Goal: Information Seeking & Learning: Get advice/opinions

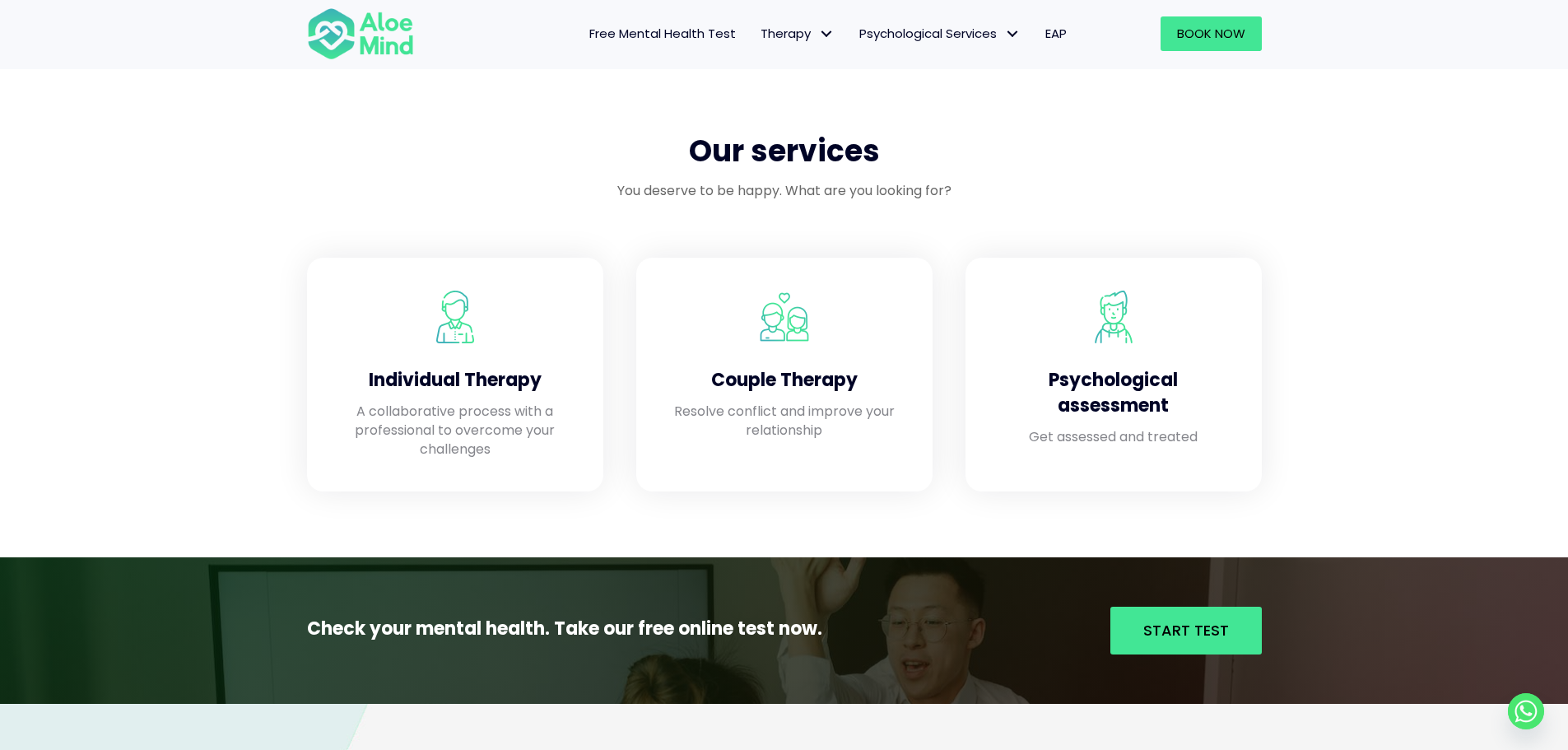
scroll to position [1318, 0]
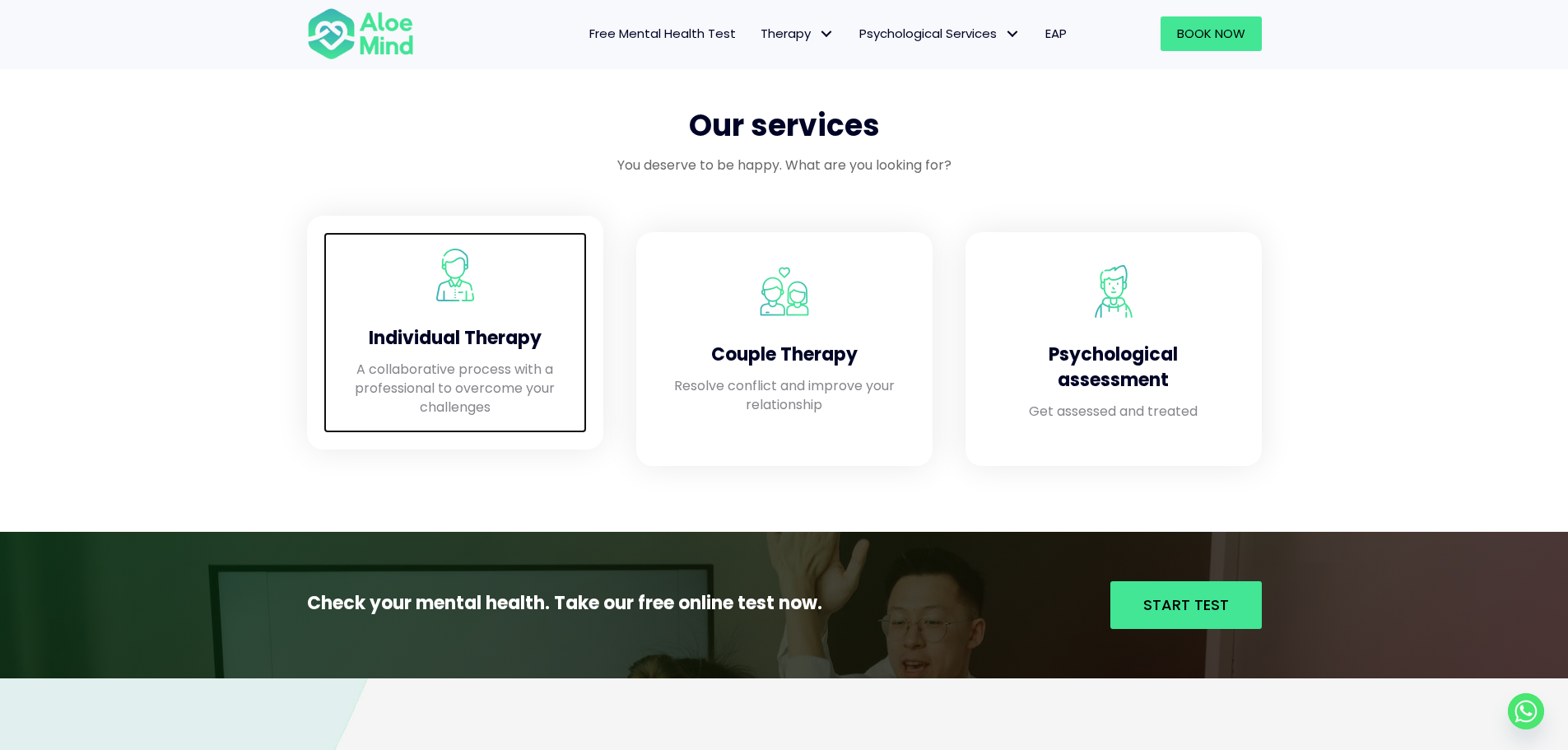
click at [558, 410] on p "A collaborative process with a professional to overcome your challenges" at bounding box center [455, 389] width 230 height 58
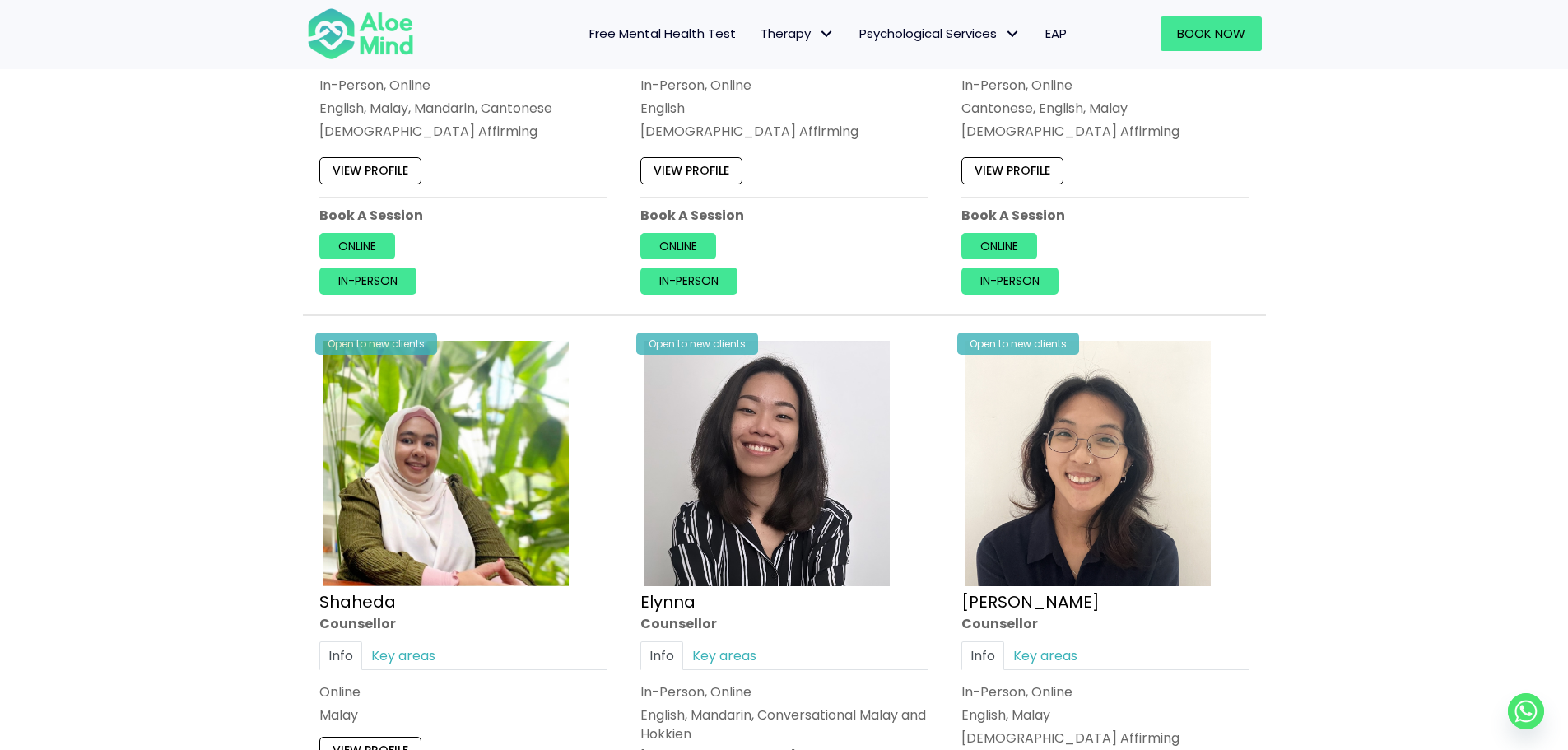
scroll to position [1397, 0]
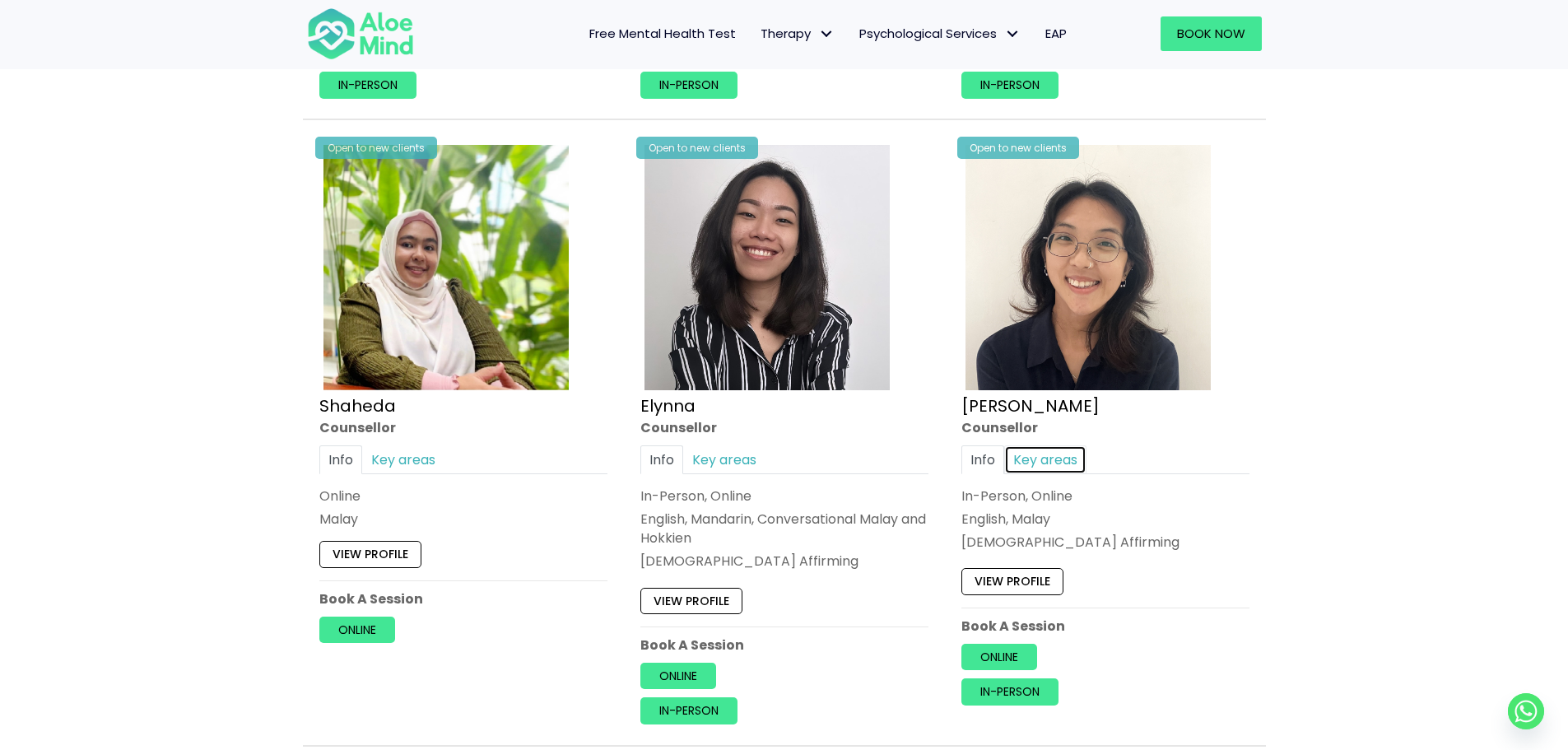
click at [1022, 458] on link "Key areas" at bounding box center [1045, 460] width 82 height 29
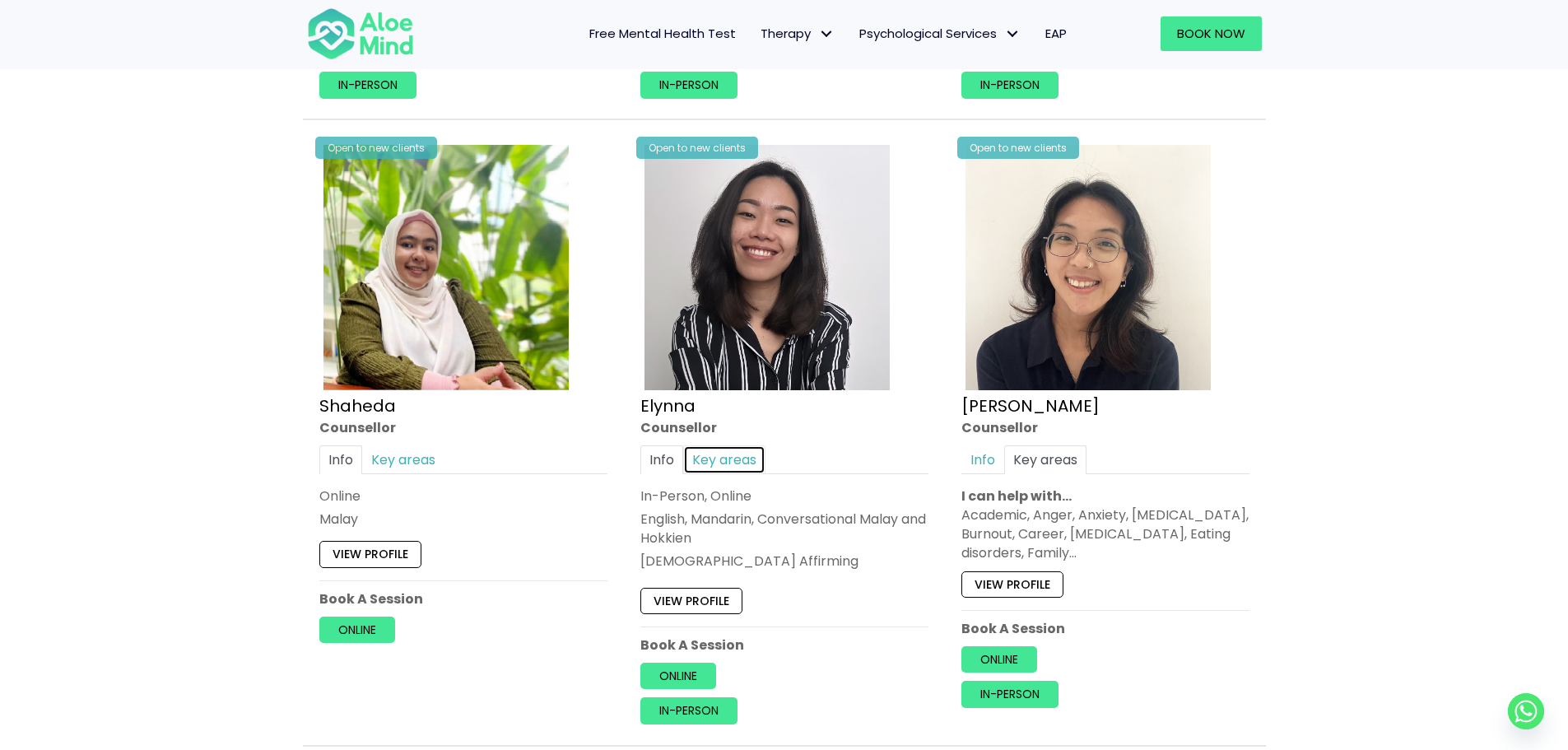
click at [719, 468] on link "Key areas" at bounding box center [724, 460] width 82 height 29
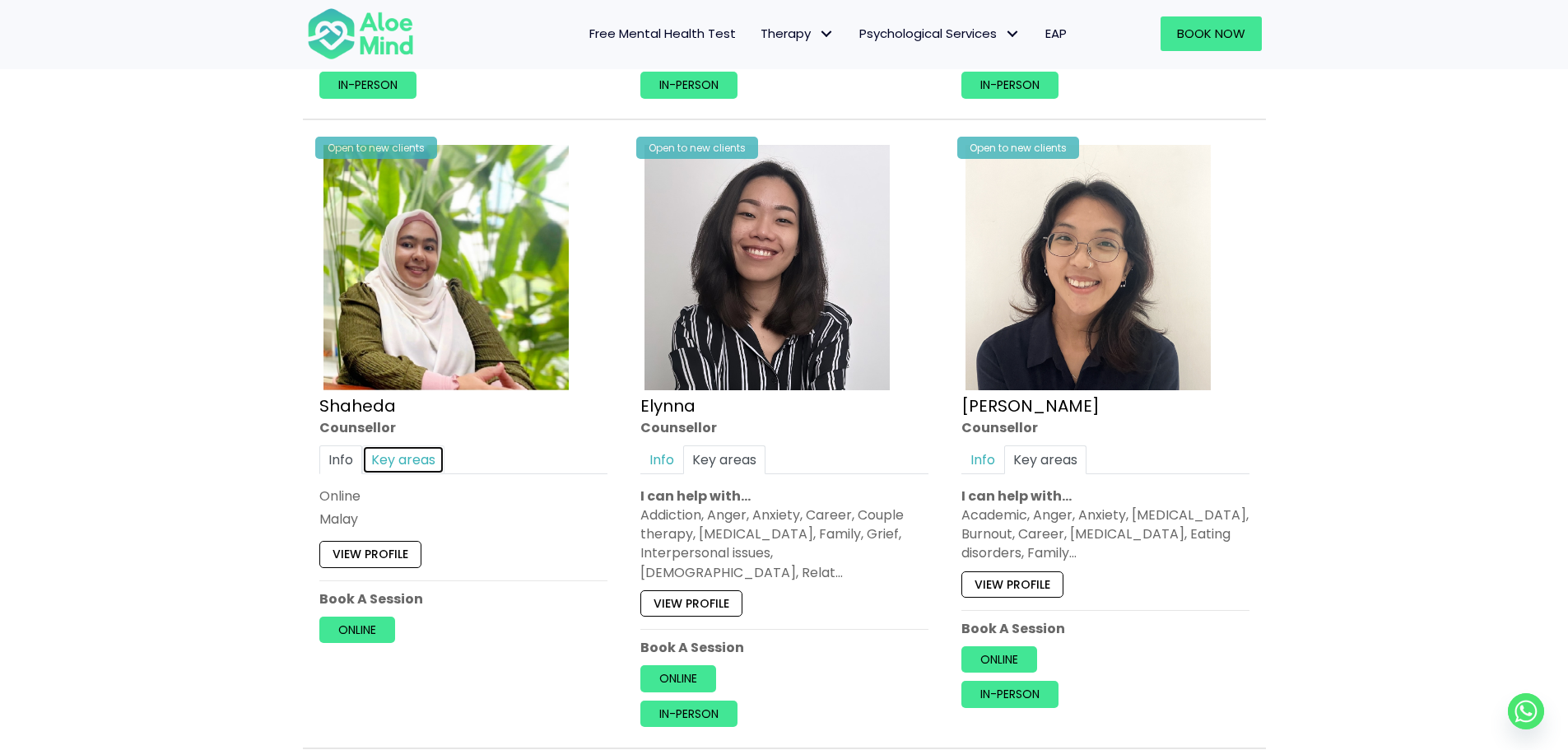
click at [405, 451] on link "Key areas" at bounding box center [402, 460] width 82 height 29
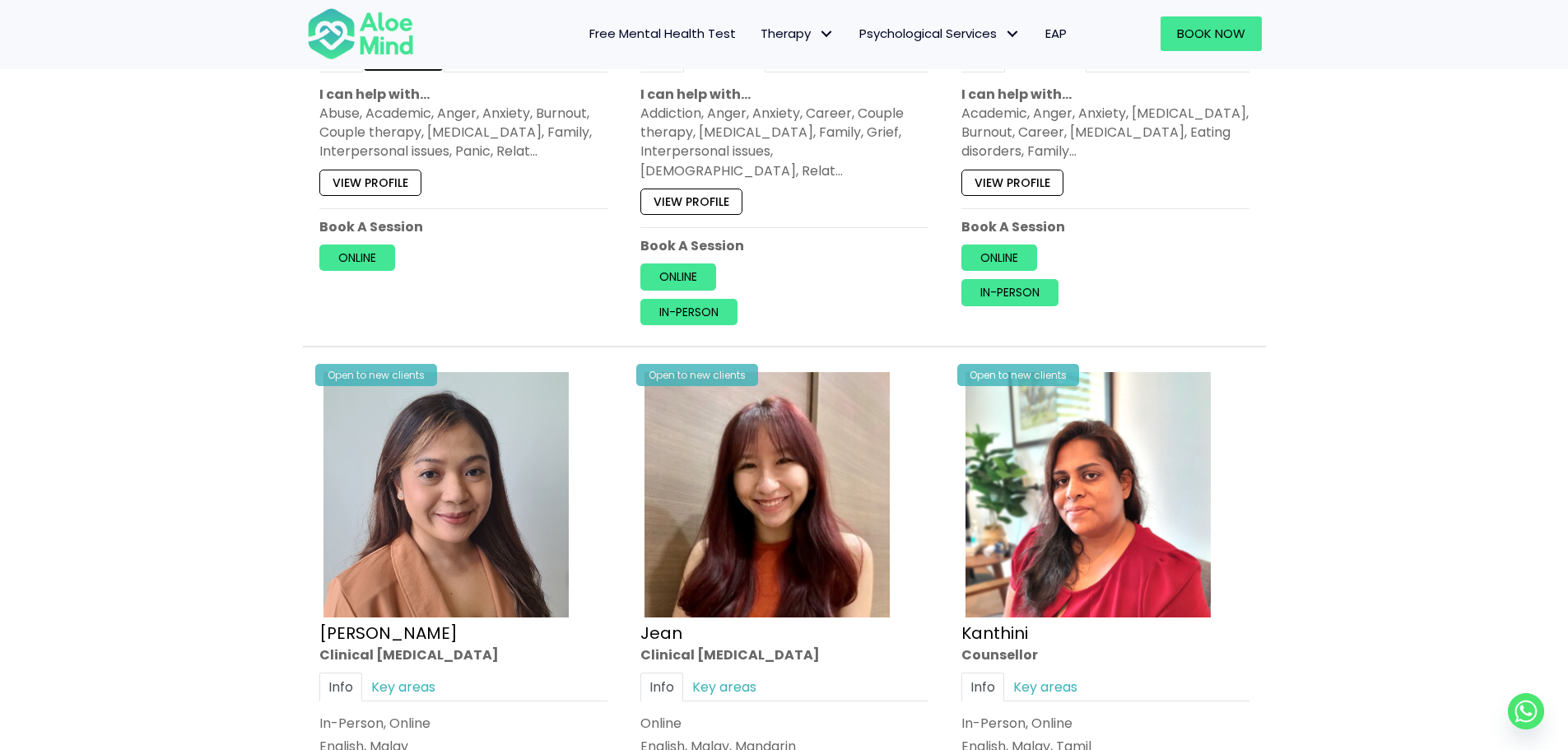
scroll to position [1810, 0]
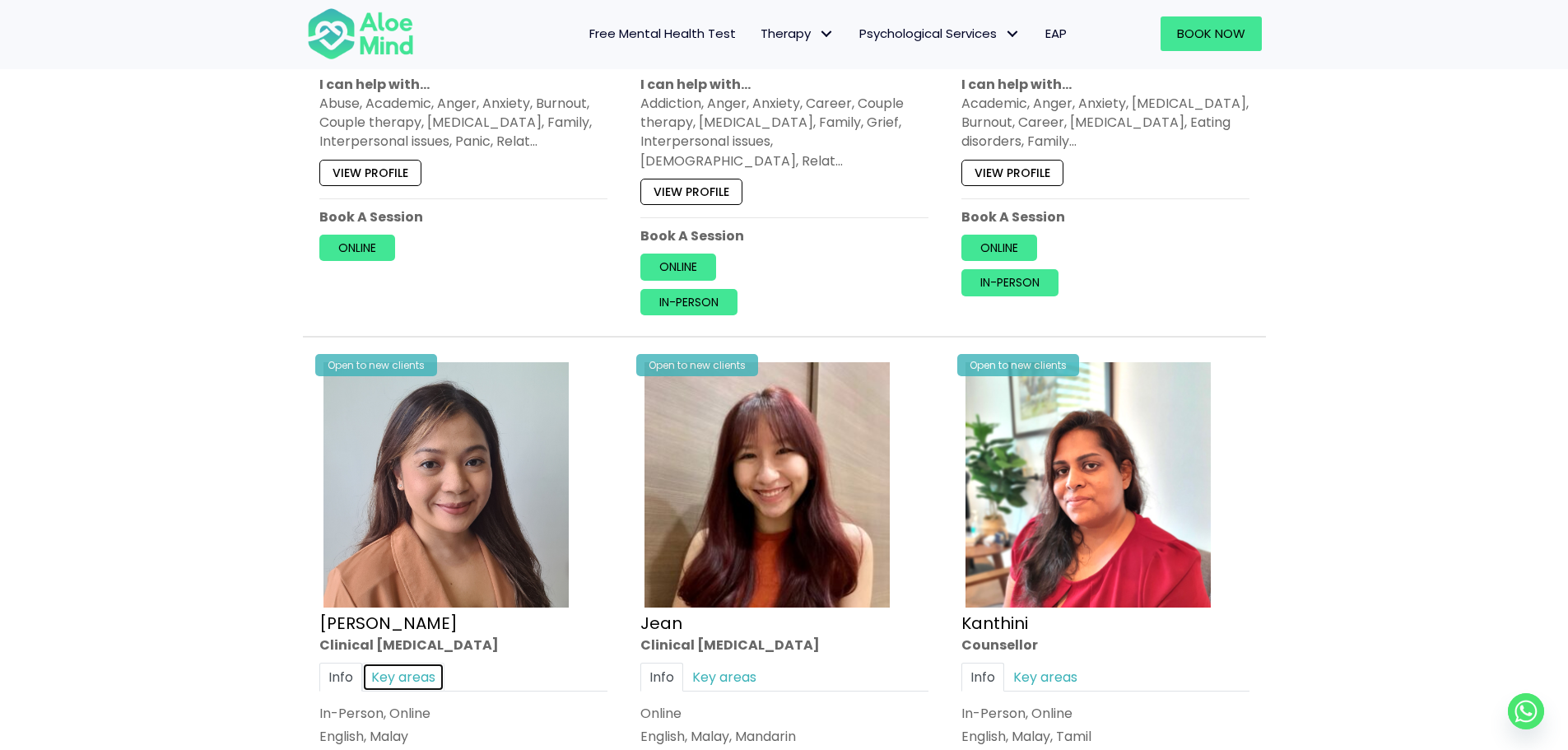
click at [412, 662] on link "Key areas" at bounding box center [402, 677] width 82 height 29
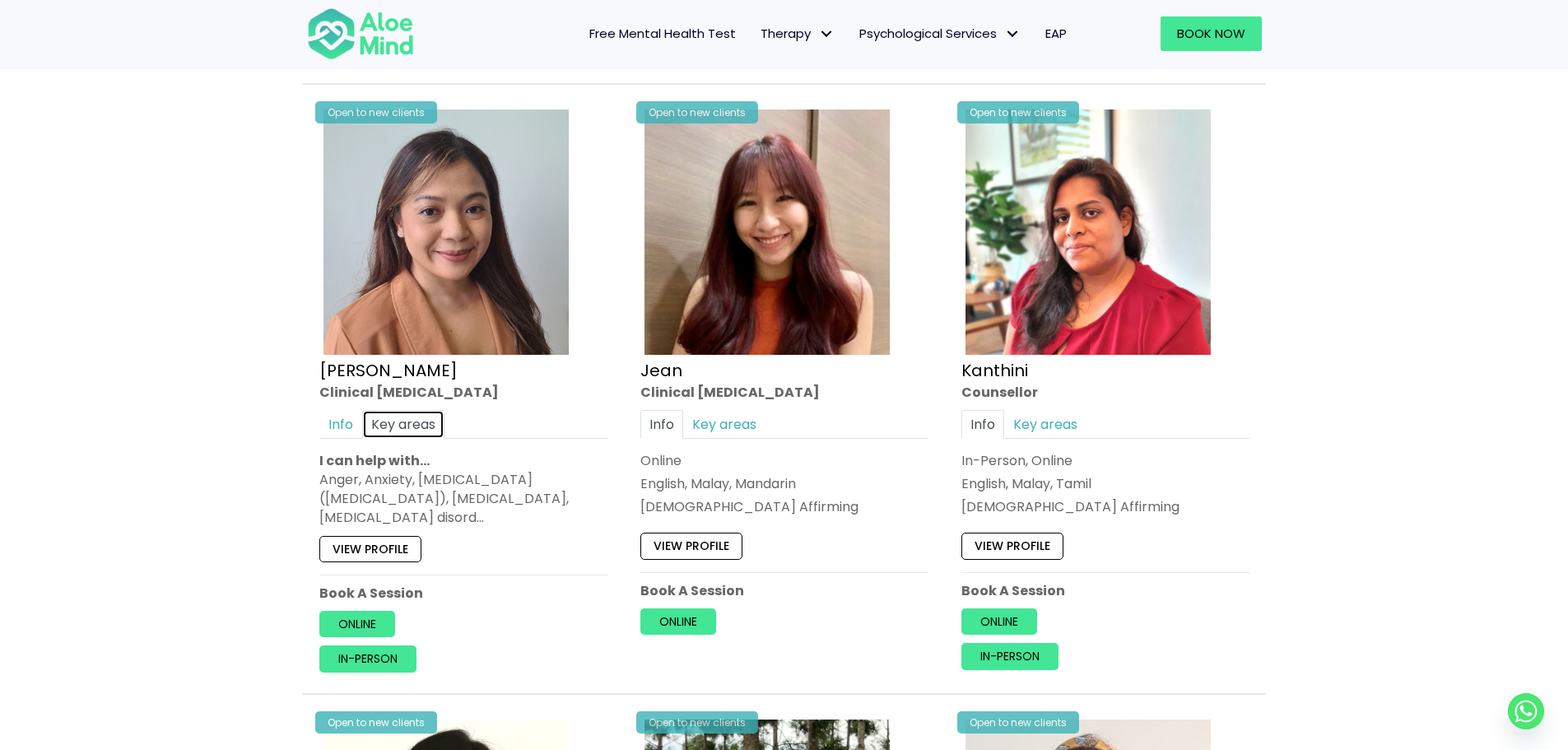
scroll to position [2056, 0]
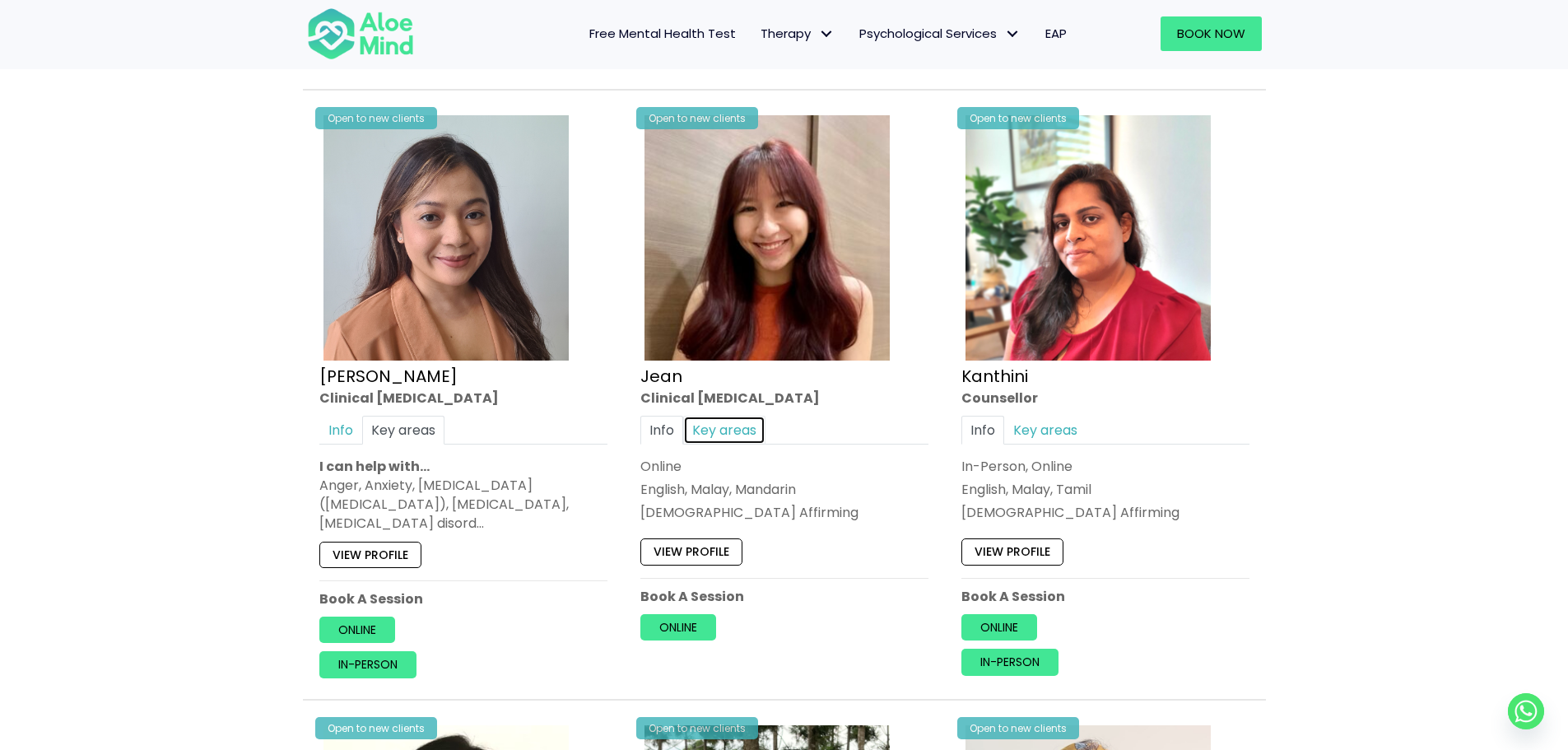
click at [733, 416] on link "Key areas" at bounding box center [724, 431] width 82 height 29
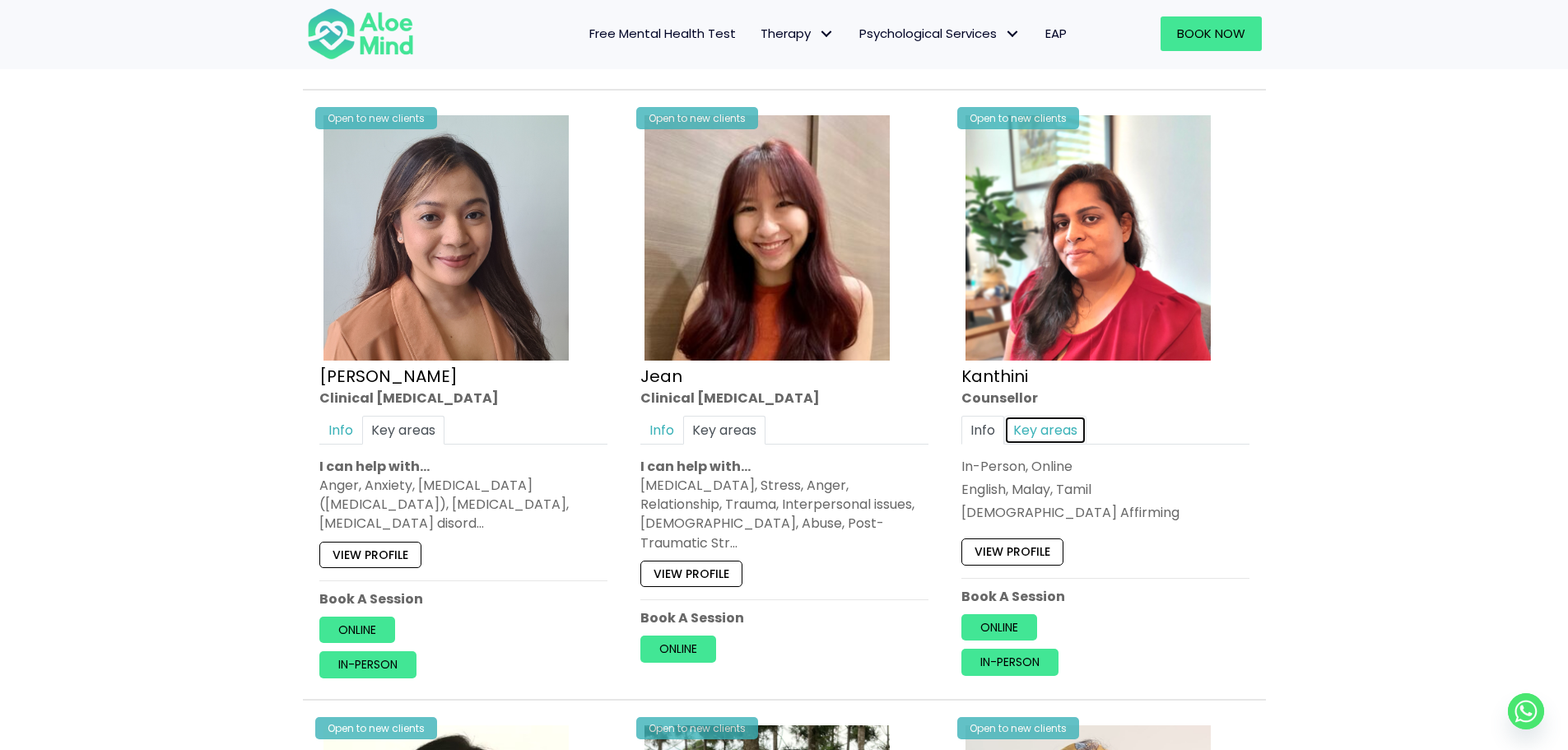
click at [1060, 416] on link "Key areas" at bounding box center [1045, 431] width 82 height 29
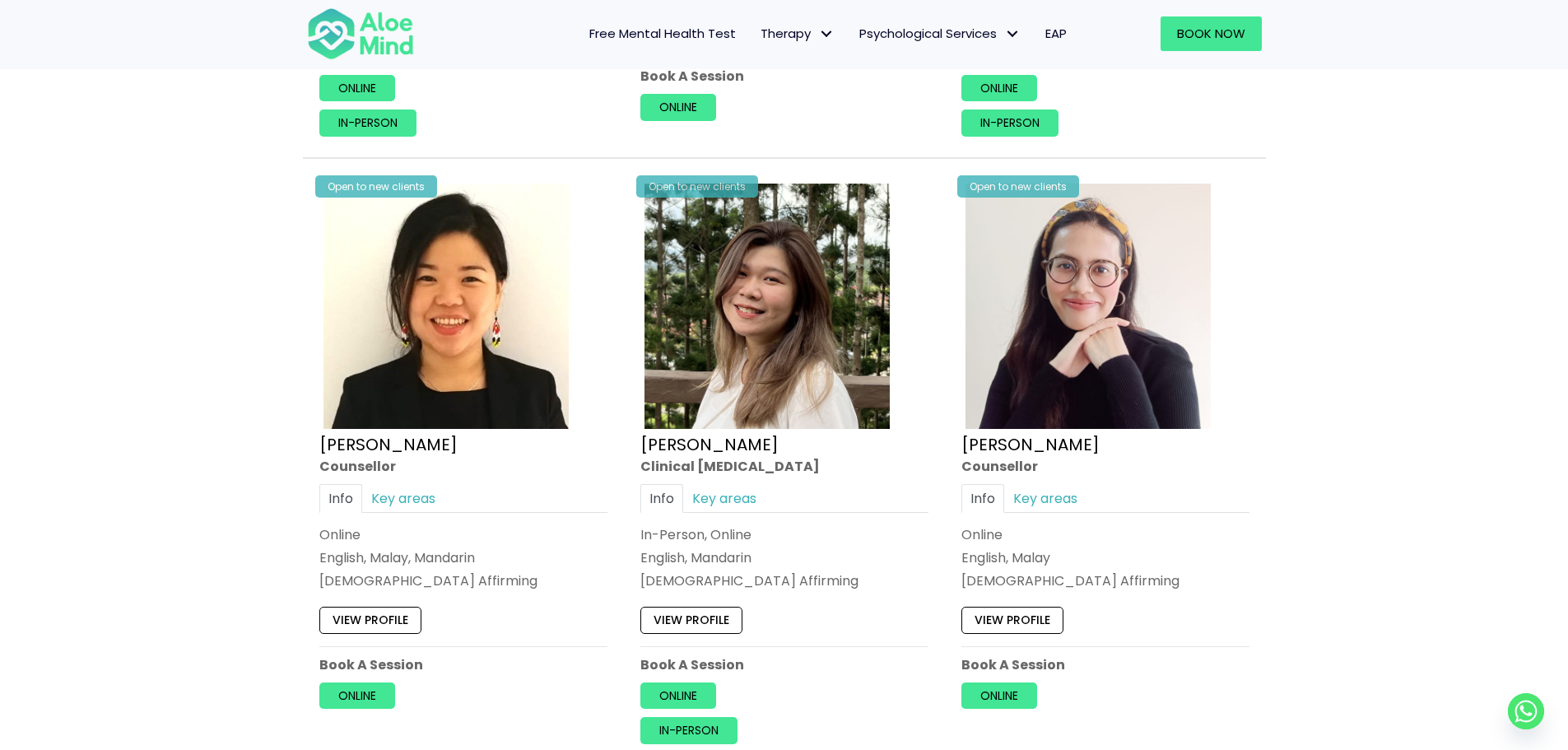
scroll to position [2633, 0]
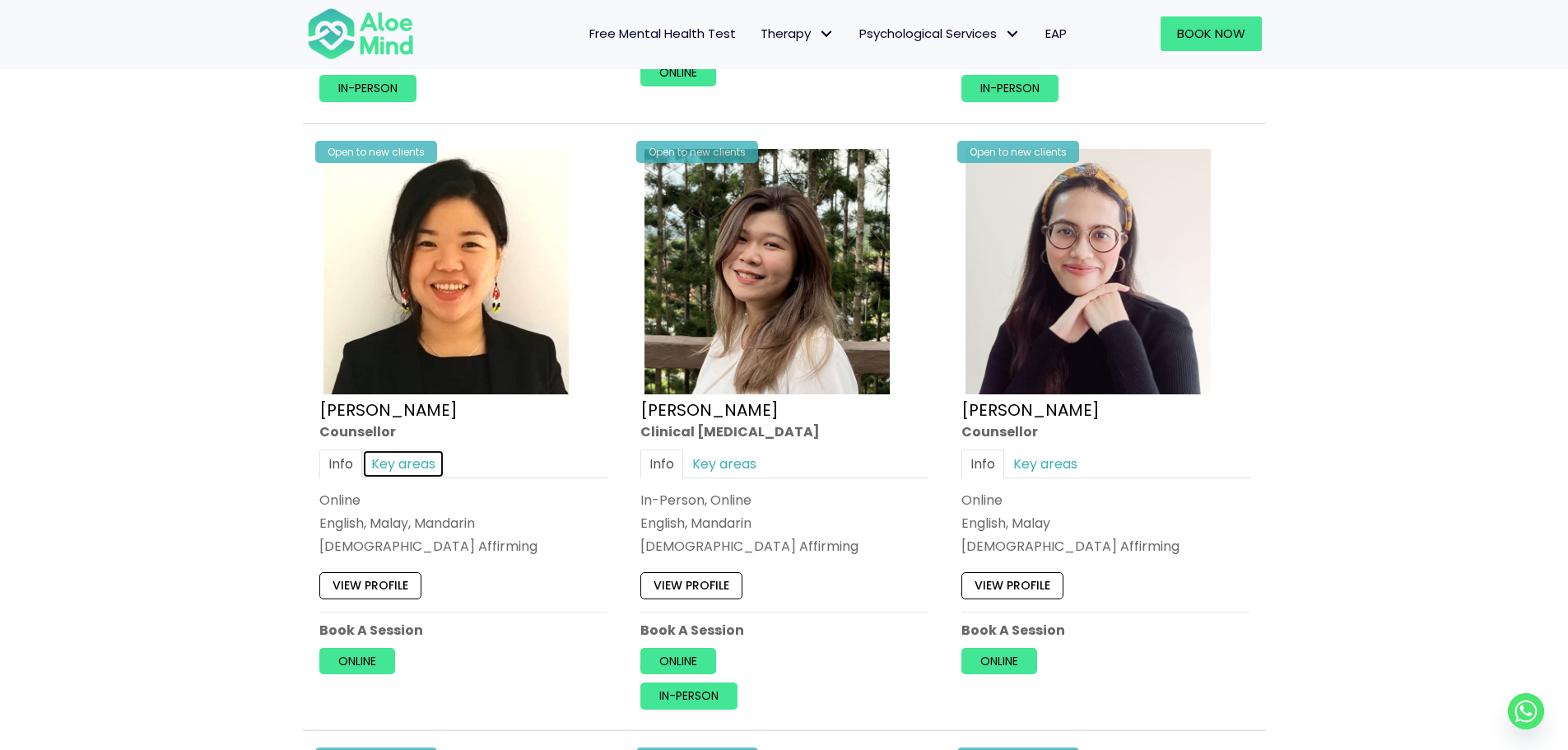
click at [386, 449] on link "Key areas" at bounding box center [402, 464] width 82 height 29
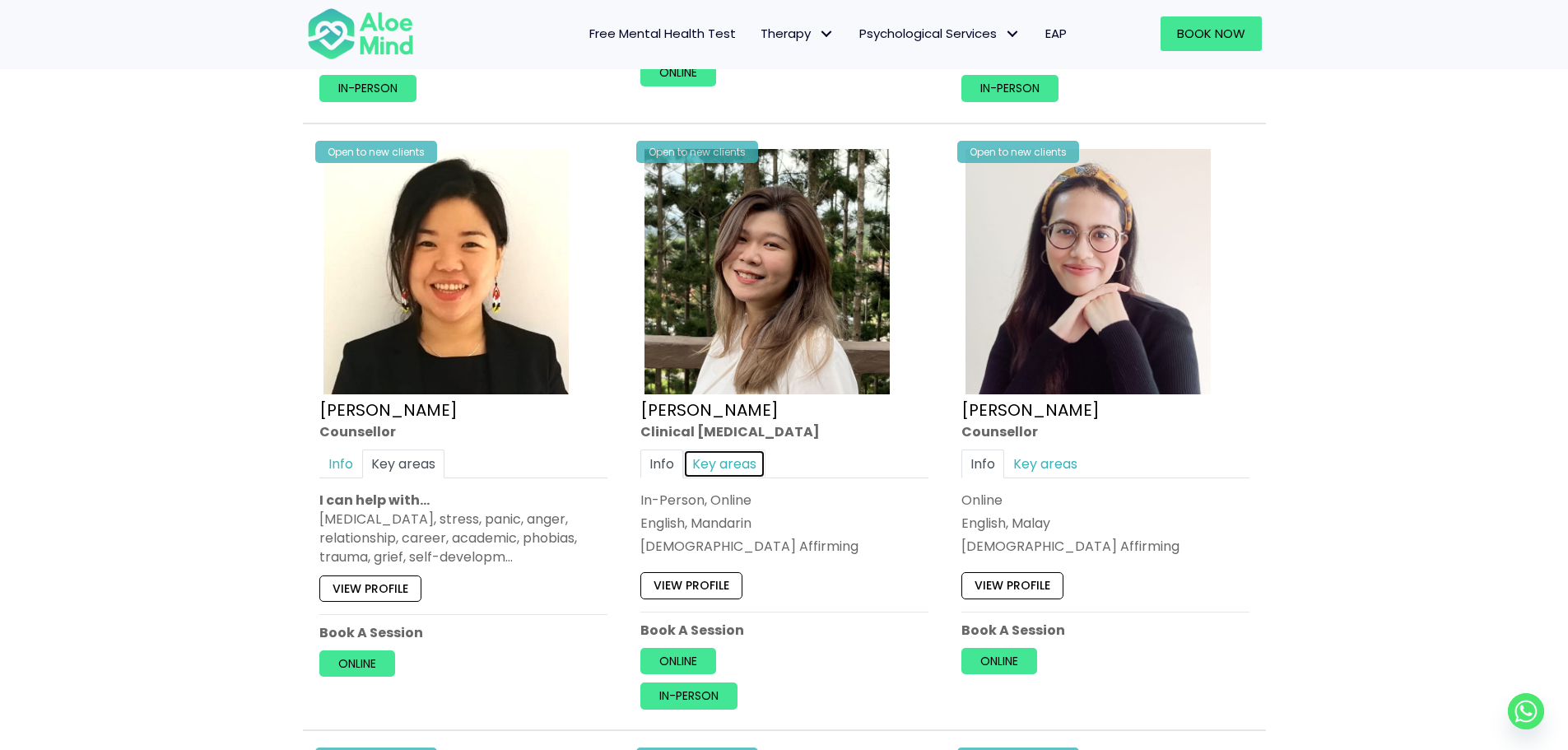
click at [738, 449] on link "Key areas" at bounding box center [724, 464] width 82 height 29
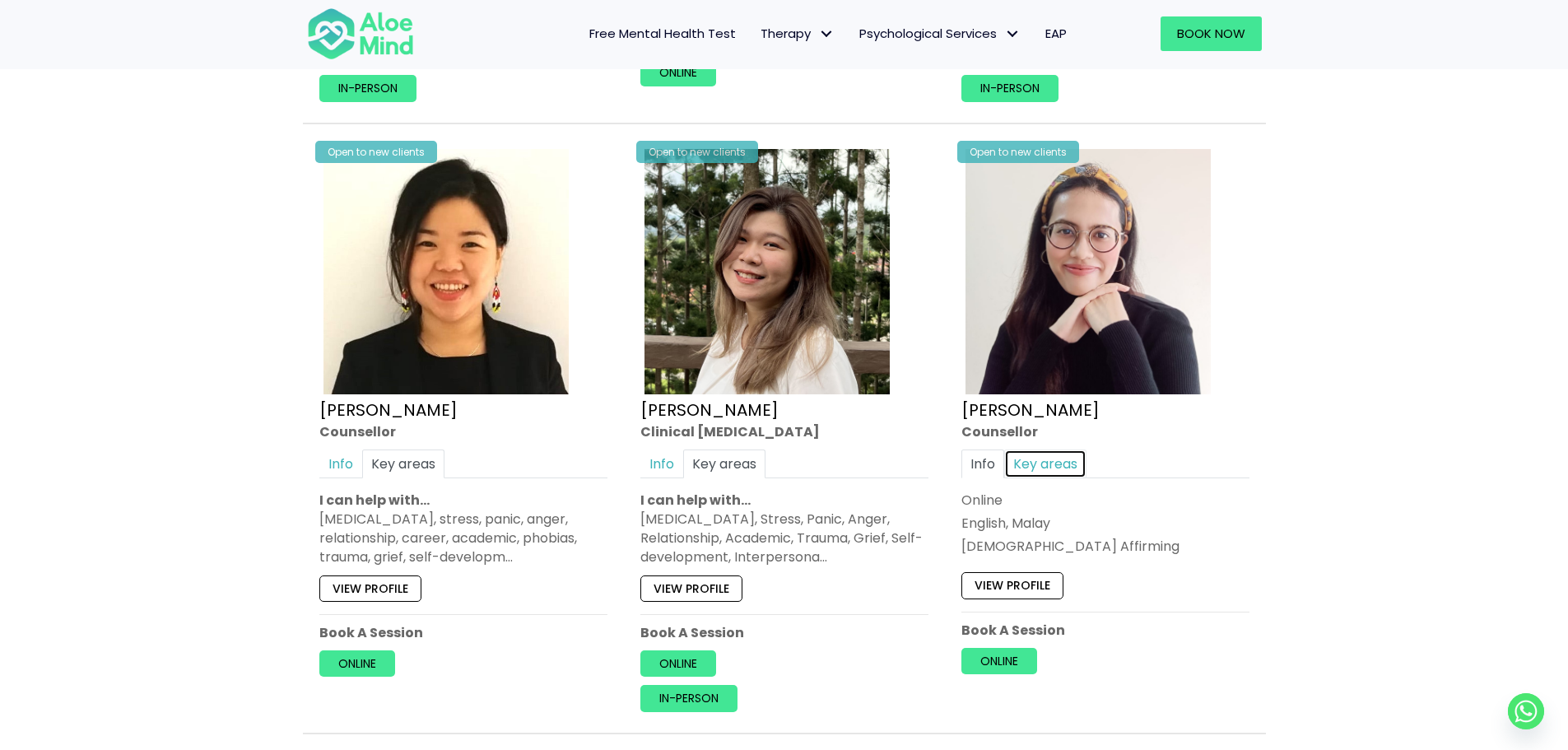
click at [1047, 449] on link "Key areas" at bounding box center [1045, 464] width 82 height 29
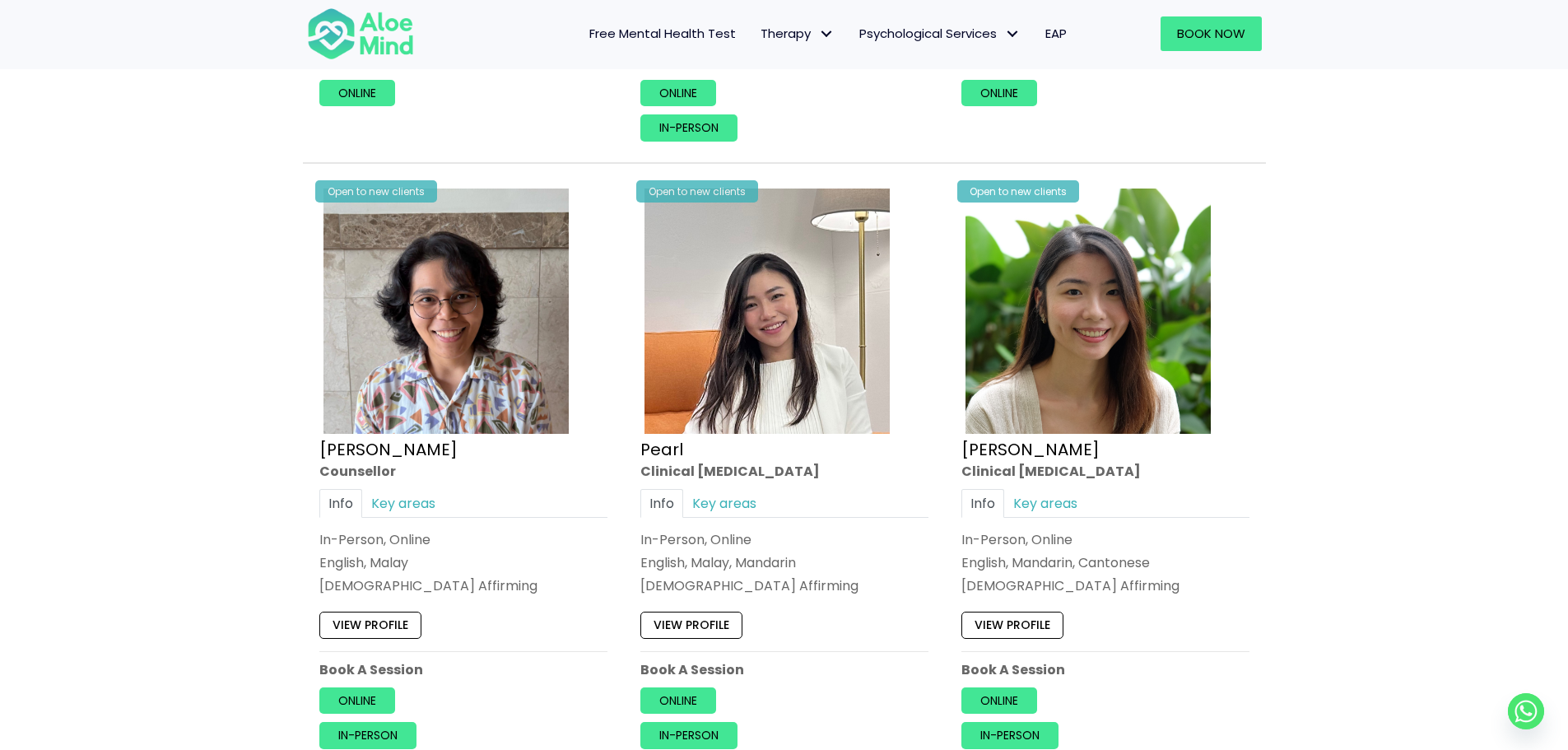
scroll to position [3209, 0]
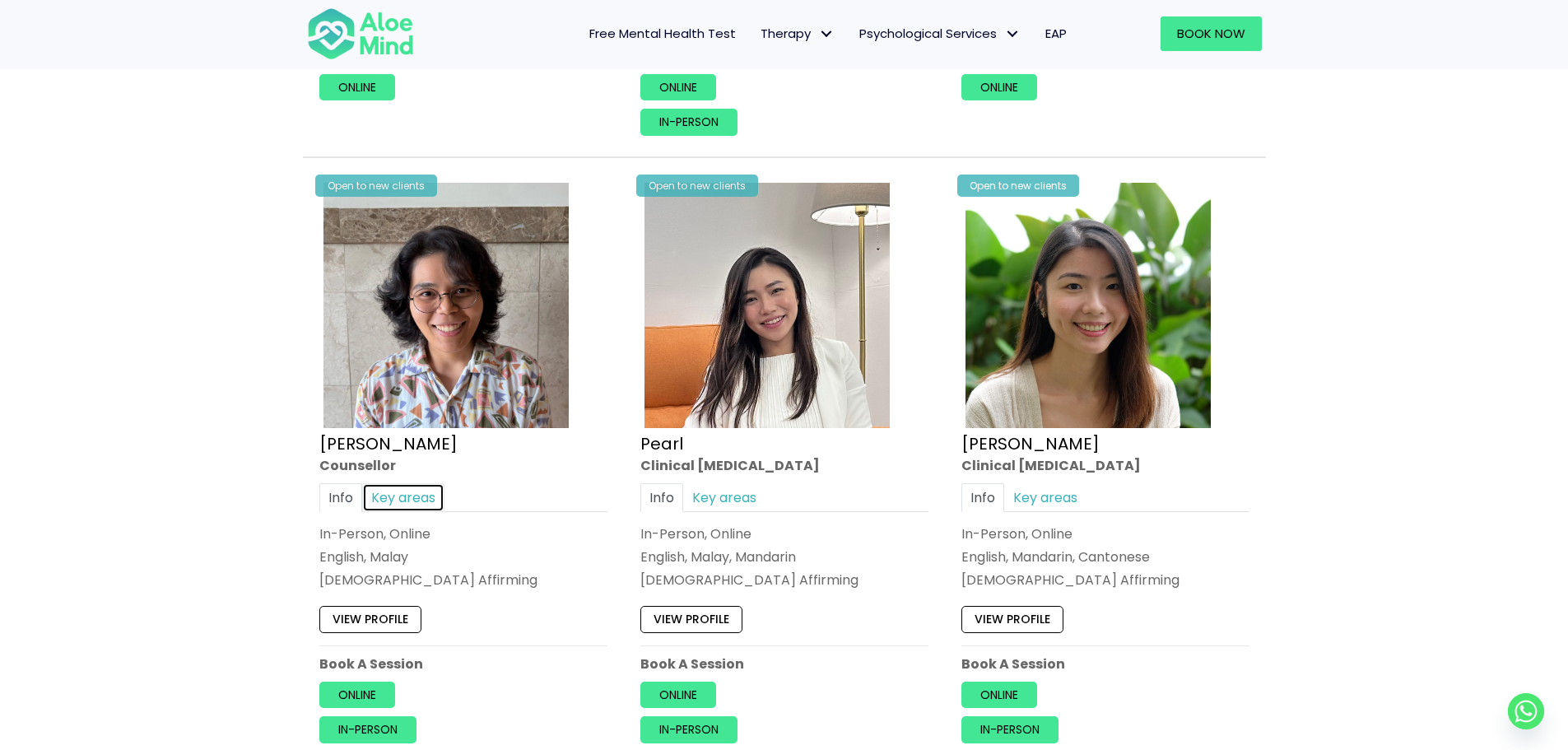
click at [411, 483] on link "Key areas" at bounding box center [402, 497] width 82 height 29
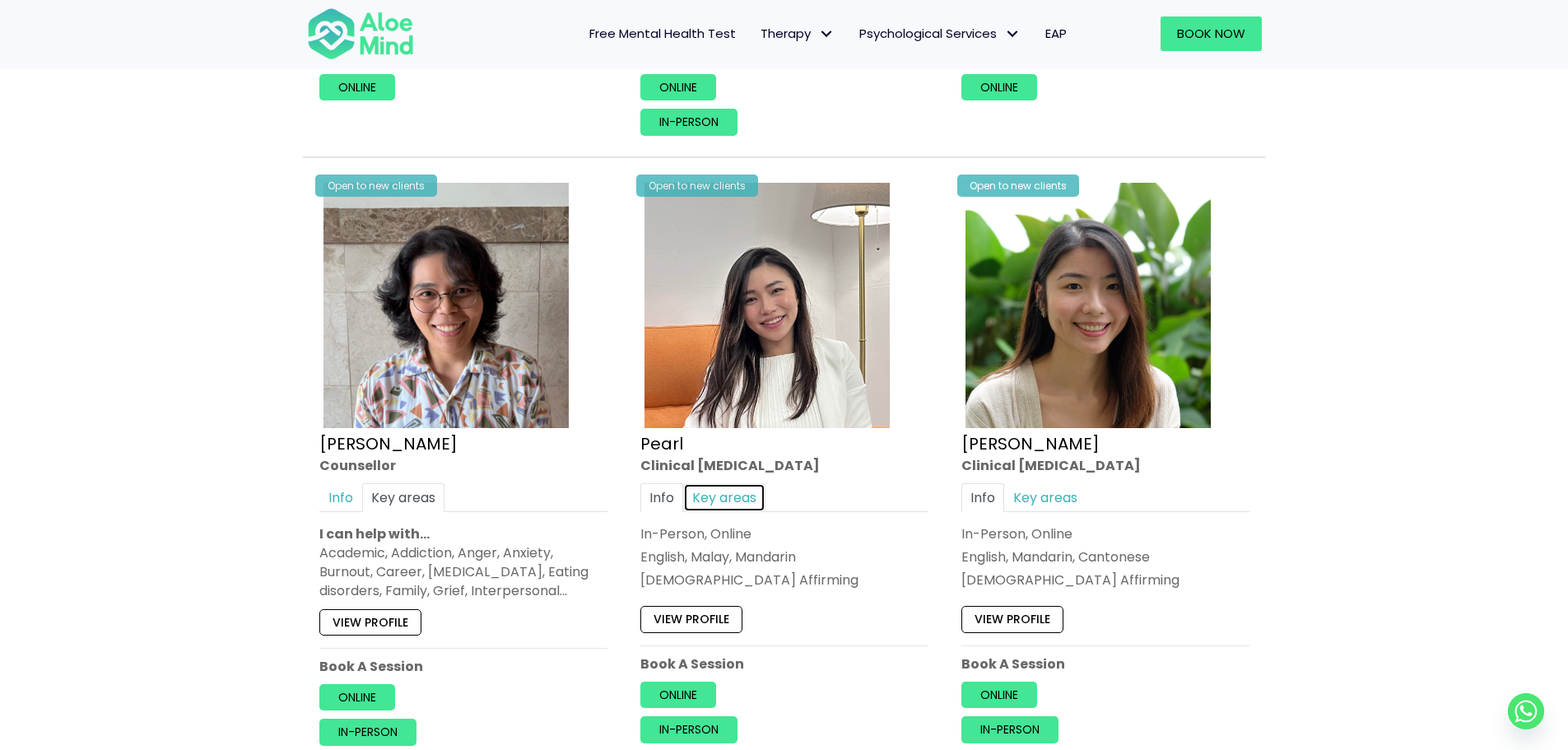
click at [759, 483] on link "Key areas" at bounding box center [724, 497] width 82 height 29
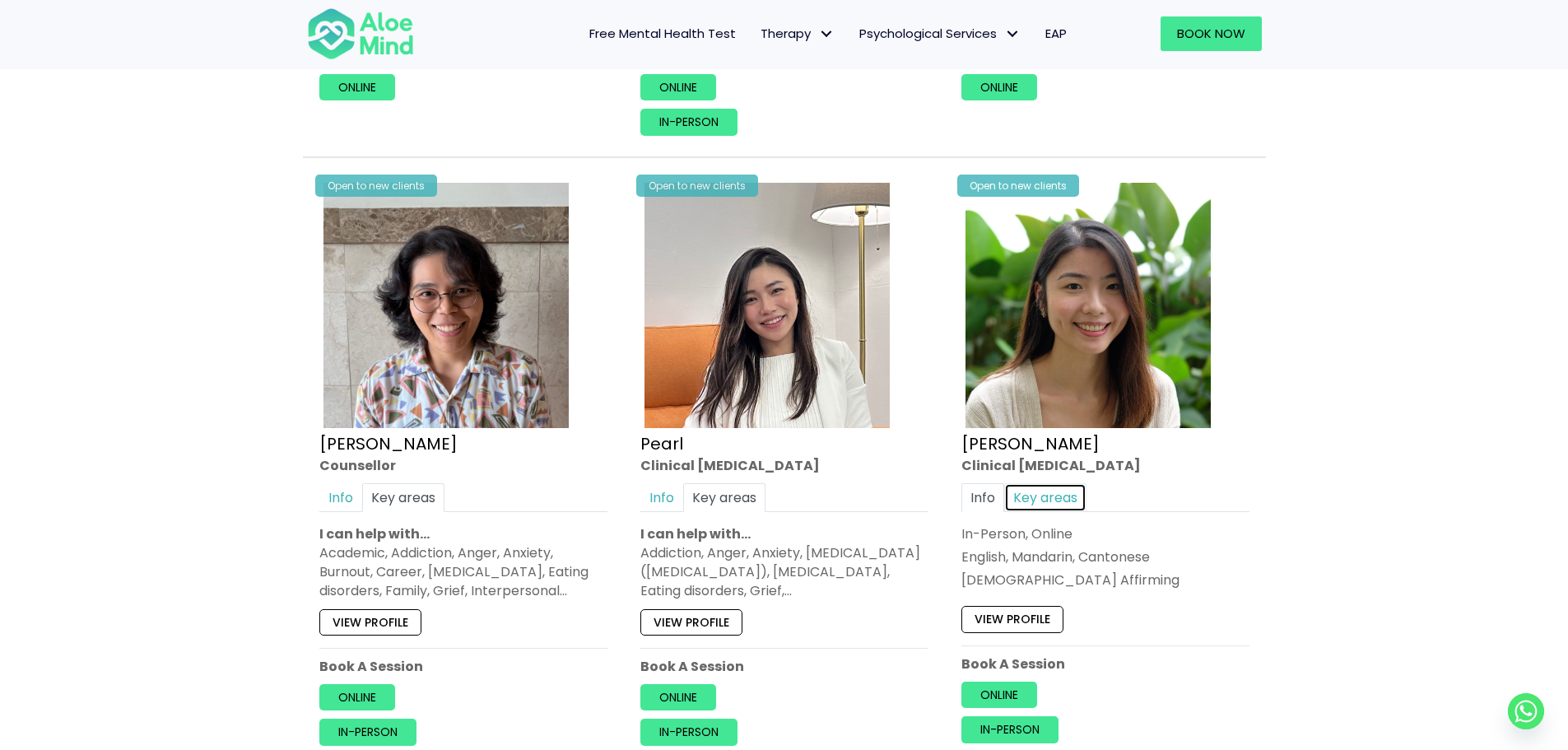
click at [1029, 483] on link "Key areas" at bounding box center [1045, 497] width 82 height 29
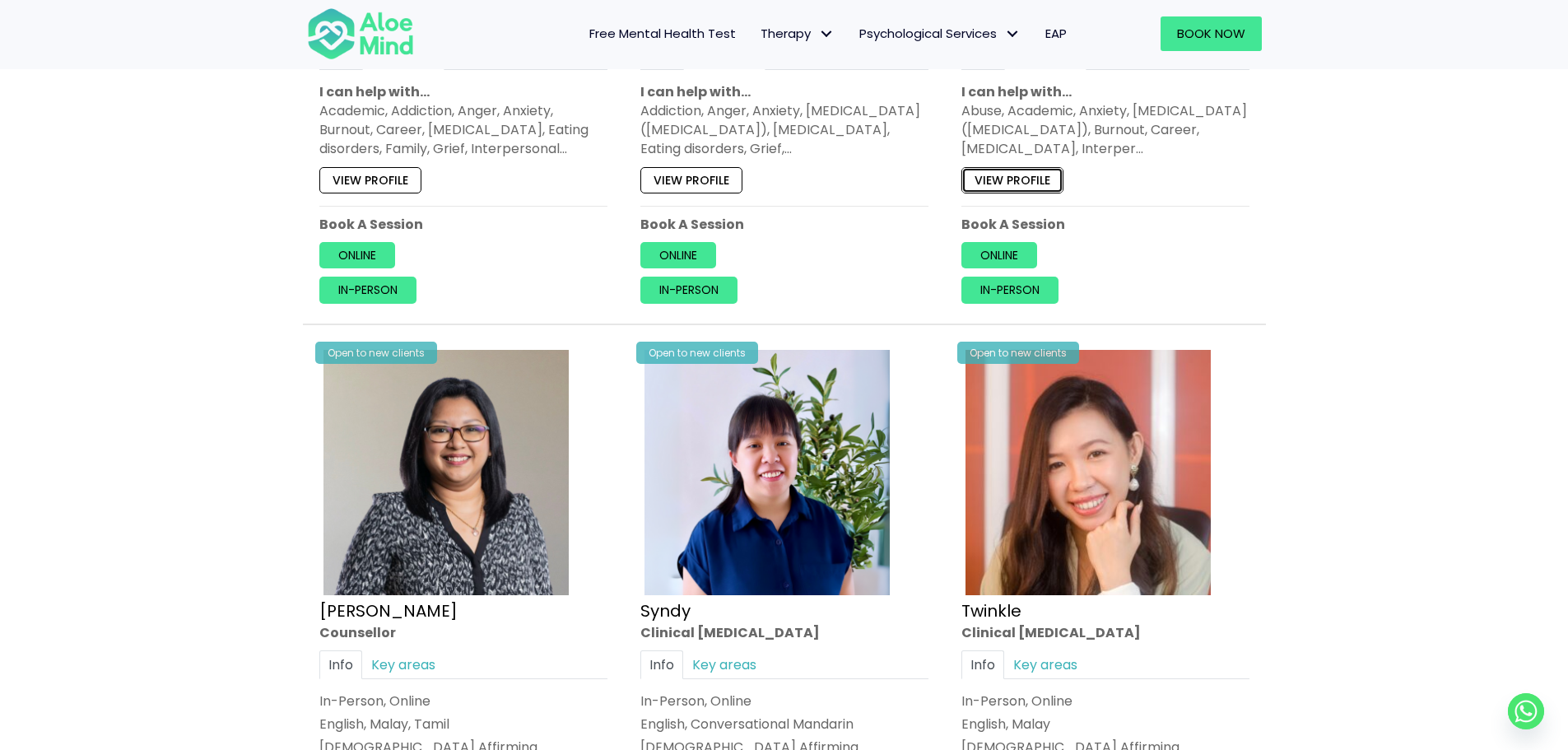
scroll to position [3703, 0]
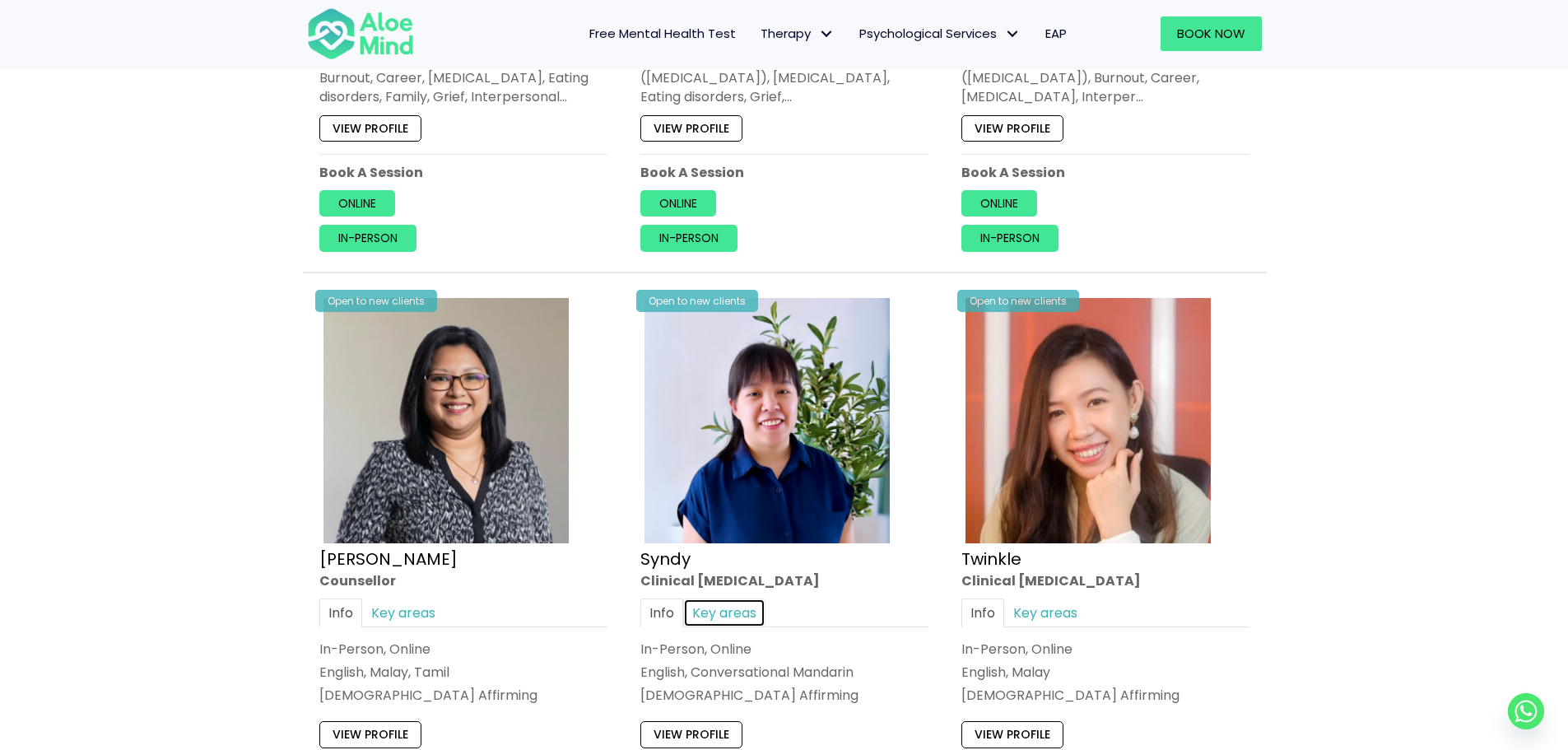
click at [709, 598] on link "Key areas" at bounding box center [724, 613] width 82 height 29
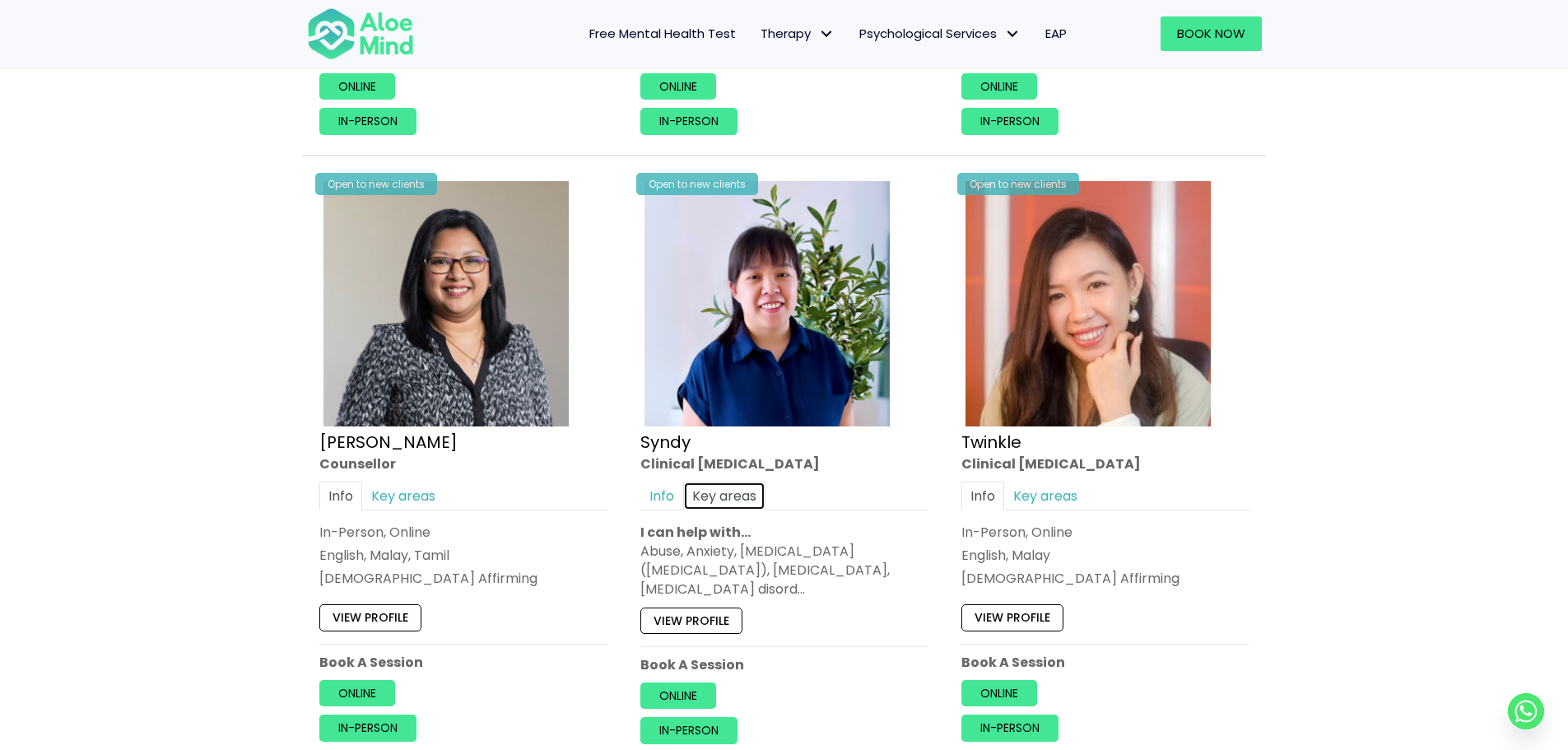
scroll to position [3868, 0]
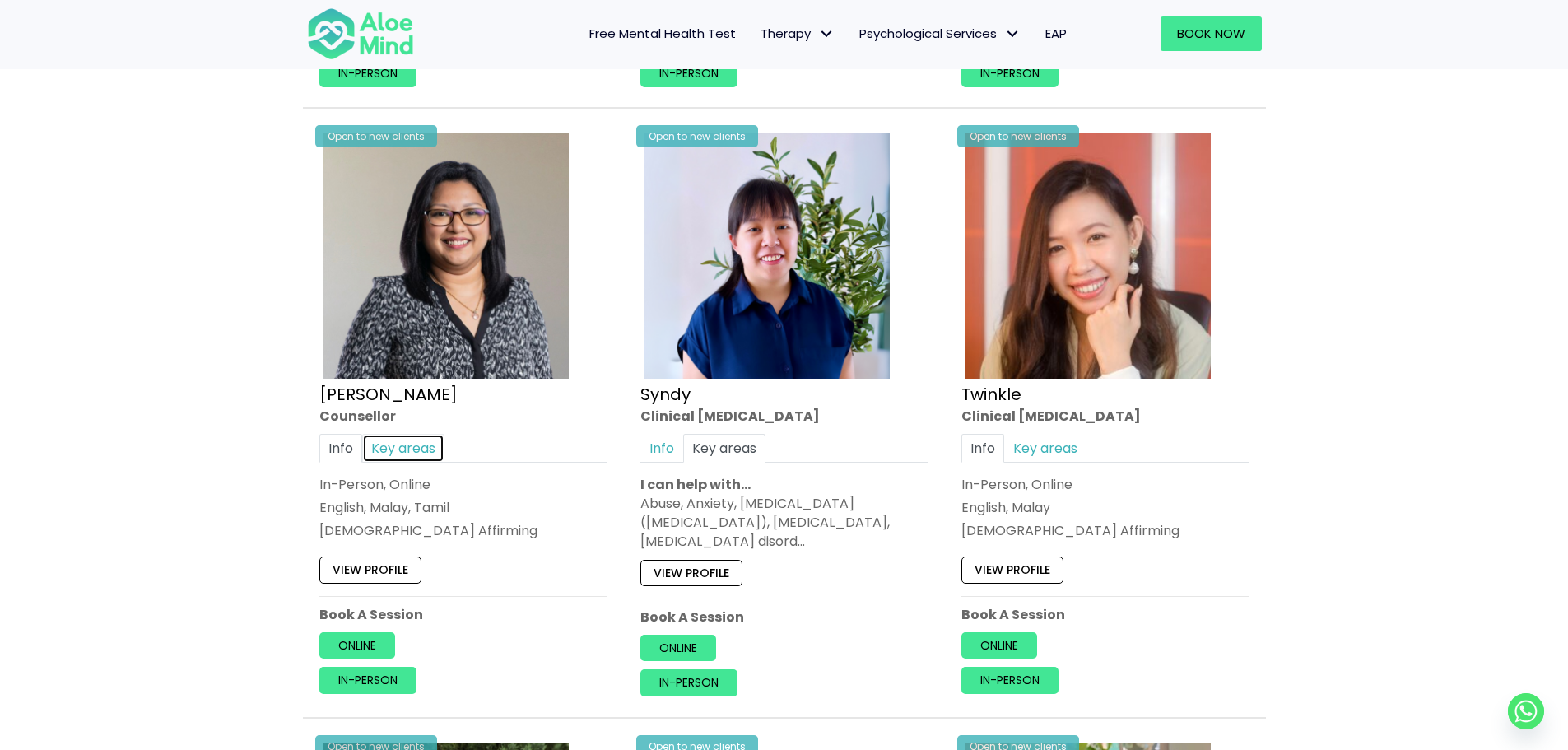
click at [393, 434] on link "Key areas" at bounding box center [402, 449] width 82 height 29
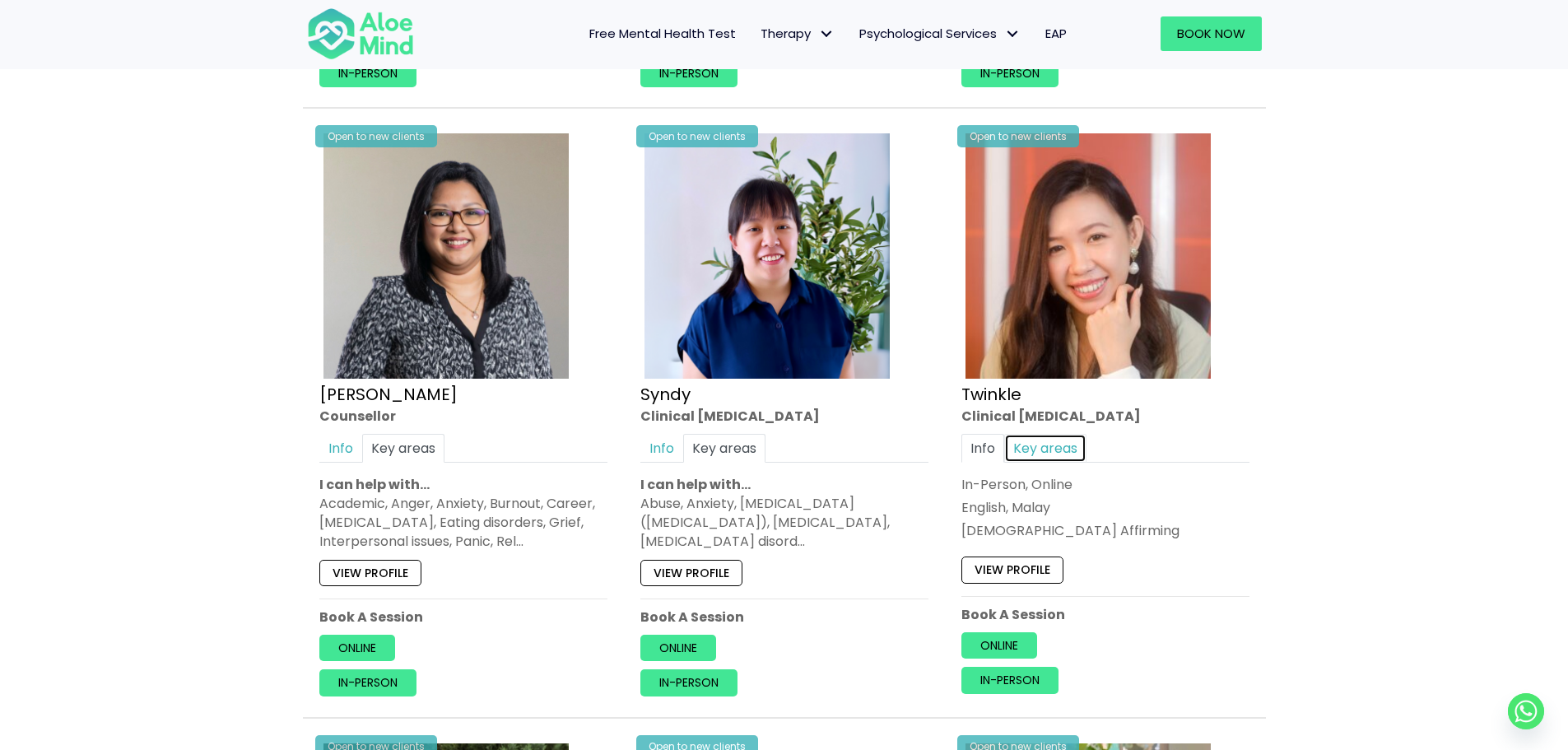
click at [1066, 435] on link "Key areas" at bounding box center [1045, 449] width 82 height 29
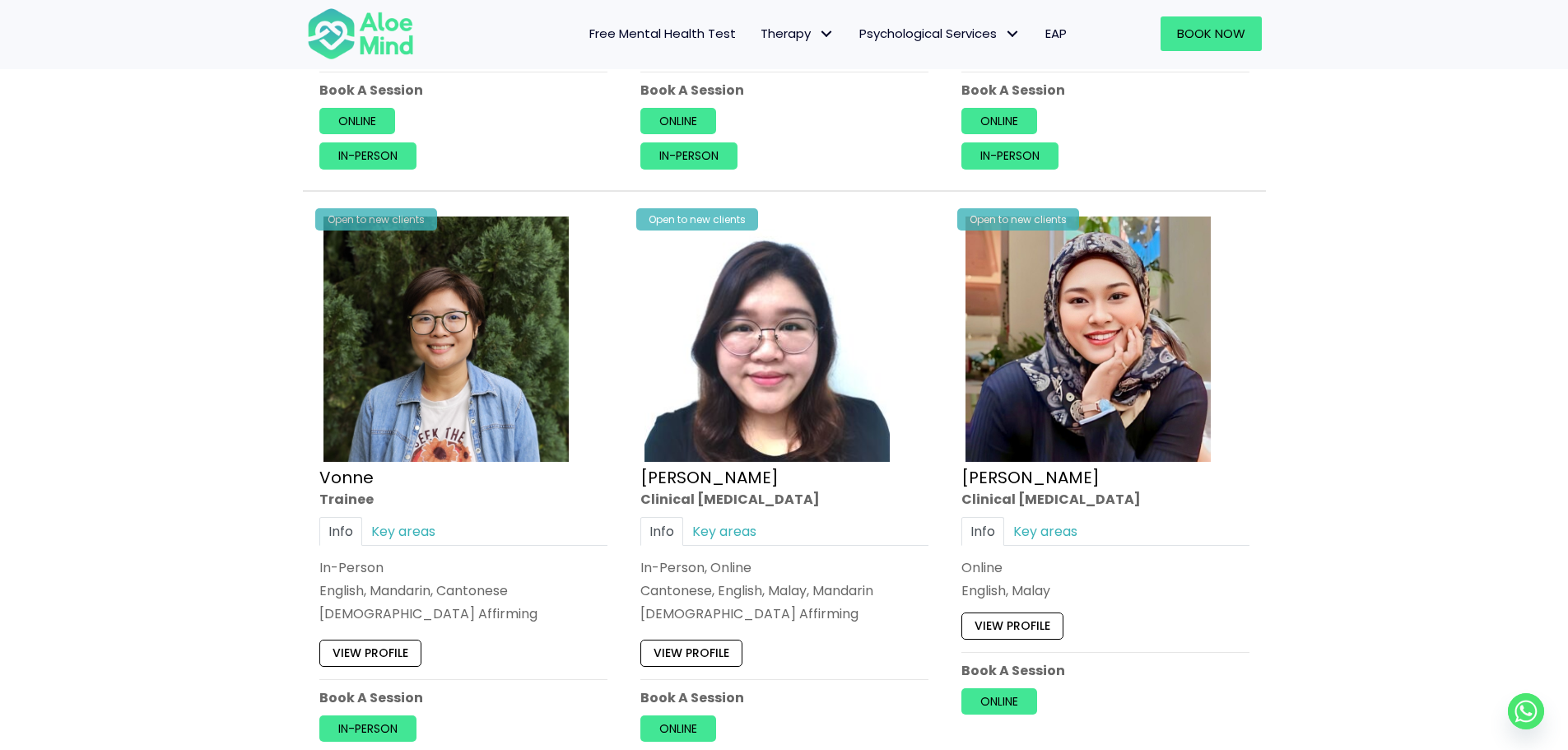
scroll to position [4444, 0]
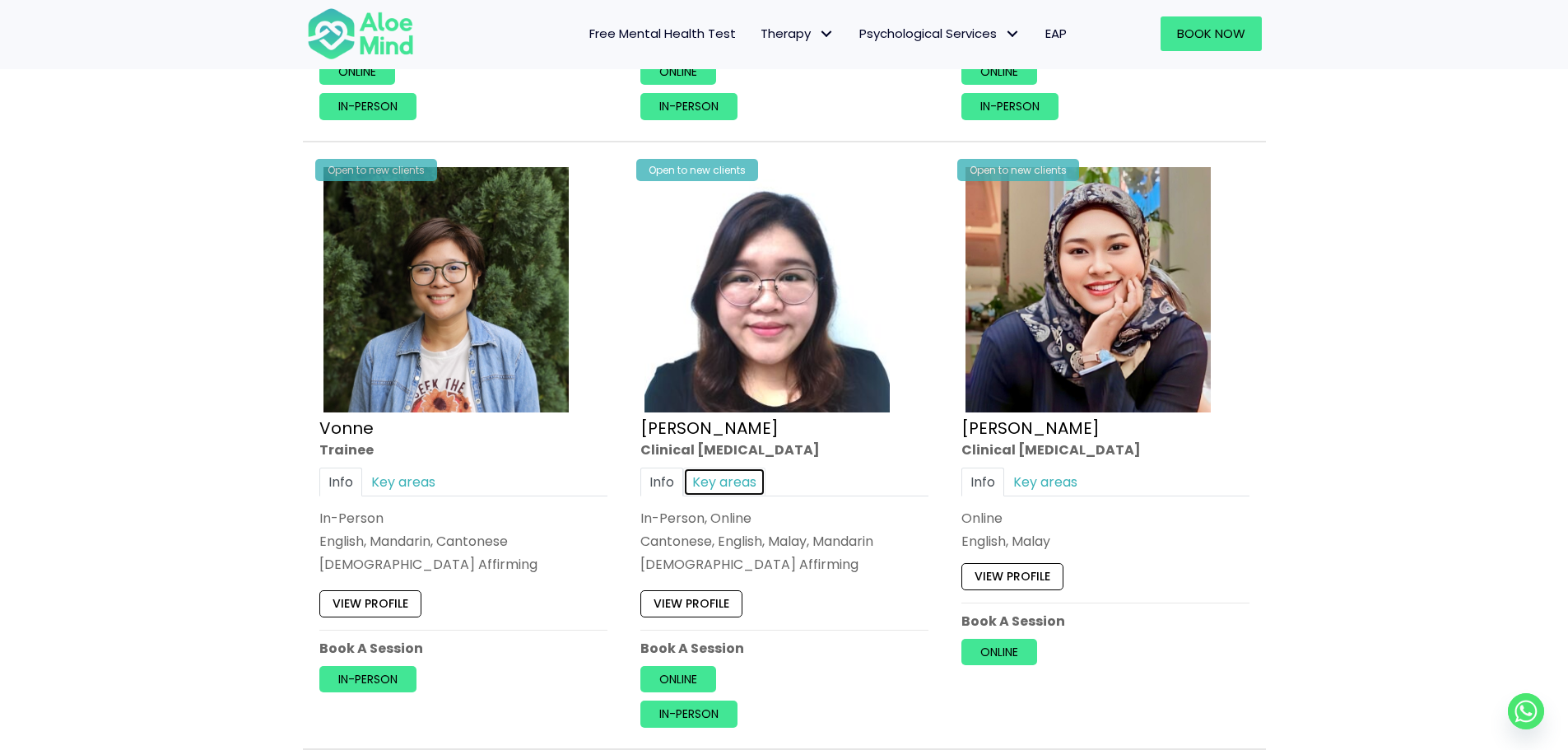
click at [739, 468] on link "Key areas" at bounding box center [724, 482] width 82 height 29
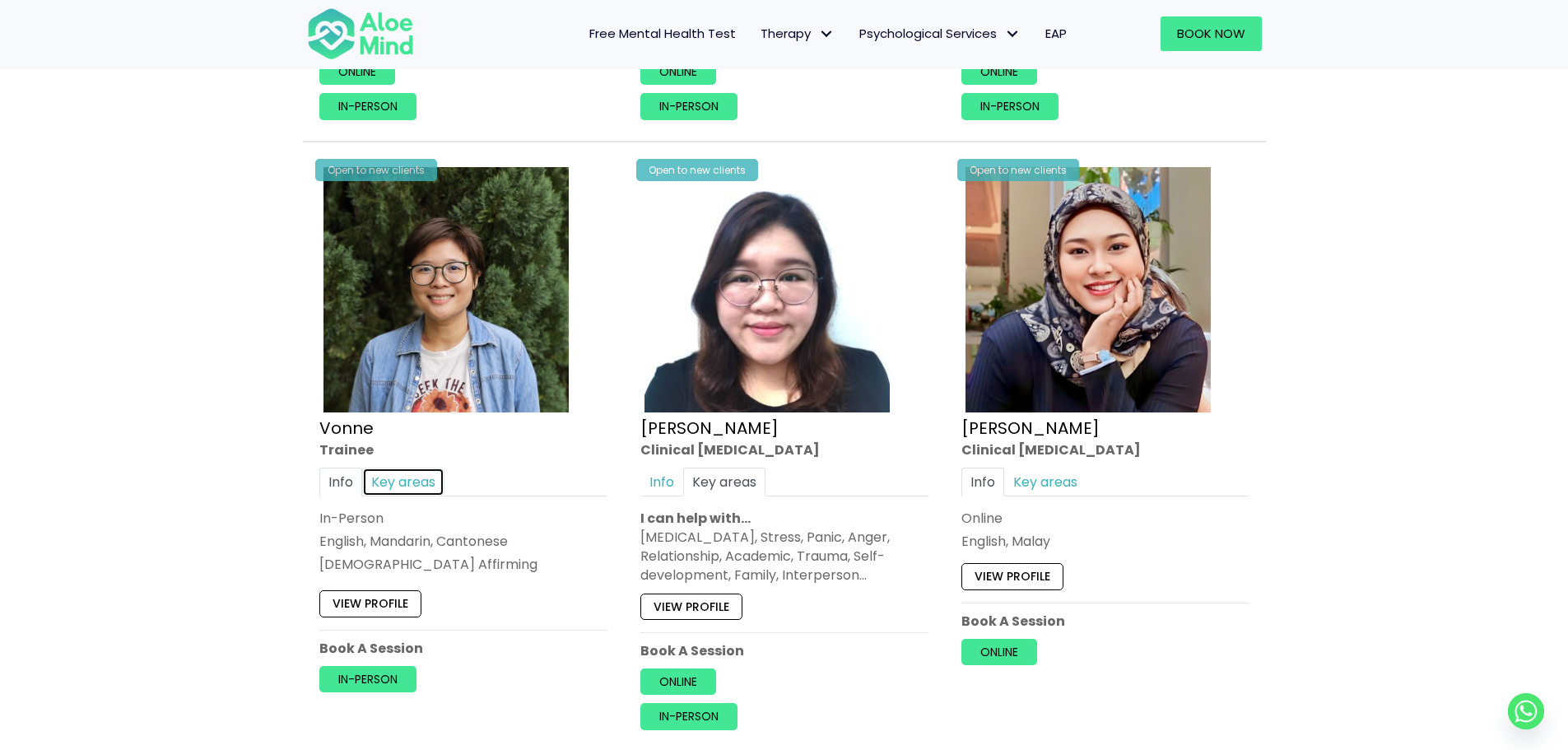
click at [418, 468] on link "Key areas" at bounding box center [402, 482] width 82 height 29
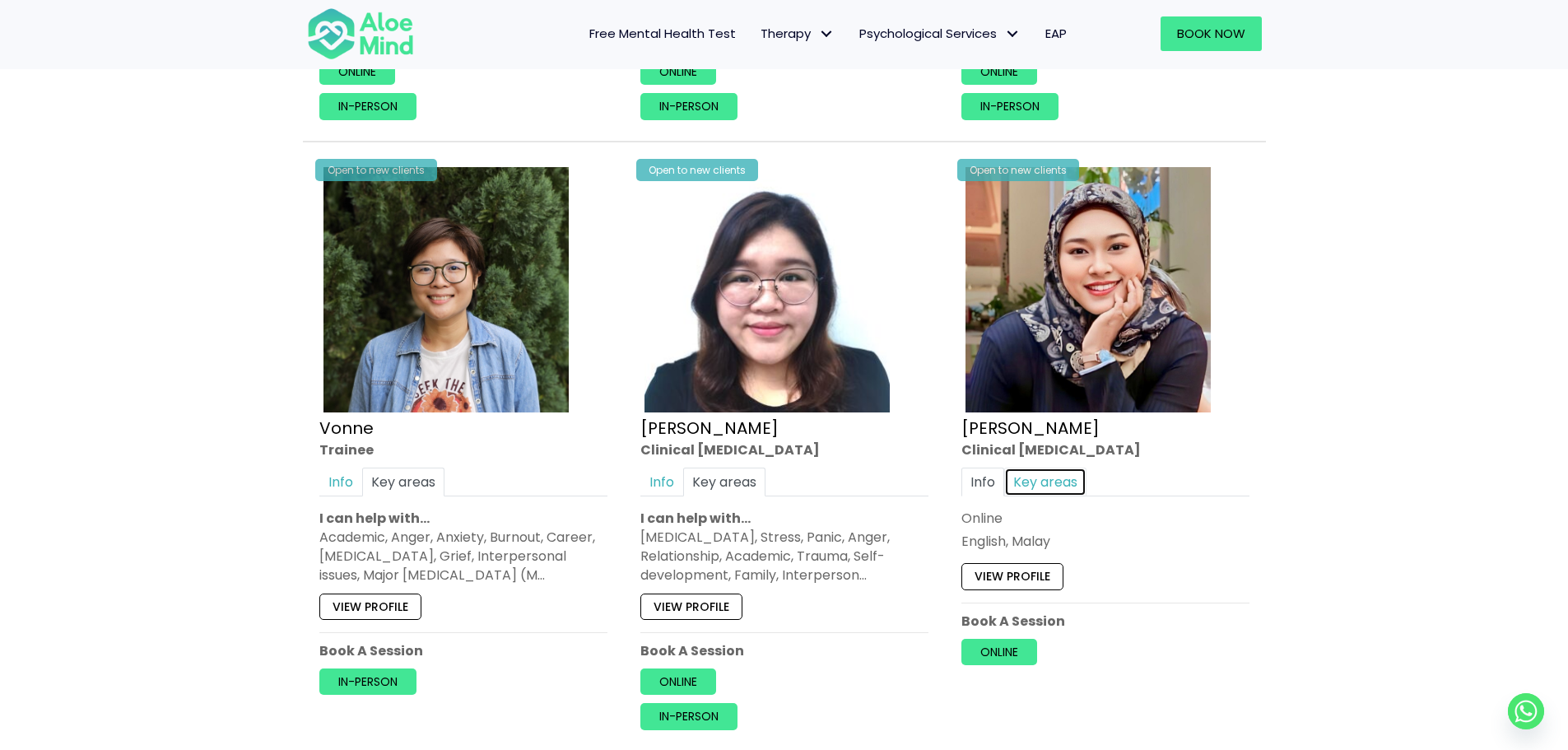
click at [1060, 468] on link "Key areas" at bounding box center [1045, 482] width 82 height 29
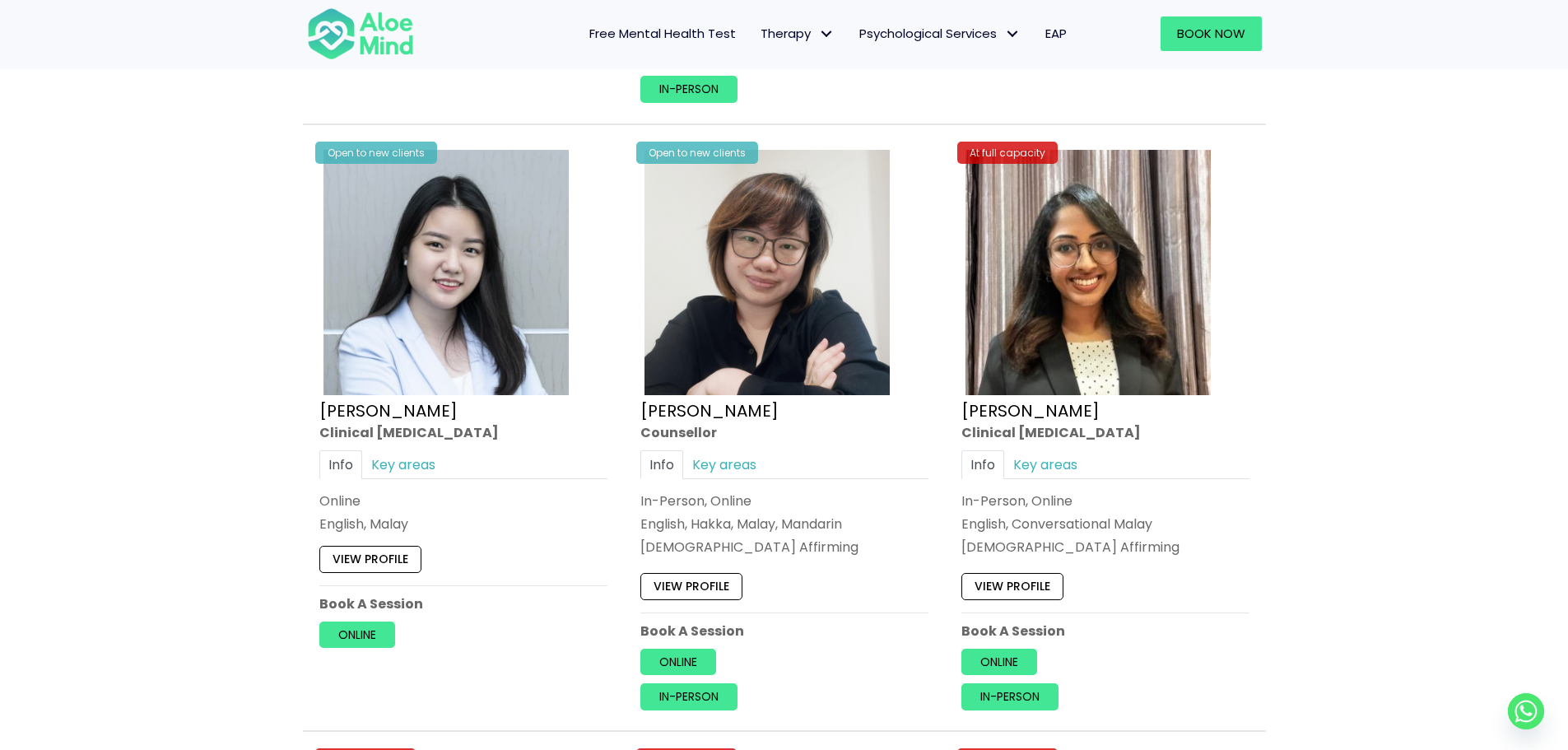
scroll to position [5103, 0]
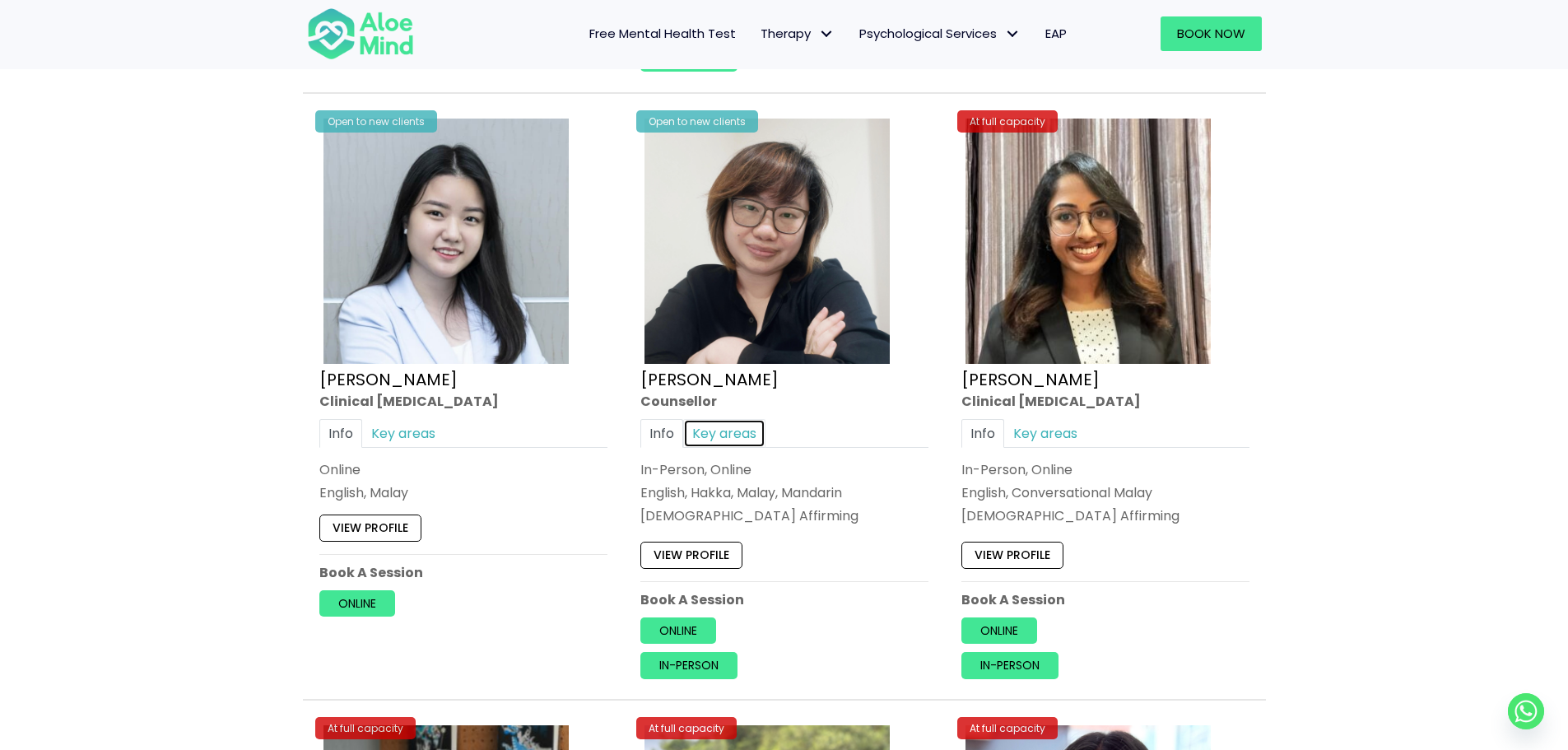
click at [709, 421] on link "Key areas" at bounding box center [724, 432] width 82 height 29
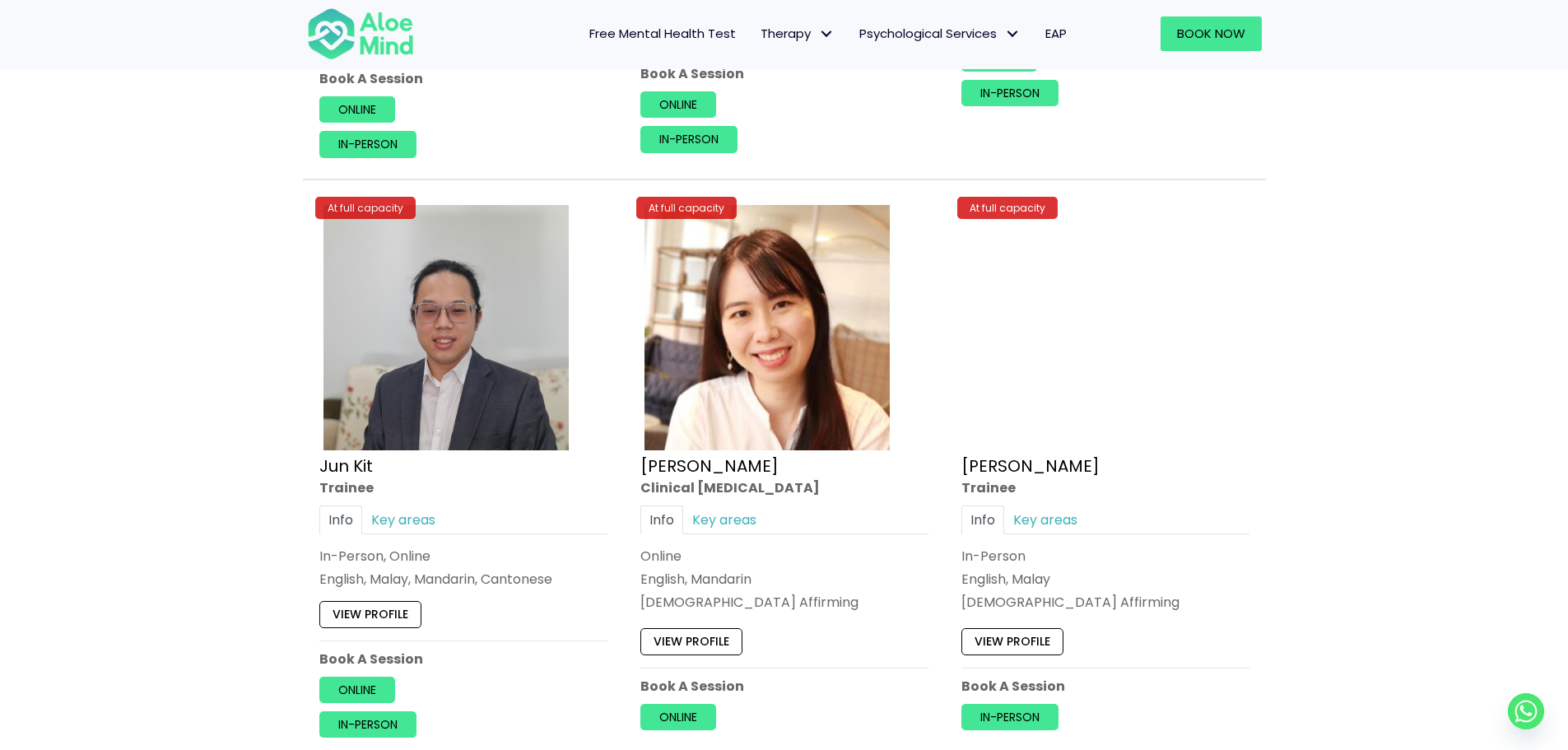
scroll to position [6255, 0]
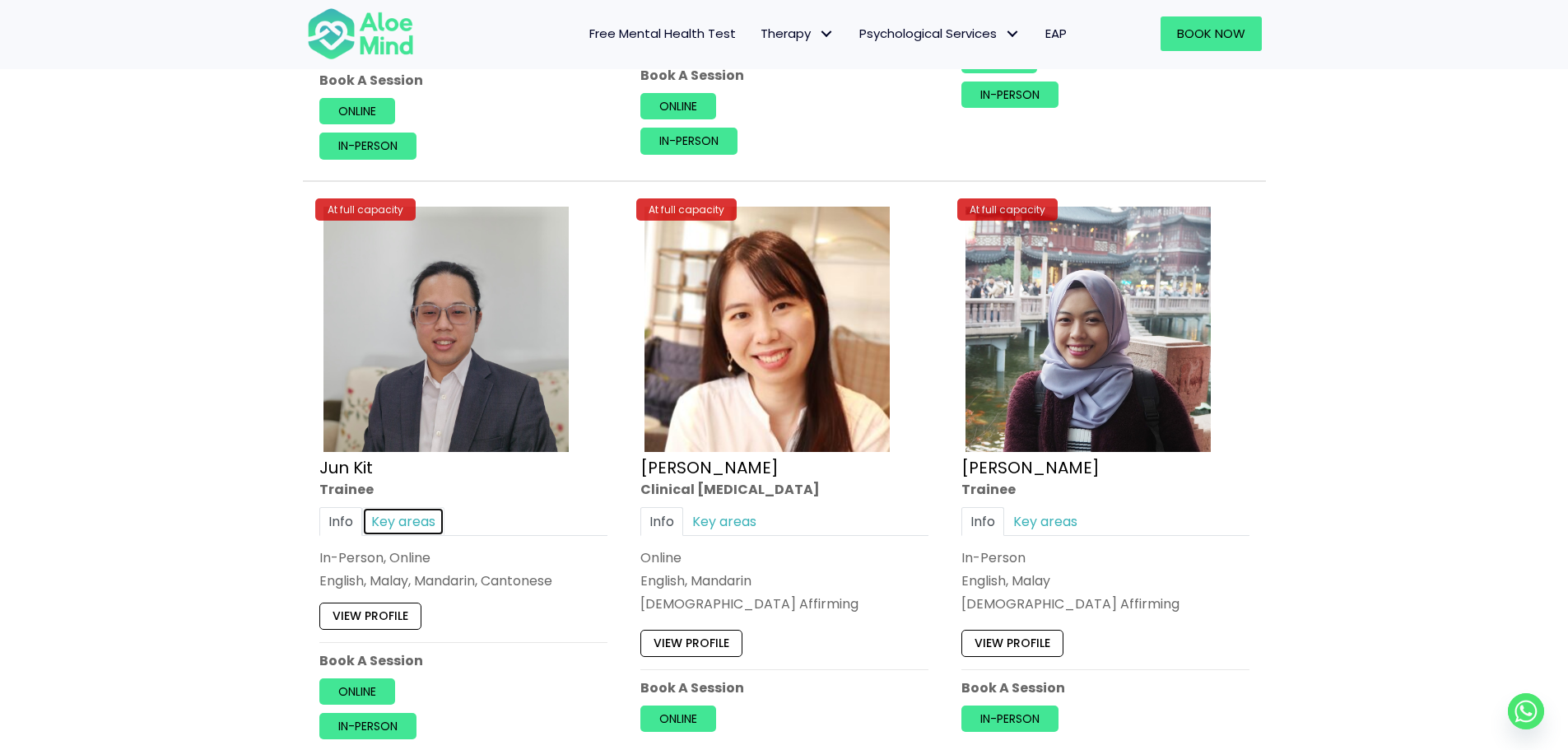
click at [401, 507] on link "Key areas" at bounding box center [402, 522] width 82 height 29
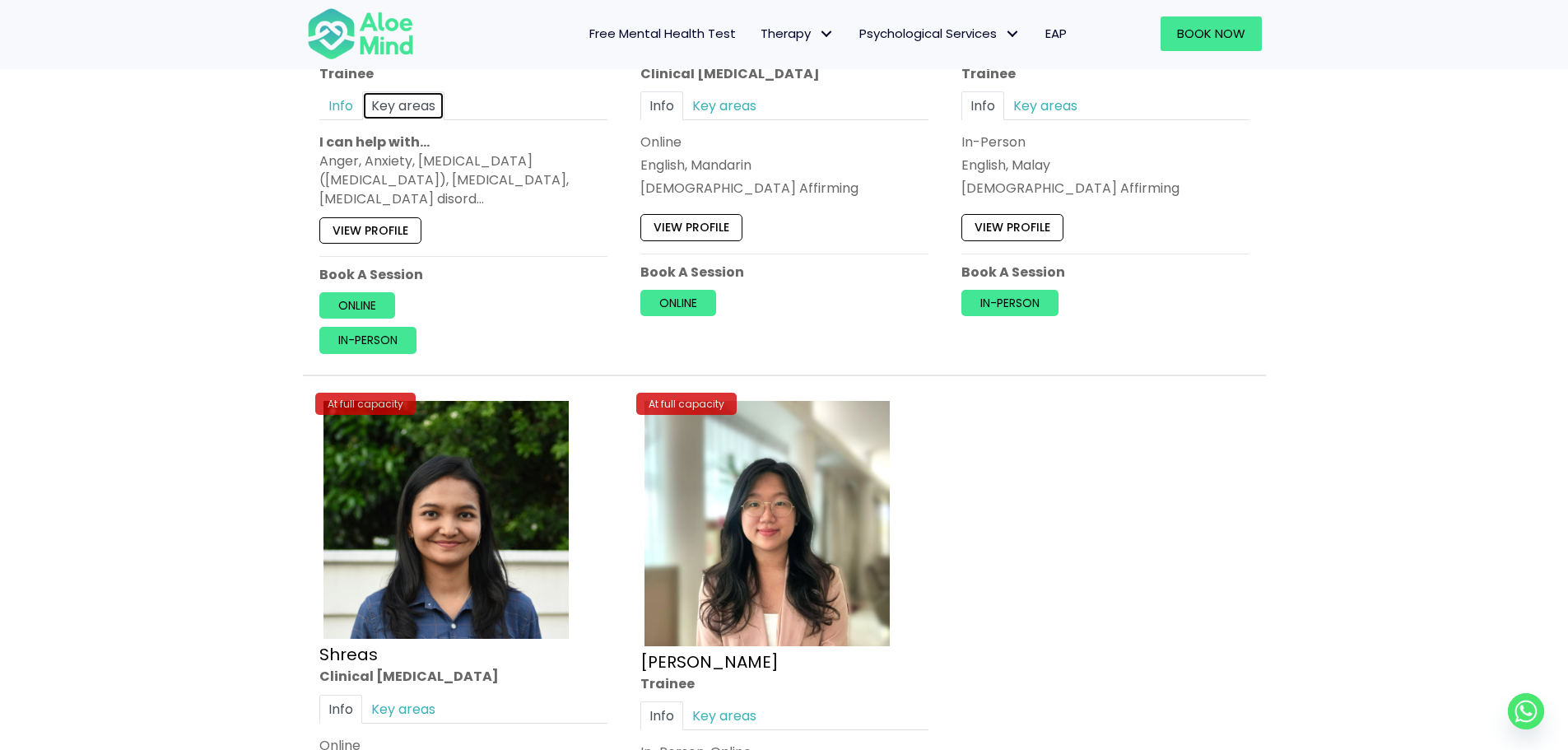
scroll to position [6668, 0]
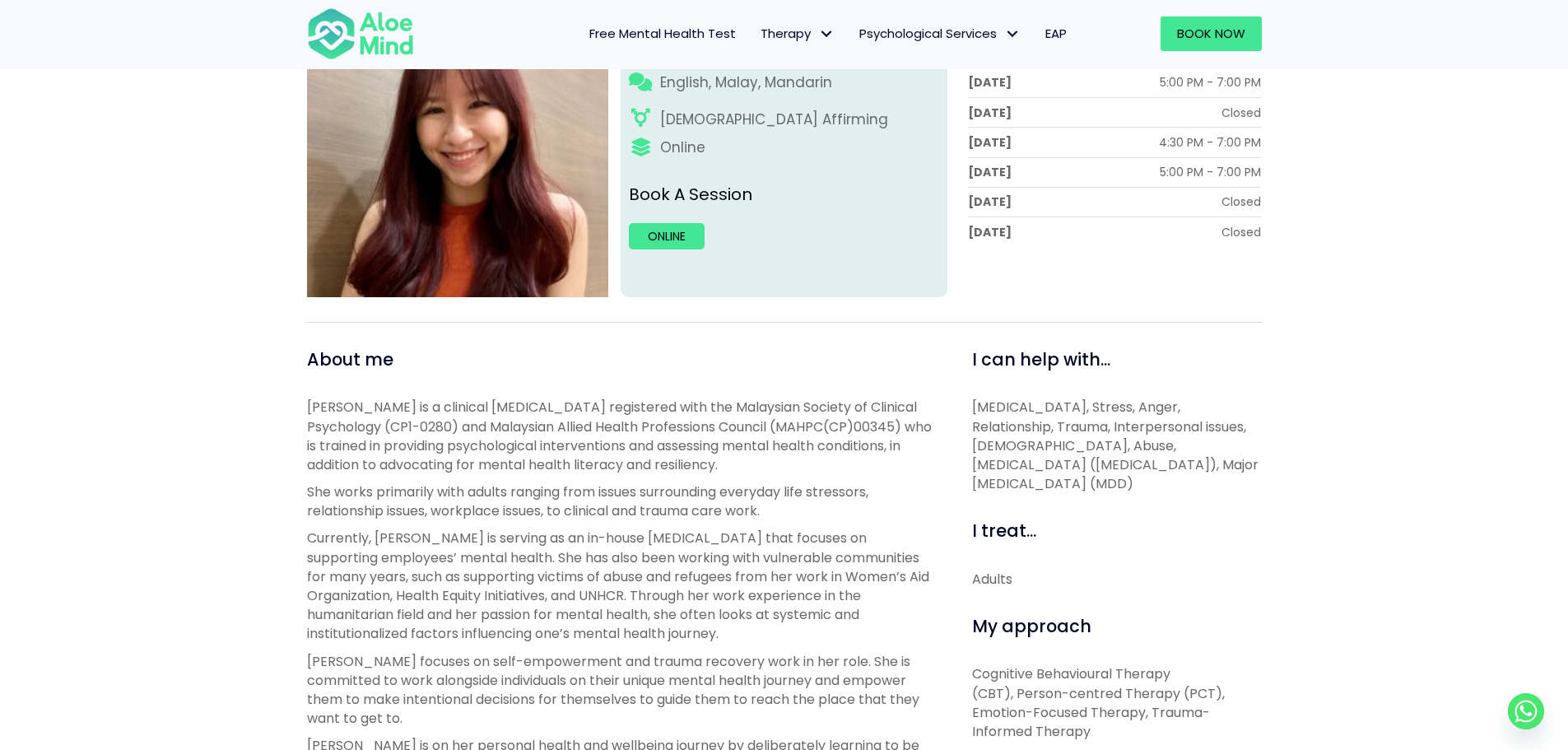
scroll to position [329, 0]
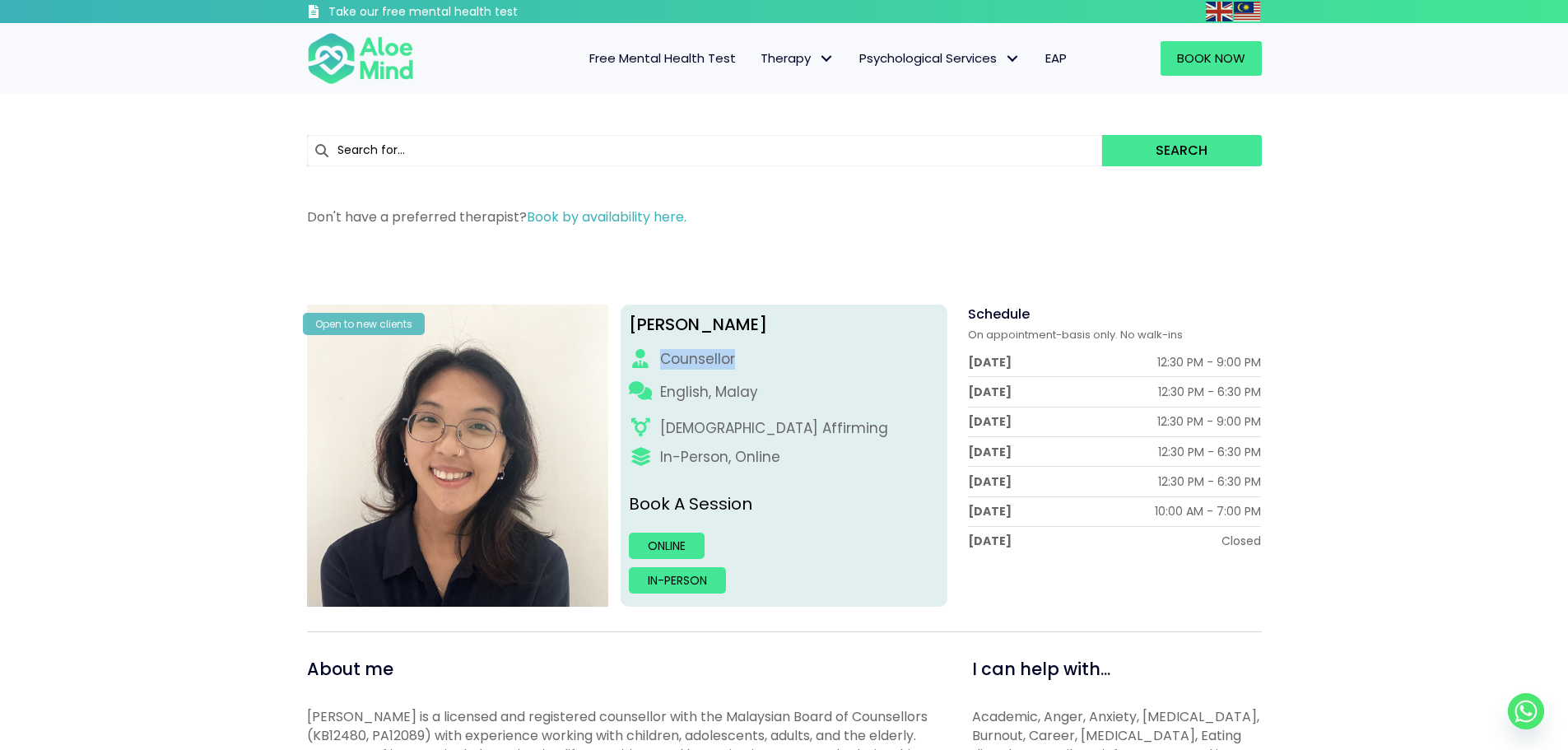
drag, startPoint x: 665, startPoint y: 364, endPoint x: 747, endPoint y: 369, distance: 82.2
click at [747, 369] on div "Counsellor" at bounding box center [784, 359] width 310 height 21
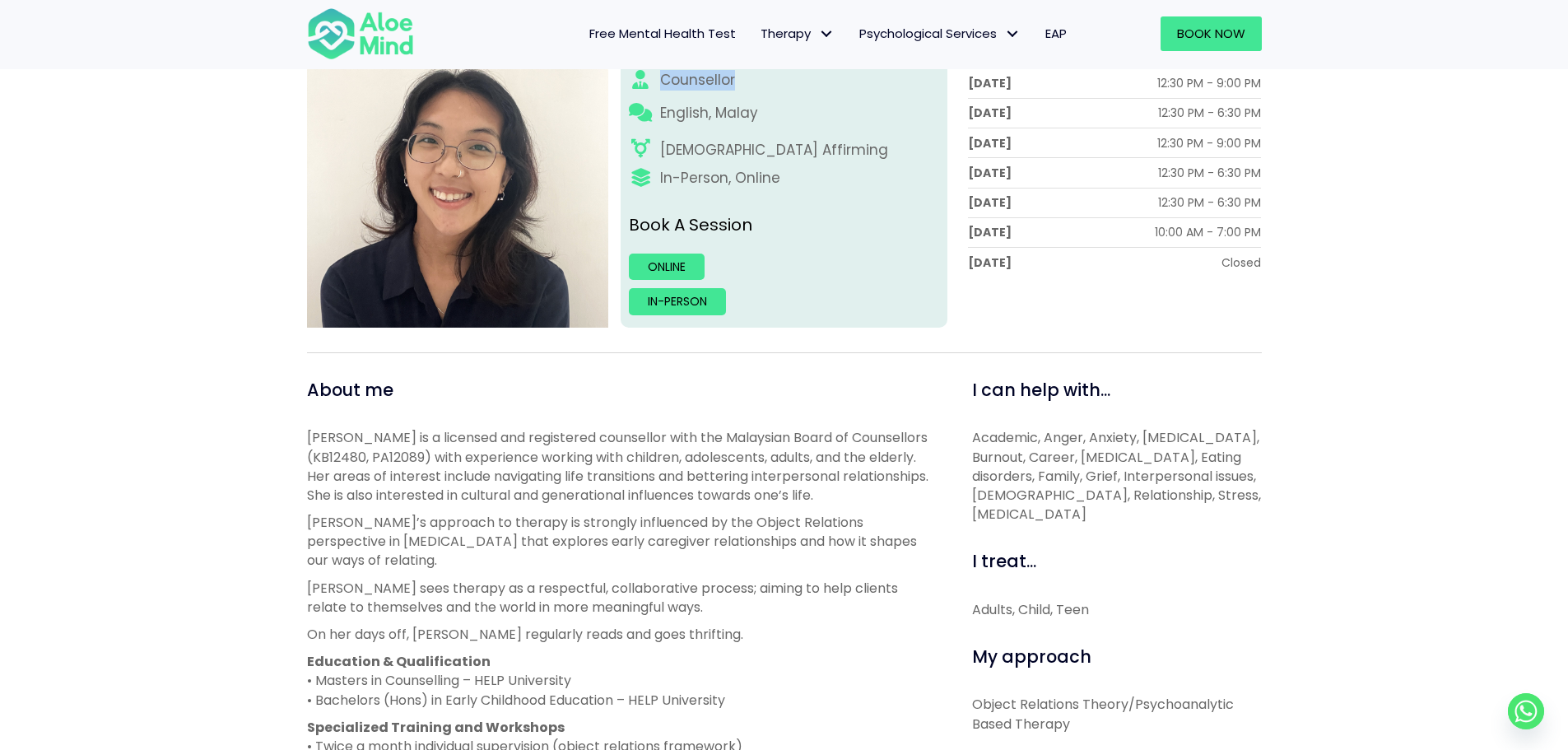
scroll to position [329, 0]
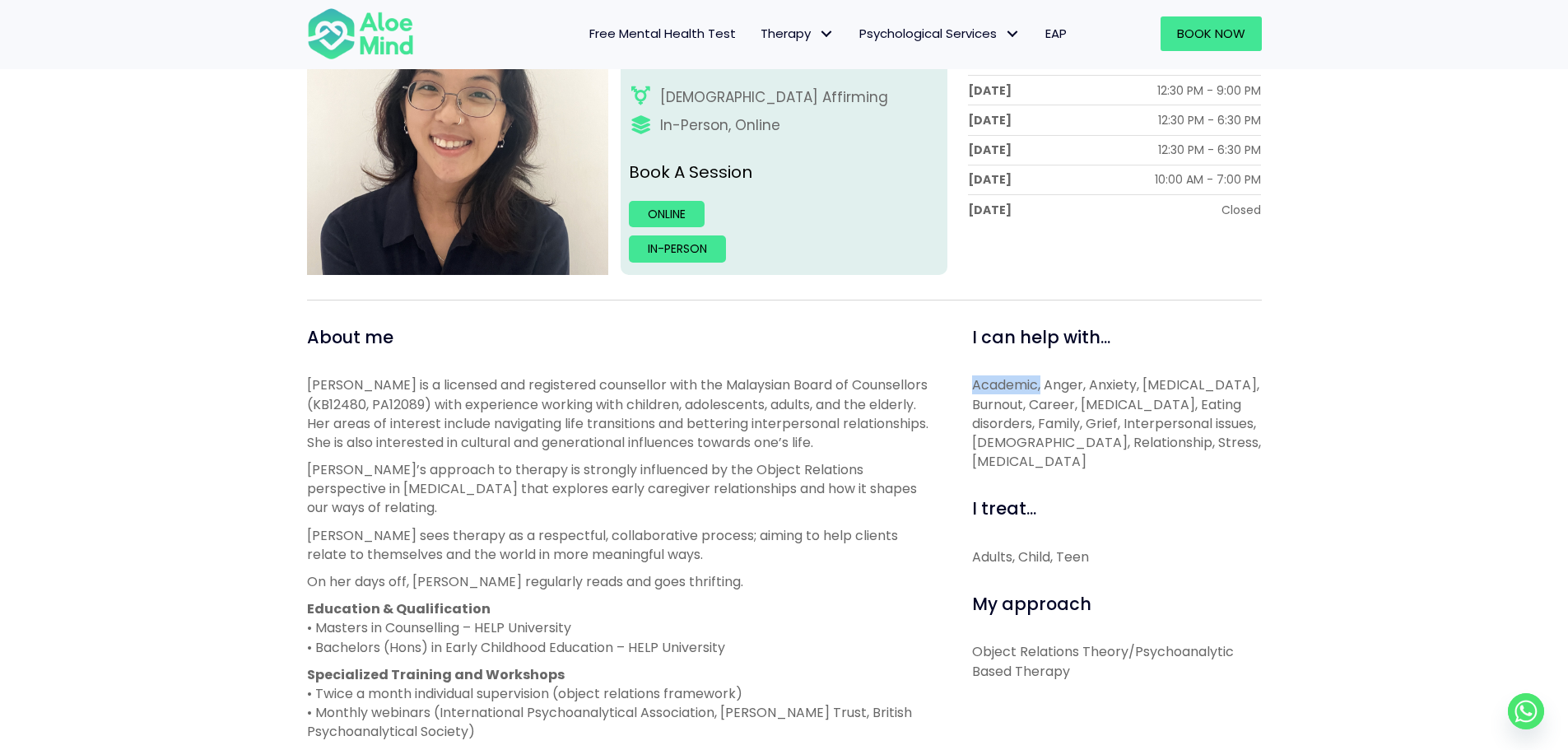
drag, startPoint x: 971, startPoint y: 382, endPoint x: 1044, endPoint y: 385, distance: 73.1
click at [1044, 385] on div "I can help with... Academic, Anger, Anxiety, Borderline personality disorder, B…" at bounding box center [1111, 681] width 327 height 711
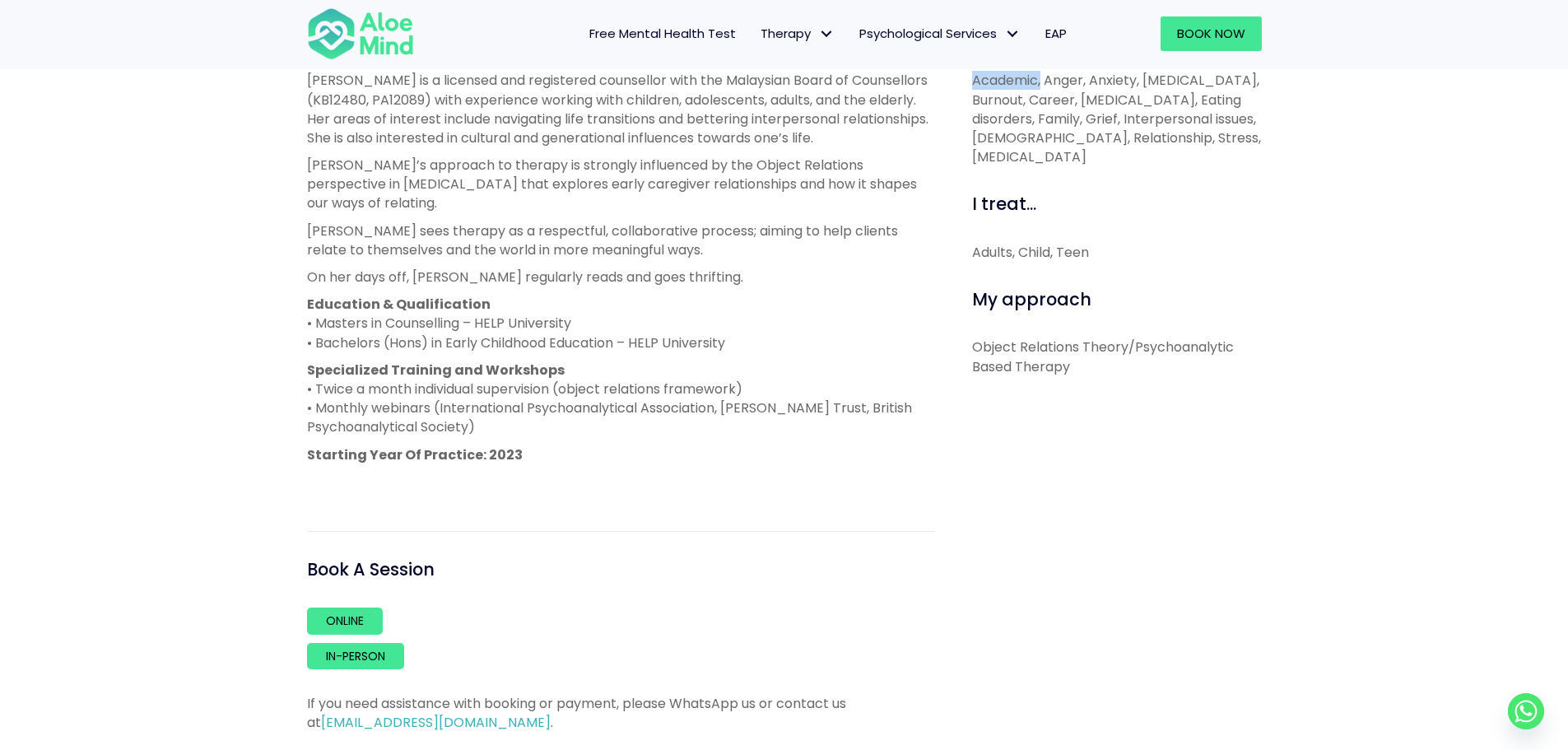
scroll to position [659, 0]
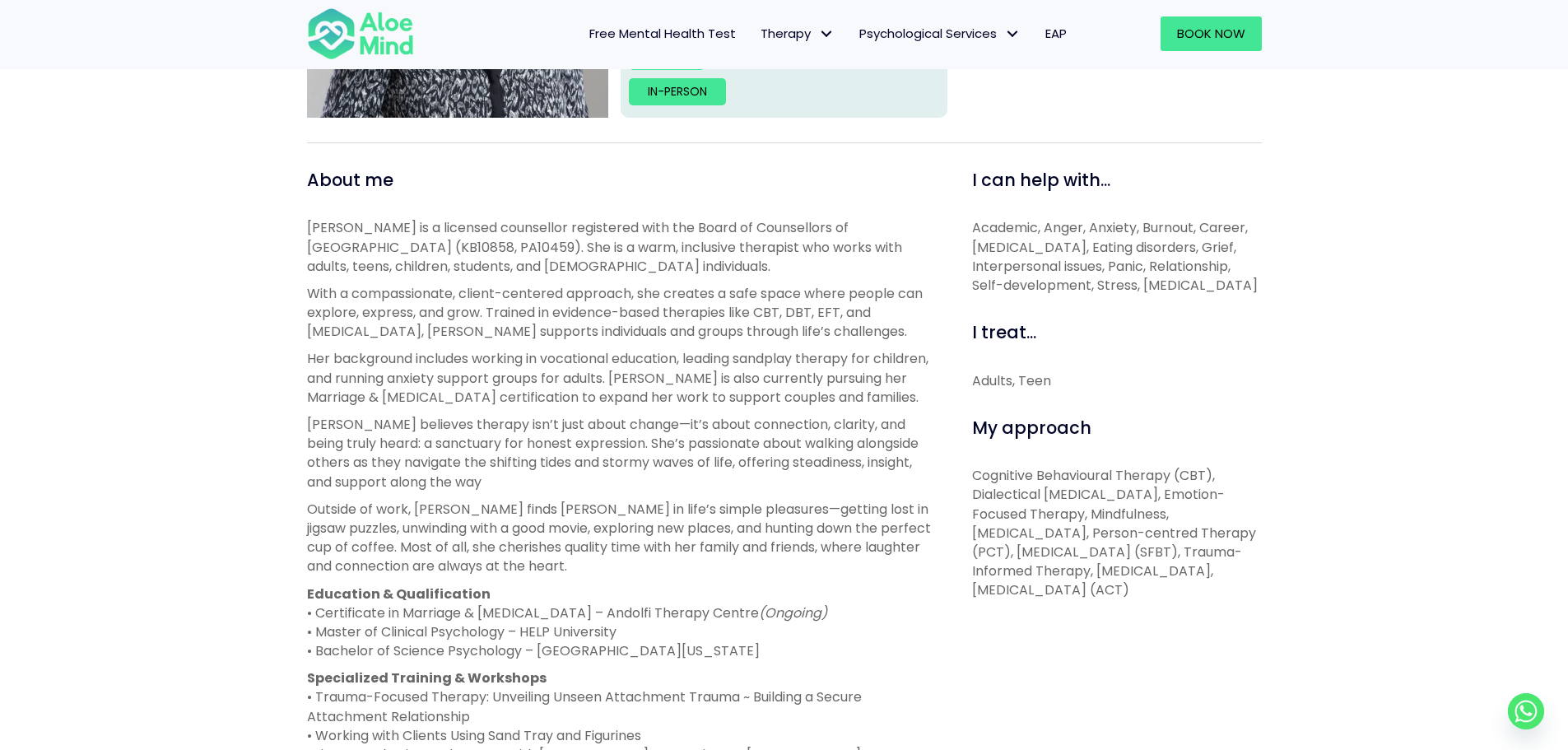
scroll to position [494, 0]
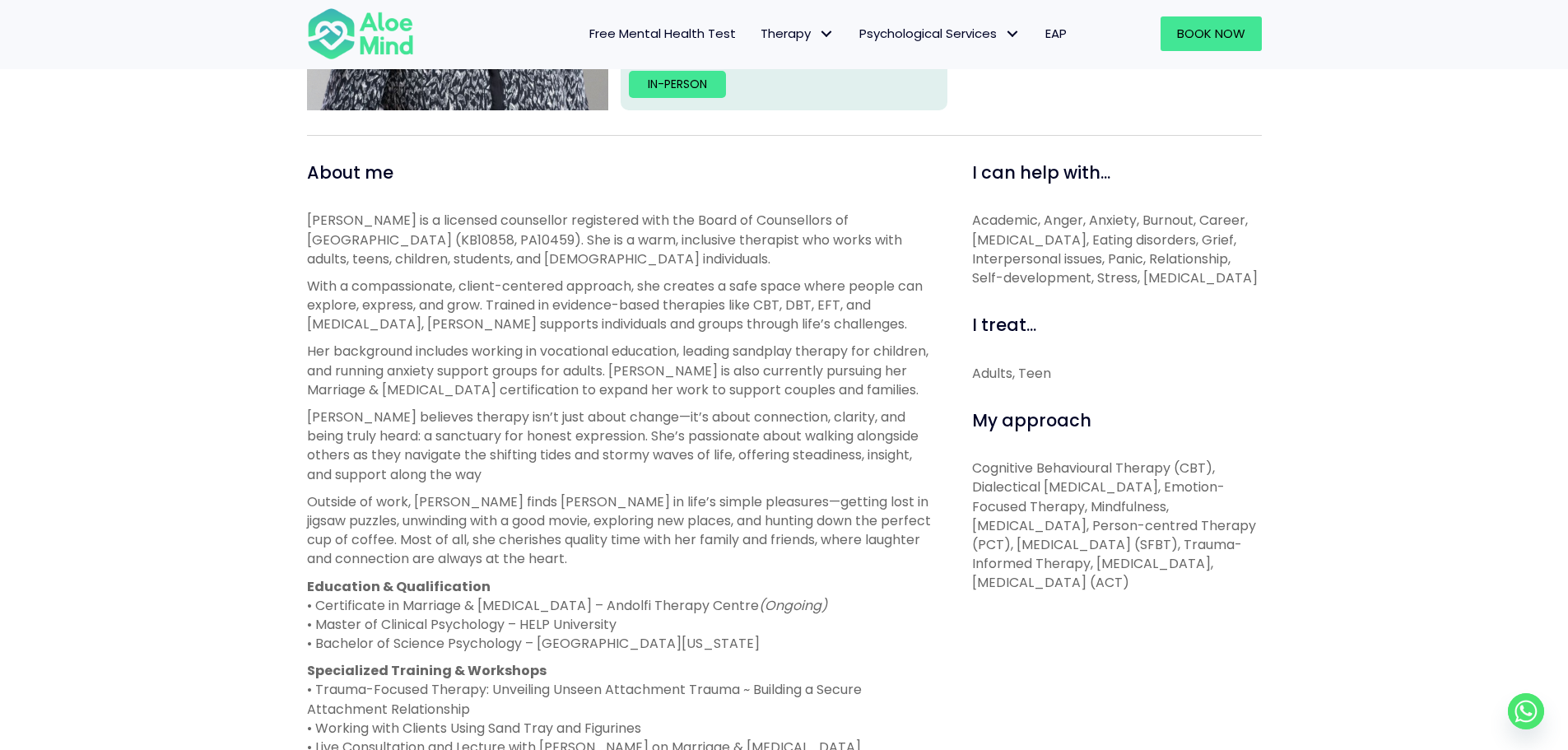
click at [91, 451] on div "[PERSON_NAME] Open to new clients [PERSON_NAME] English, Malay, Tamil [DEMOGRAP…" at bounding box center [784, 455] width 1568 height 1402
click at [1171, 259] on span "Academic, Anger, Anxiety, Burnout, Career, [MEDICAL_DATA], Eating disorders, Gr…" at bounding box center [1115, 249] width 286 height 77
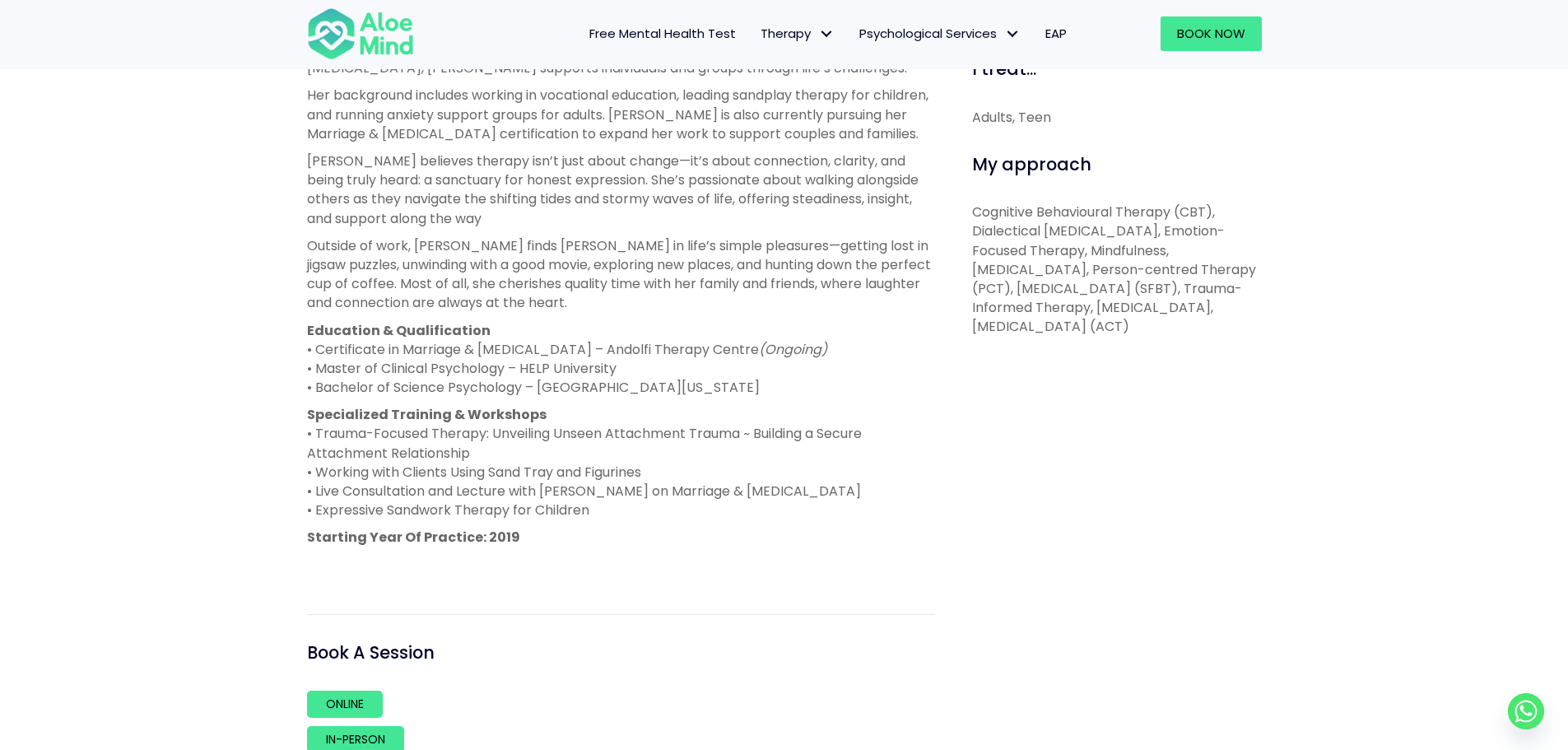
scroll to position [741, 0]
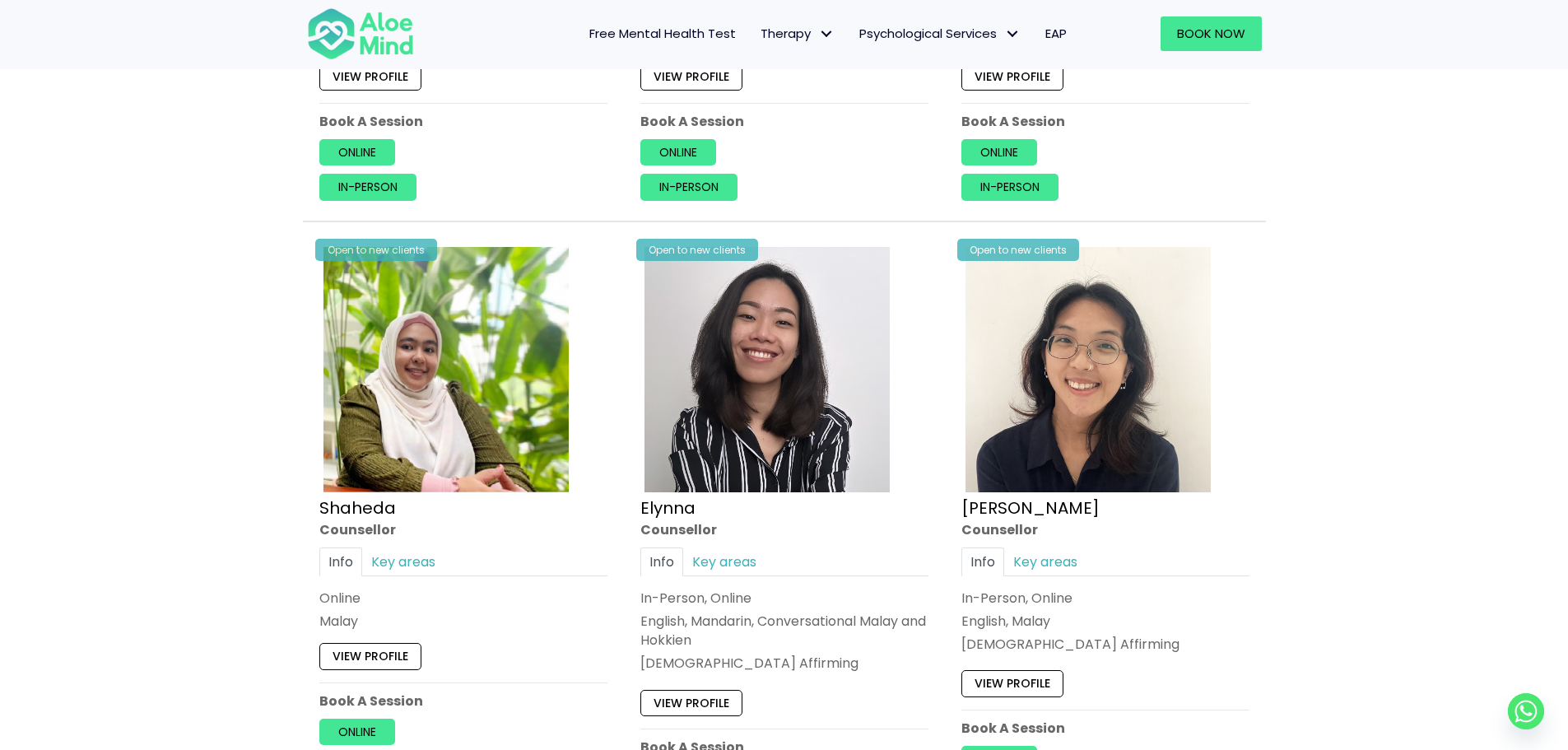
scroll to position [1318, 0]
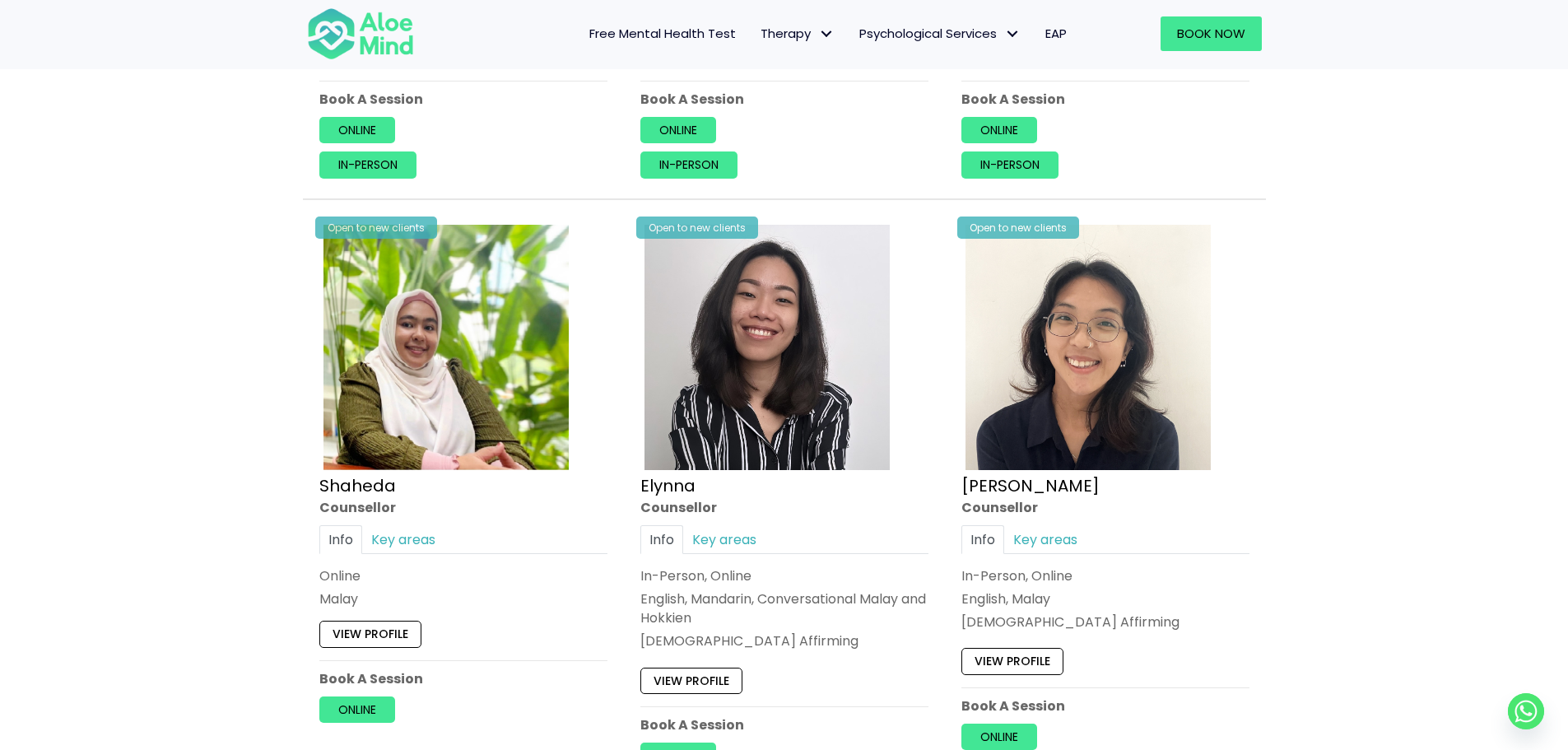
click at [400, 557] on div "Info Key areas Online [DEMOGRAPHIC_DATA] I can help with… Abuse, Academic, Ange…" at bounding box center [463, 567] width 288 height 84
click at [406, 543] on link "Key areas" at bounding box center [402, 540] width 82 height 29
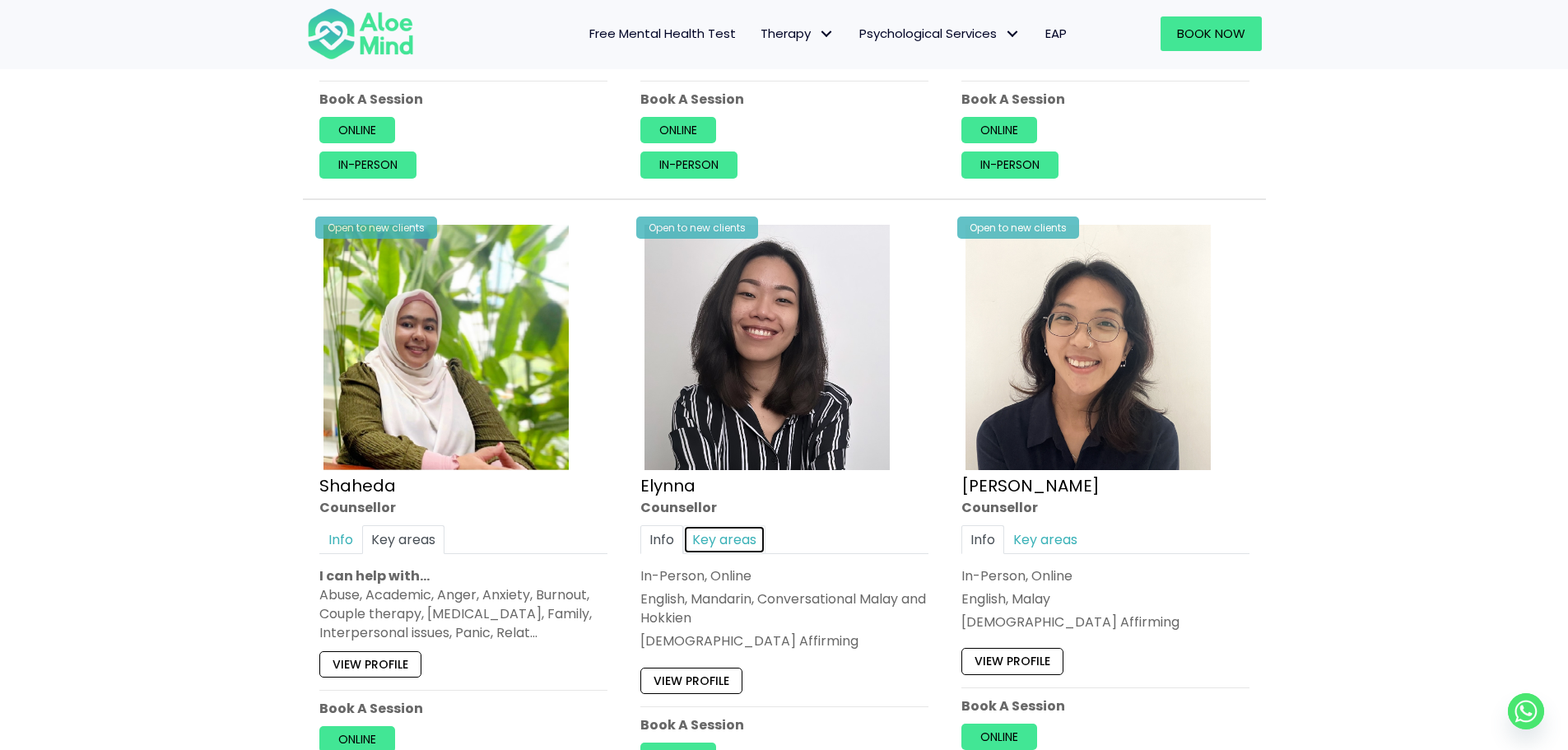
click at [751, 533] on link "Key areas" at bounding box center [724, 540] width 82 height 29
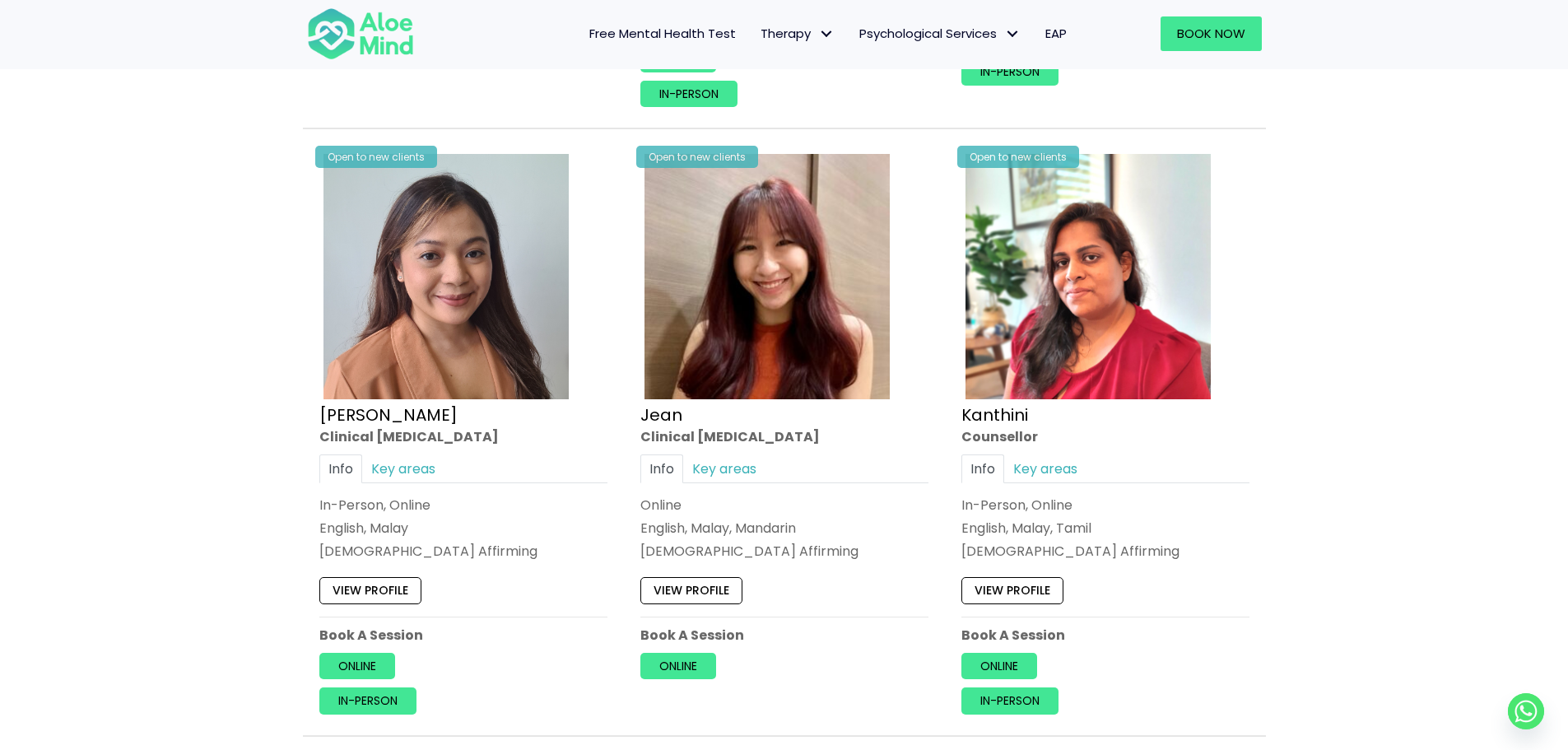
scroll to position [2059, 0]
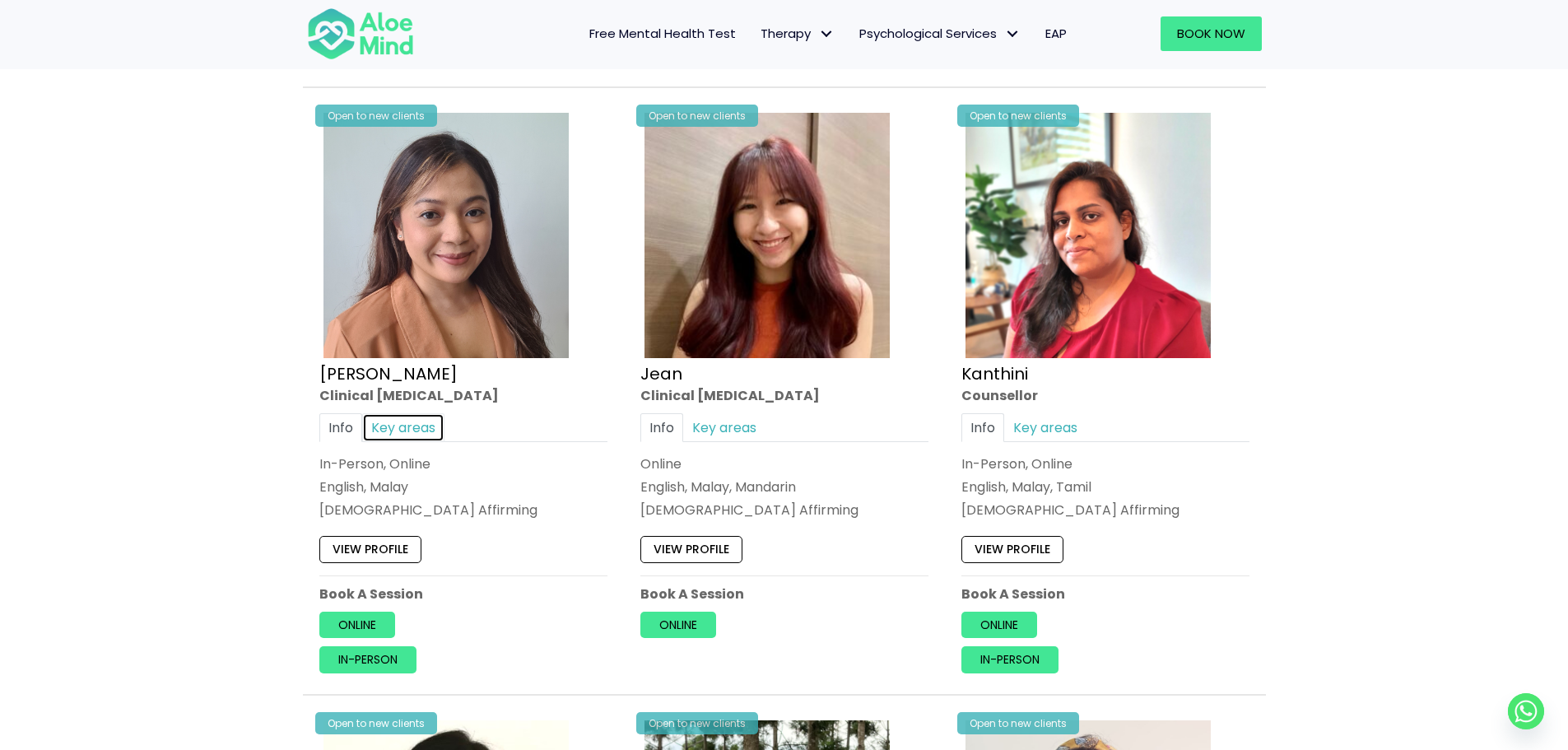
click at [418, 413] on link "Key areas" at bounding box center [402, 428] width 82 height 29
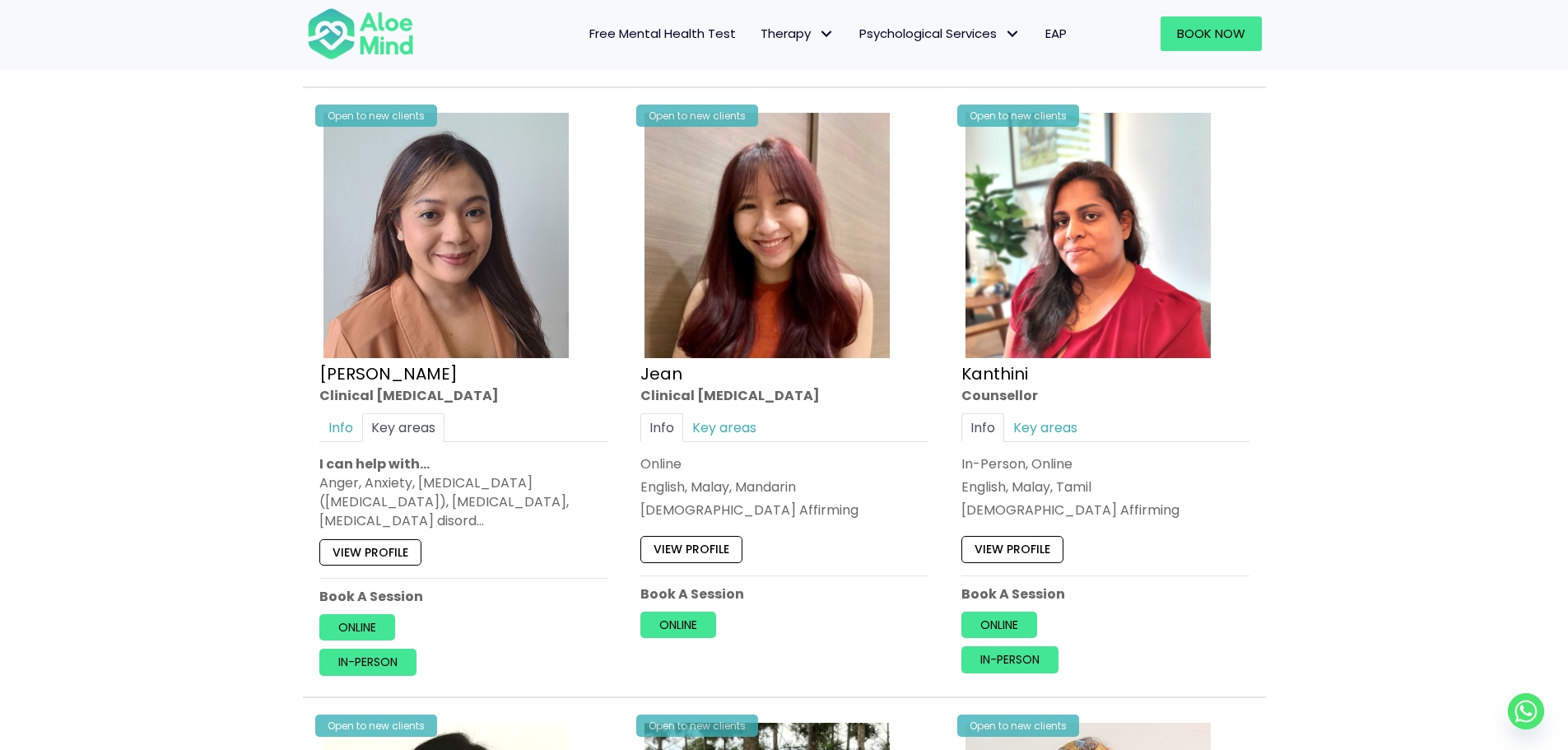
click at [1084, 427] on div "Info Key areas In-Person, Online English, Malay, Tamil LGBTQ Affirming I can he…" at bounding box center [1105, 467] width 288 height 107
click at [1056, 413] on link "Key areas" at bounding box center [1045, 428] width 82 height 29
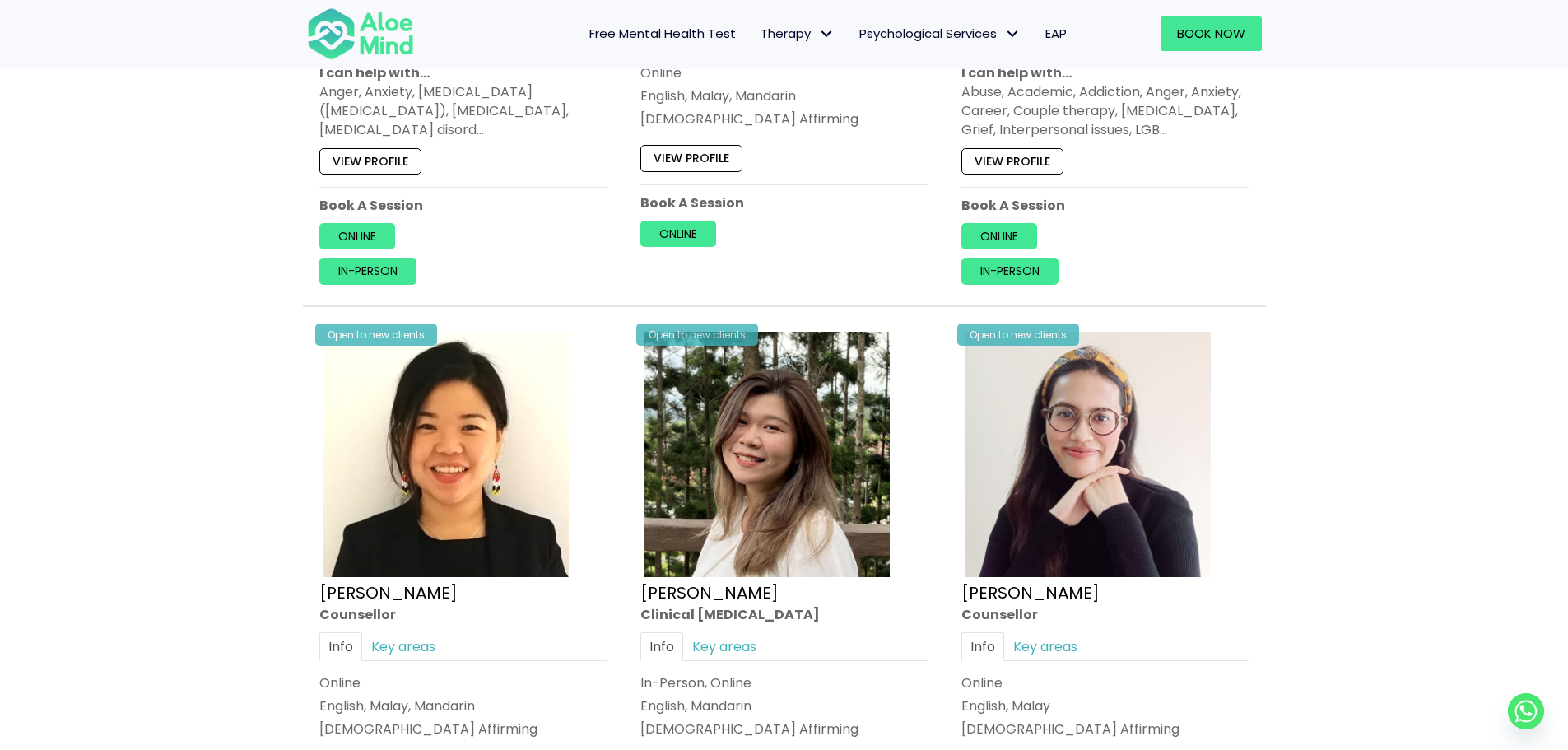
scroll to position [2635, 0]
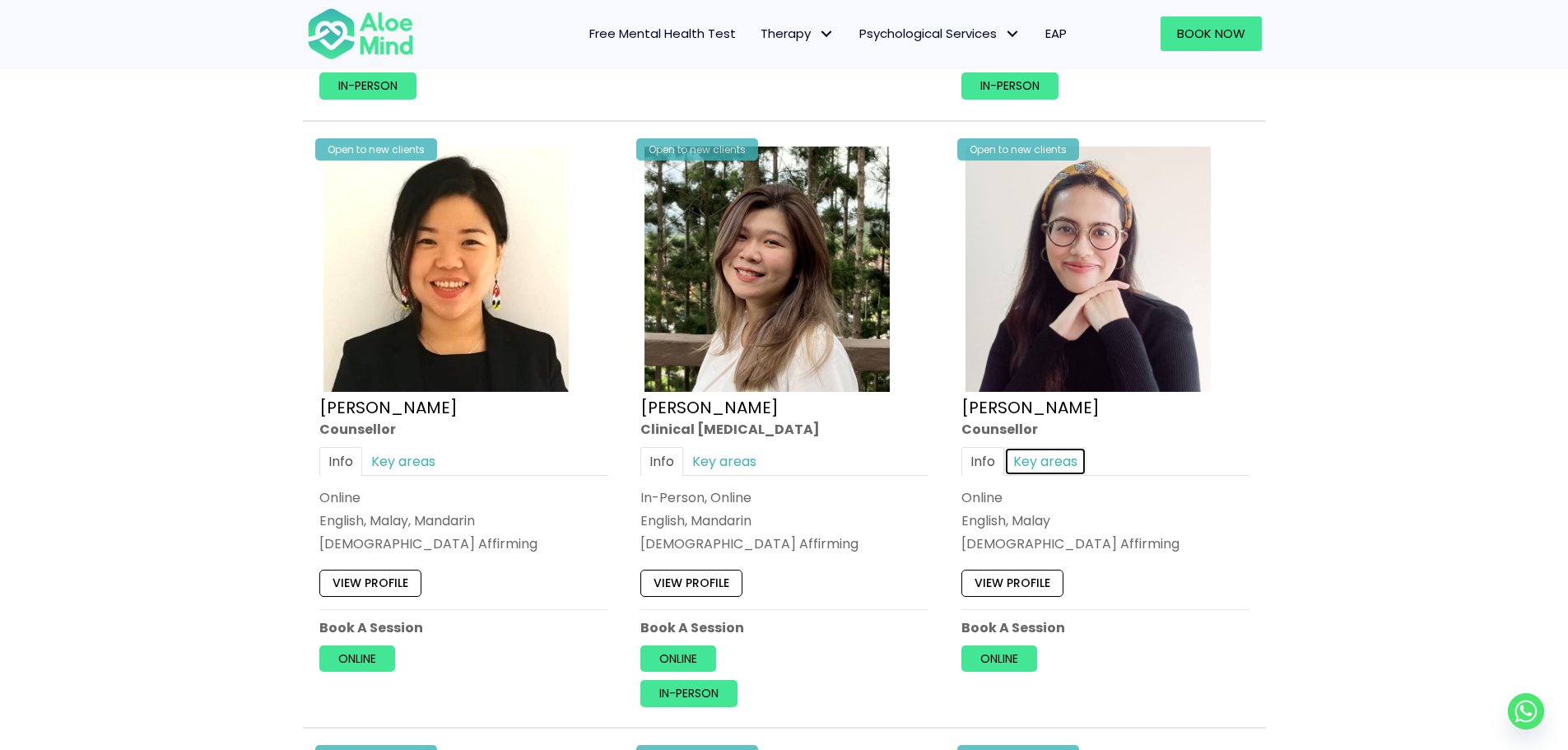
click at [1030, 447] on link "Key areas" at bounding box center [1045, 461] width 82 height 29
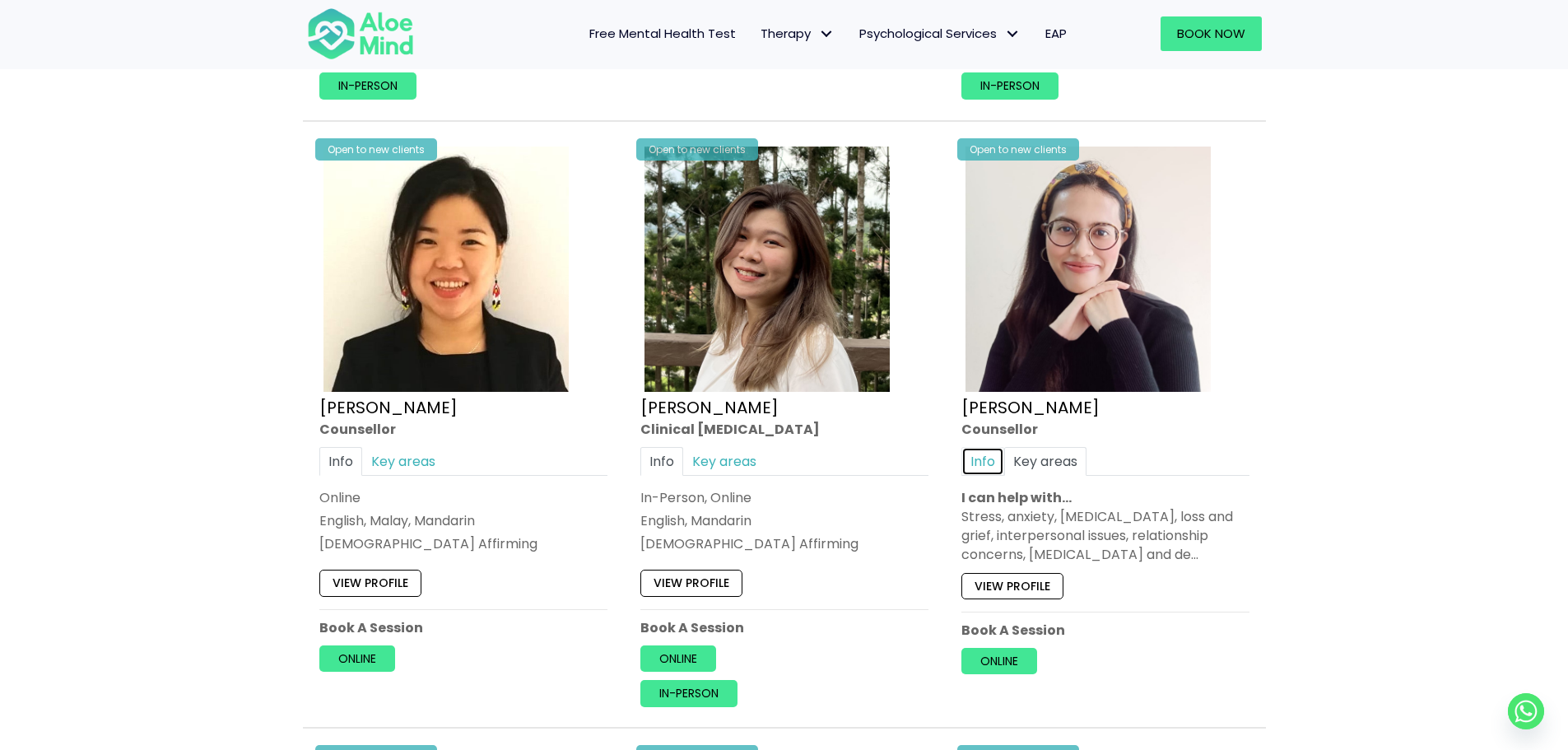
click at [963, 447] on link "Info" at bounding box center [982, 461] width 42 height 29
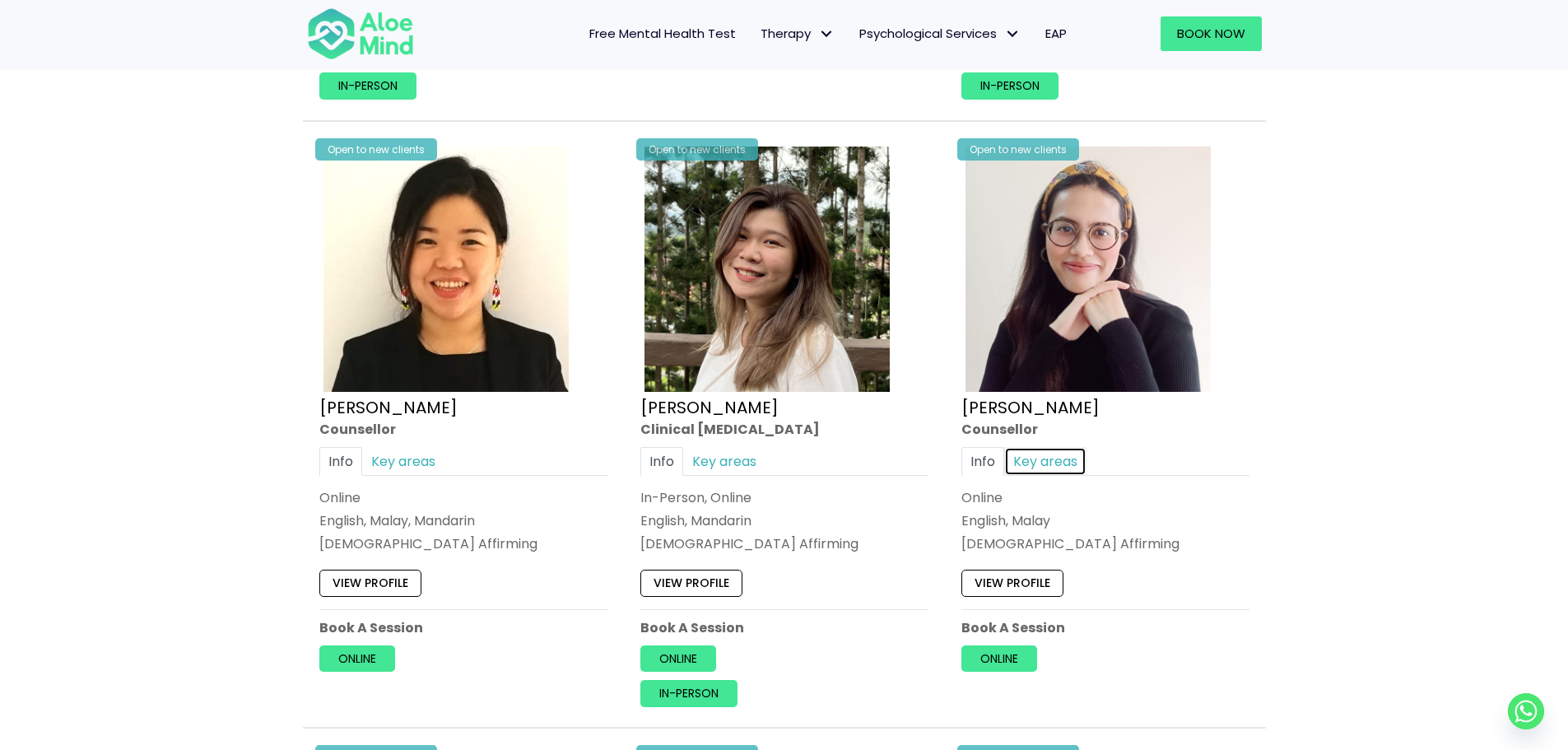
click at [1036, 455] on link "Key areas" at bounding box center [1045, 461] width 82 height 29
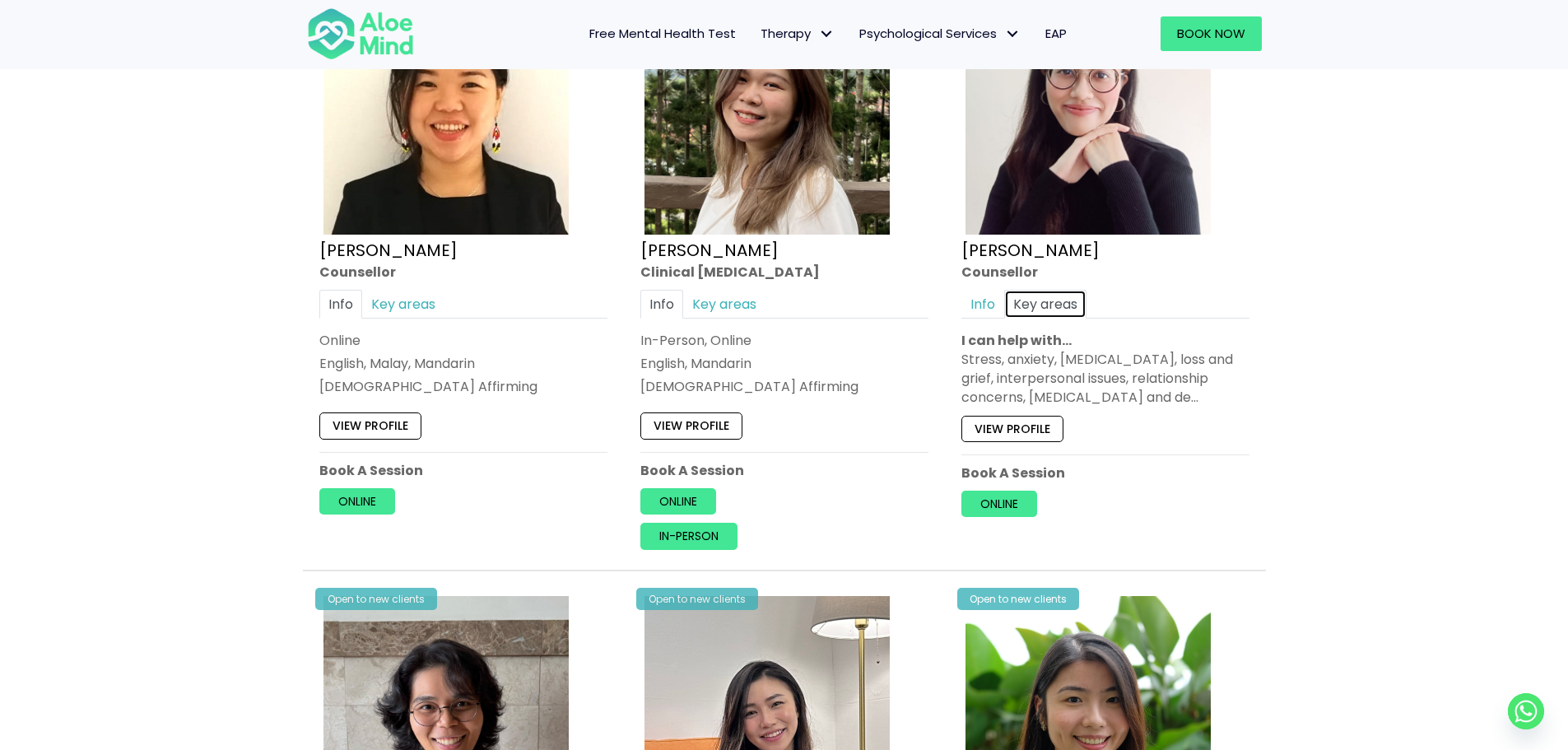
scroll to position [2718, 0]
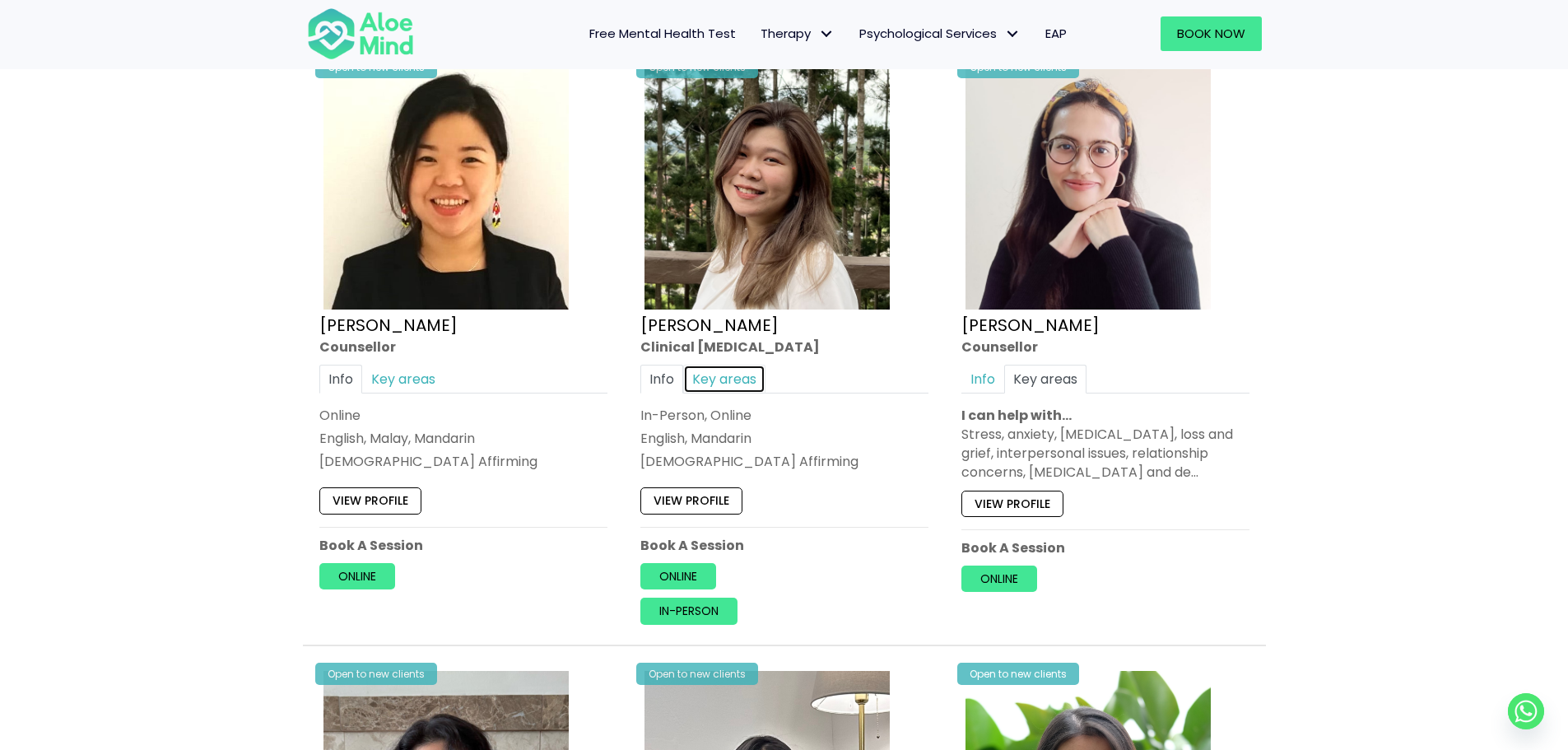
click at [745, 365] on link "Key areas" at bounding box center [724, 379] width 82 height 29
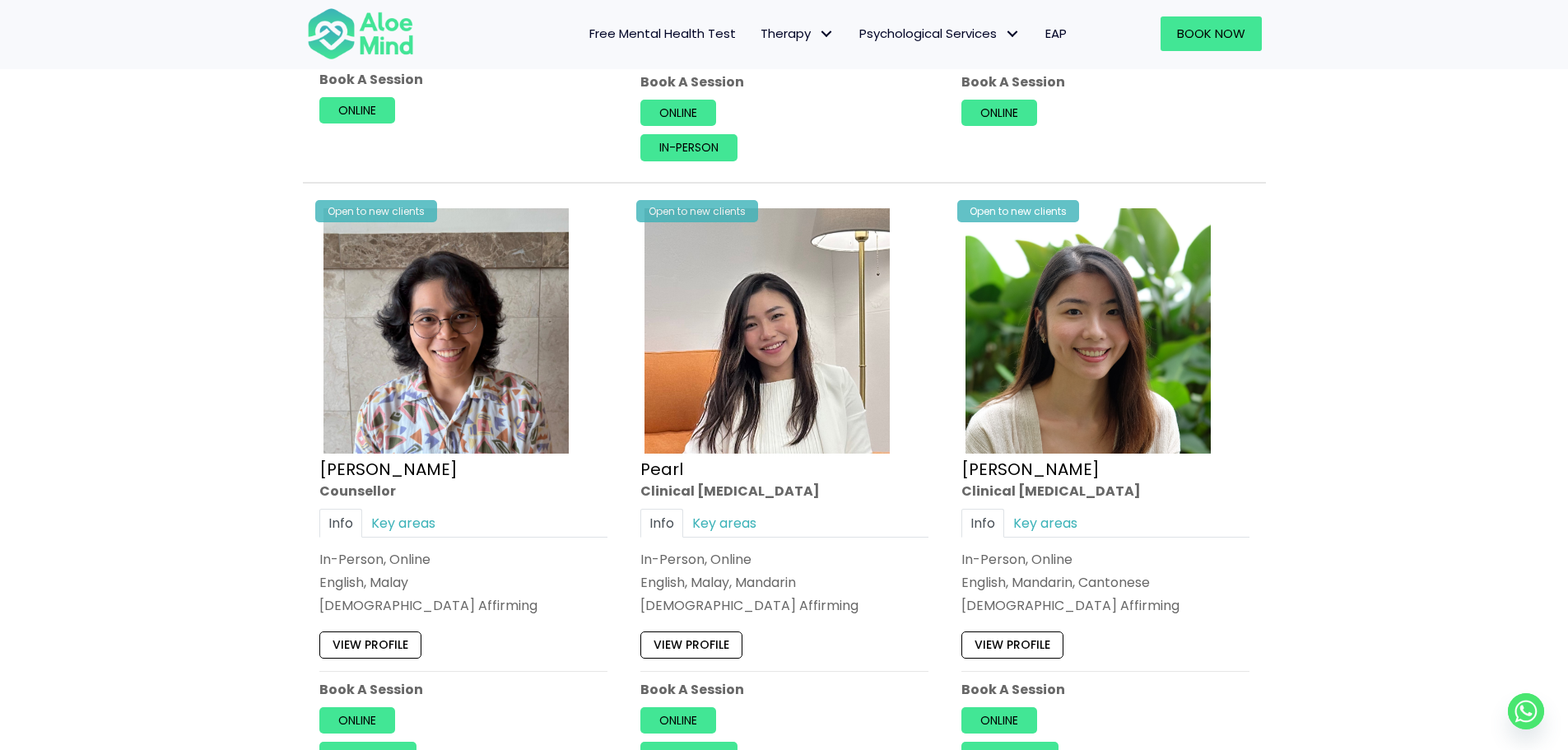
scroll to position [3211, 0]
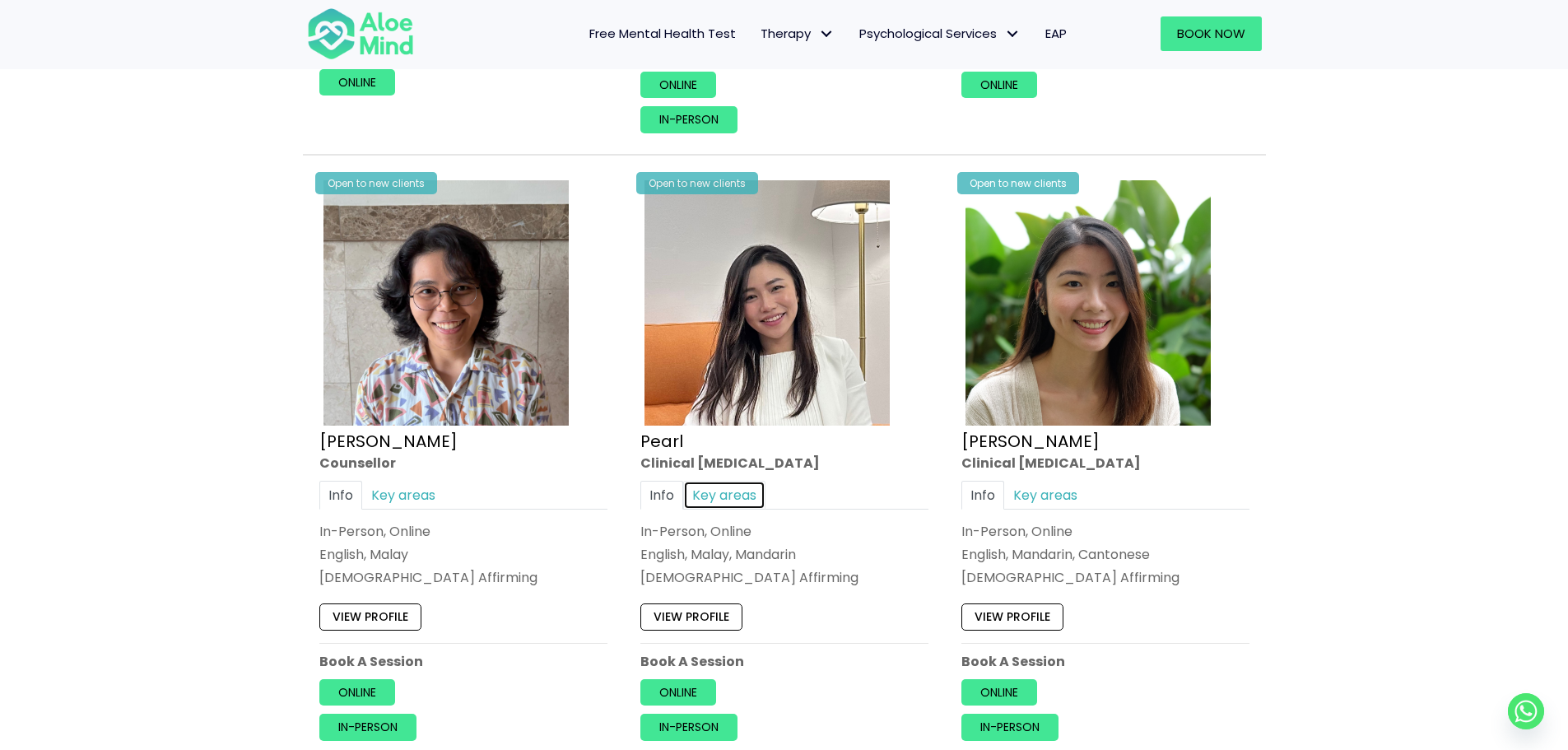
click at [718, 480] on link "Key areas" at bounding box center [724, 495] width 82 height 29
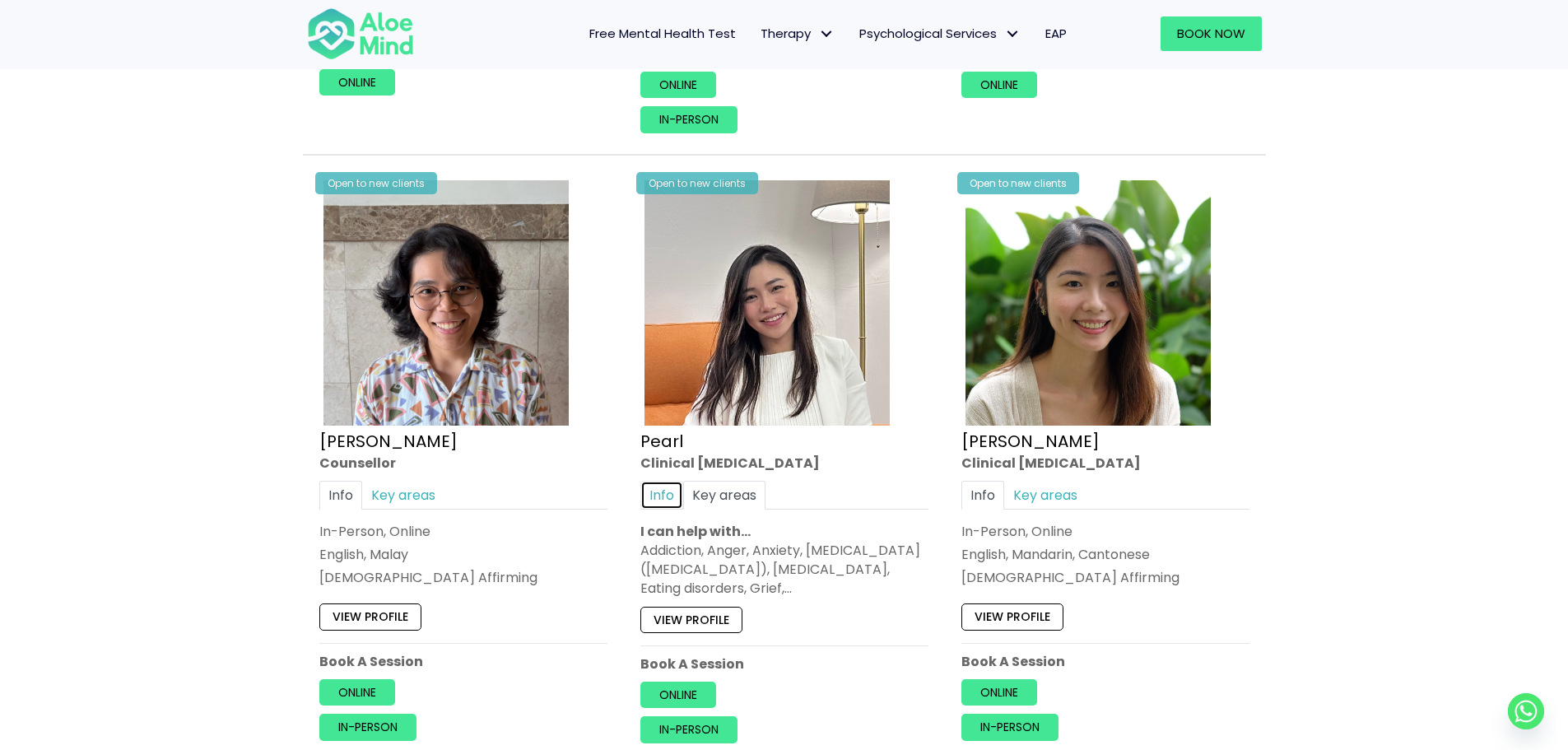
click at [662, 486] on link "Info" at bounding box center [661, 495] width 42 height 29
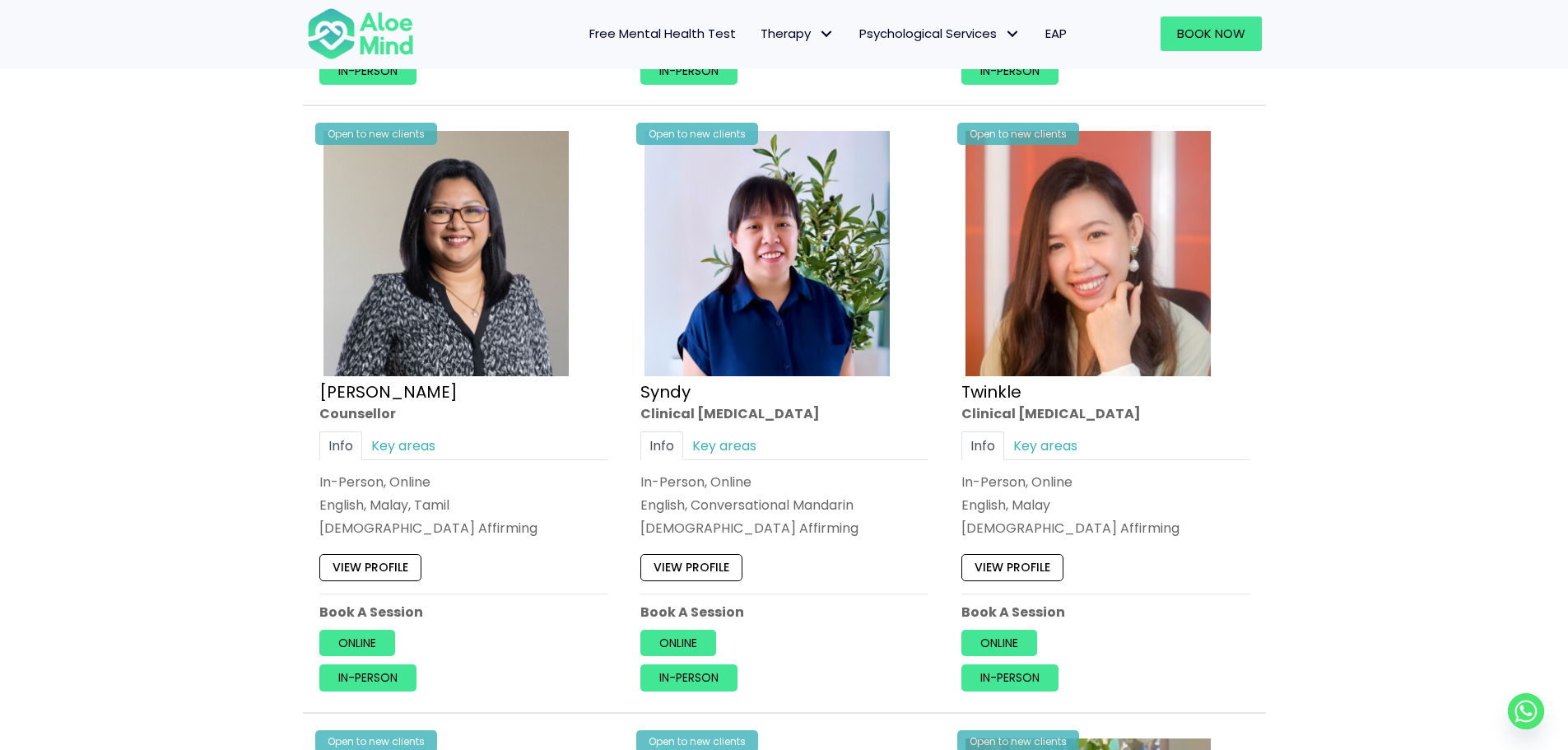
scroll to position [3870, 0]
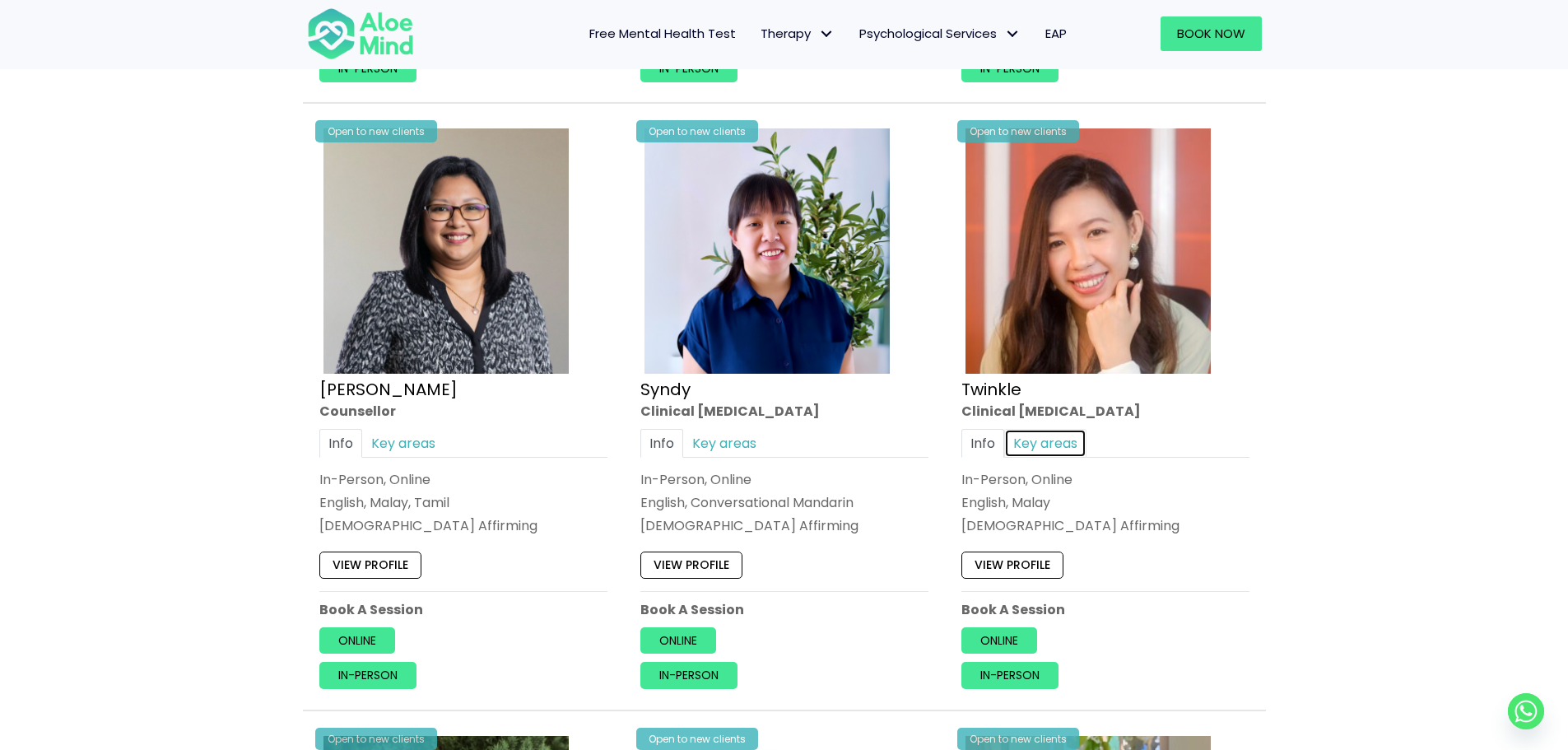
click at [1043, 431] on link "Key areas" at bounding box center [1045, 443] width 82 height 29
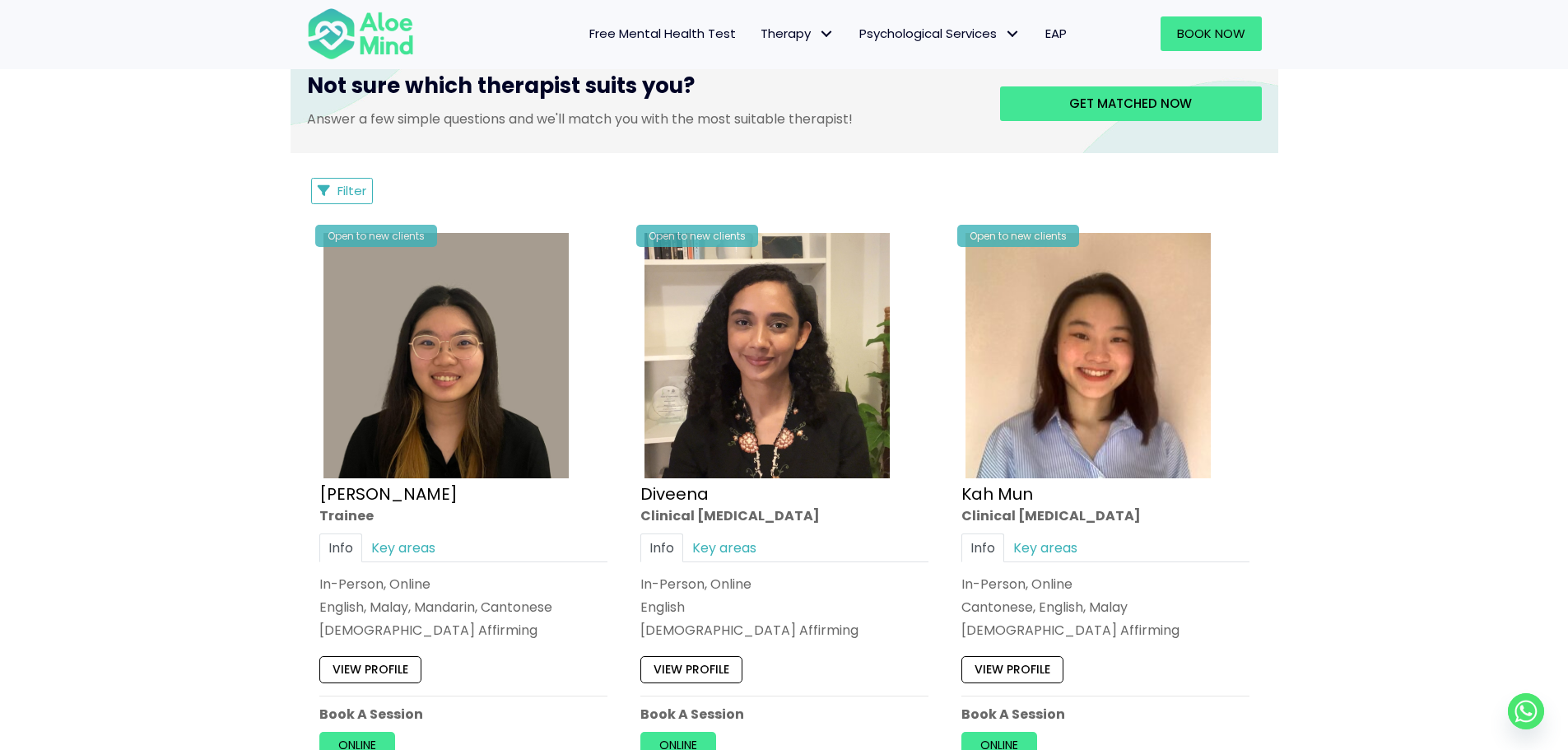
scroll to position [659, 0]
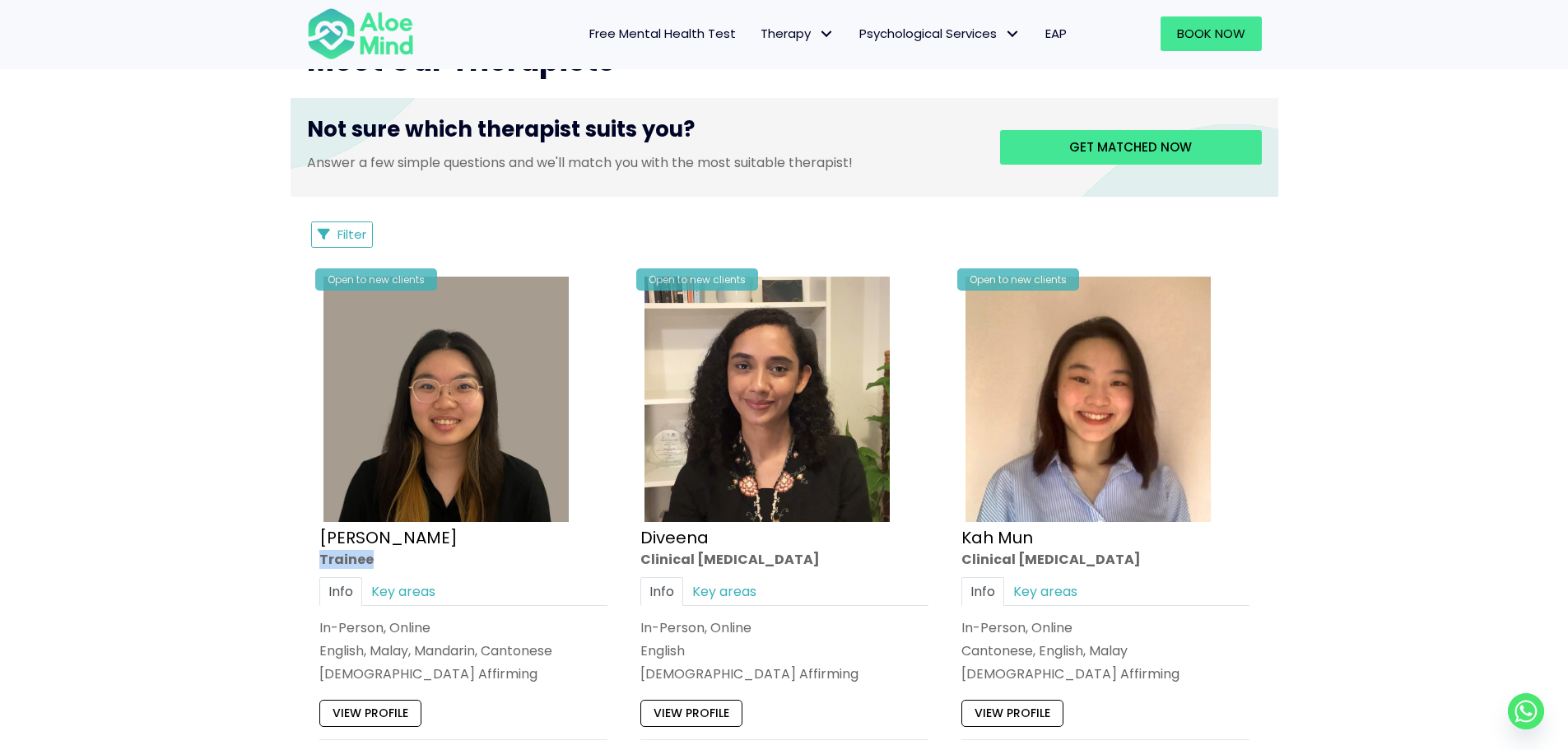
drag, startPoint x: 322, startPoint y: 563, endPoint x: 376, endPoint y: 565, distance: 54.0
click at [376, 565] on div "Trainee" at bounding box center [463, 559] width 288 height 19
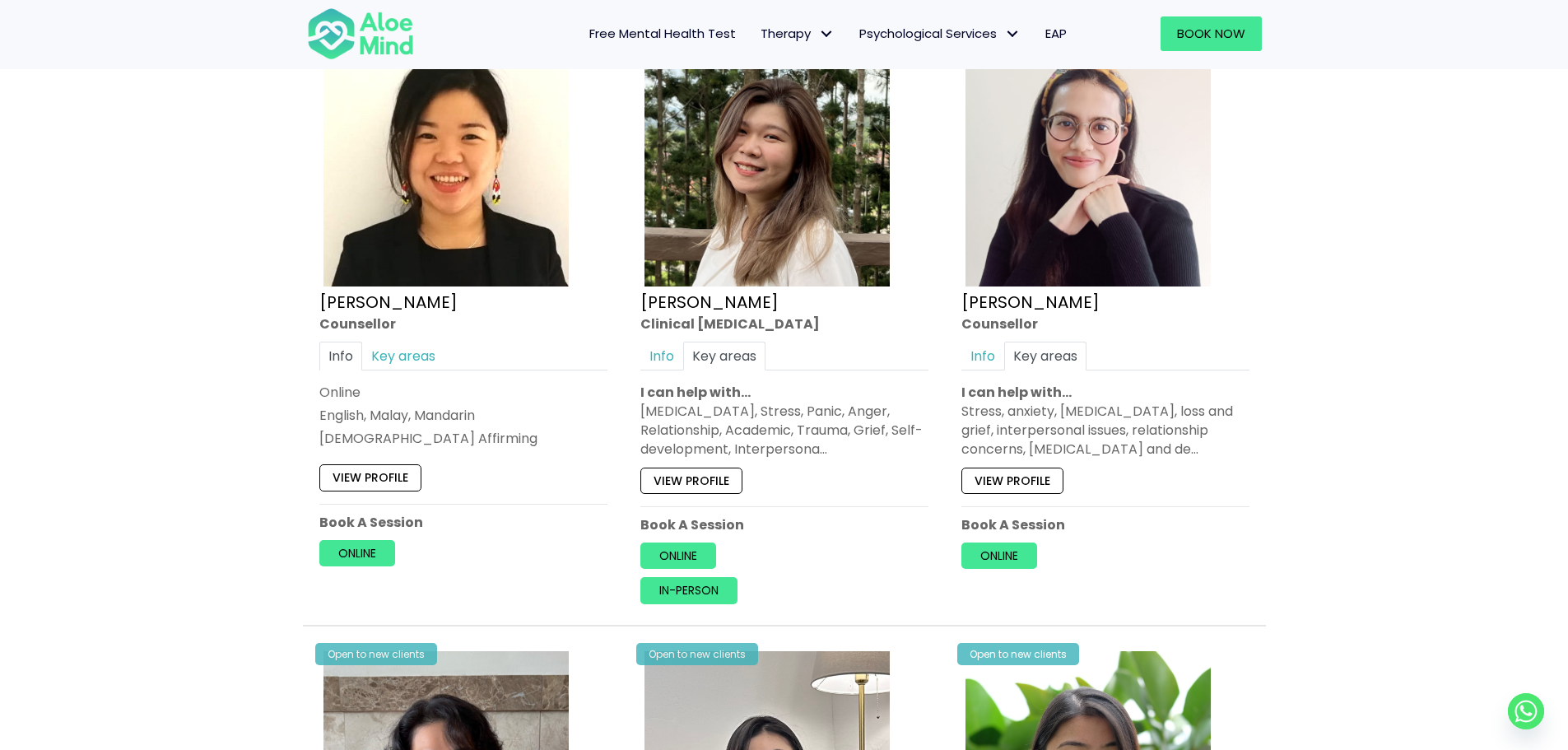
scroll to position [2718, 0]
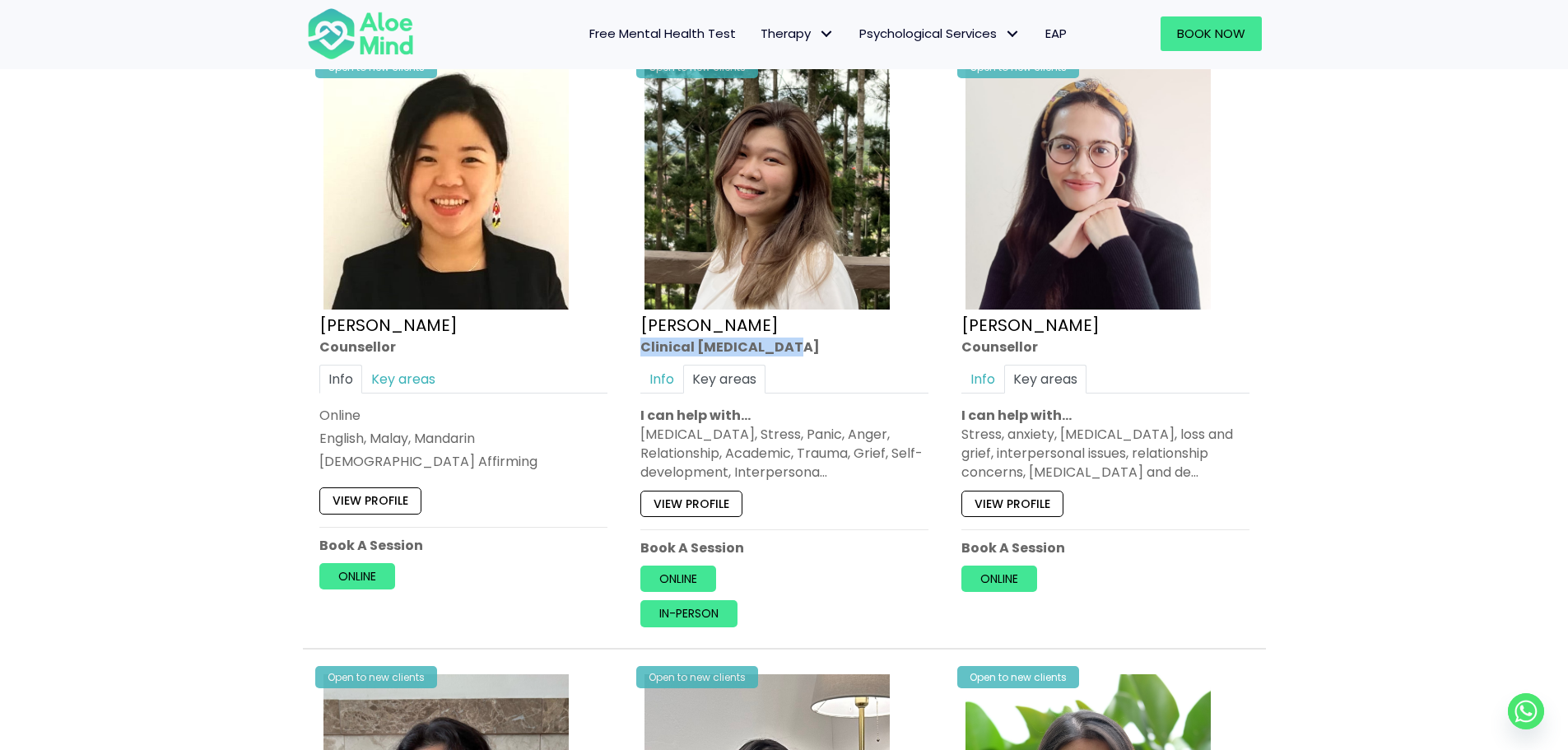
drag, startPoint x: 643, startPoint y: 329, endPoint x: 795, endPoint y: 329, distance: 152.0
click at [795, 337] on div "Clinical psychologist" at bounding box center [784, 346] width 288 height 19
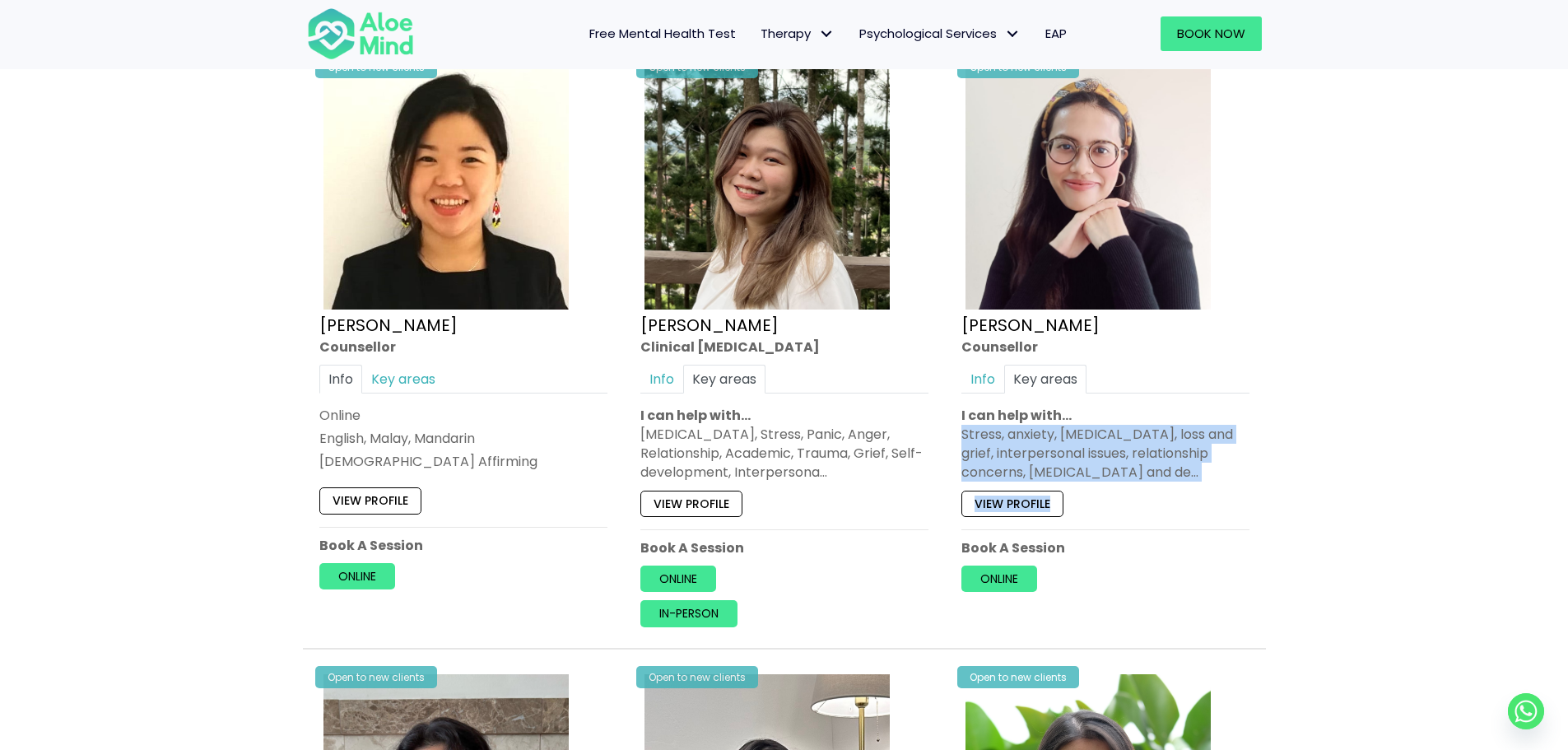
drag, startPoint x: 952, startPoint y: 410, endPoint x: 1171, endPoint y: 477, distance: 229.0
click at [1171, 477] on div "Open to new clients Natasha Counsellor Info Key areas Online English, Malay LGB…" at bounding box center [1105, 326] width 313 height 557
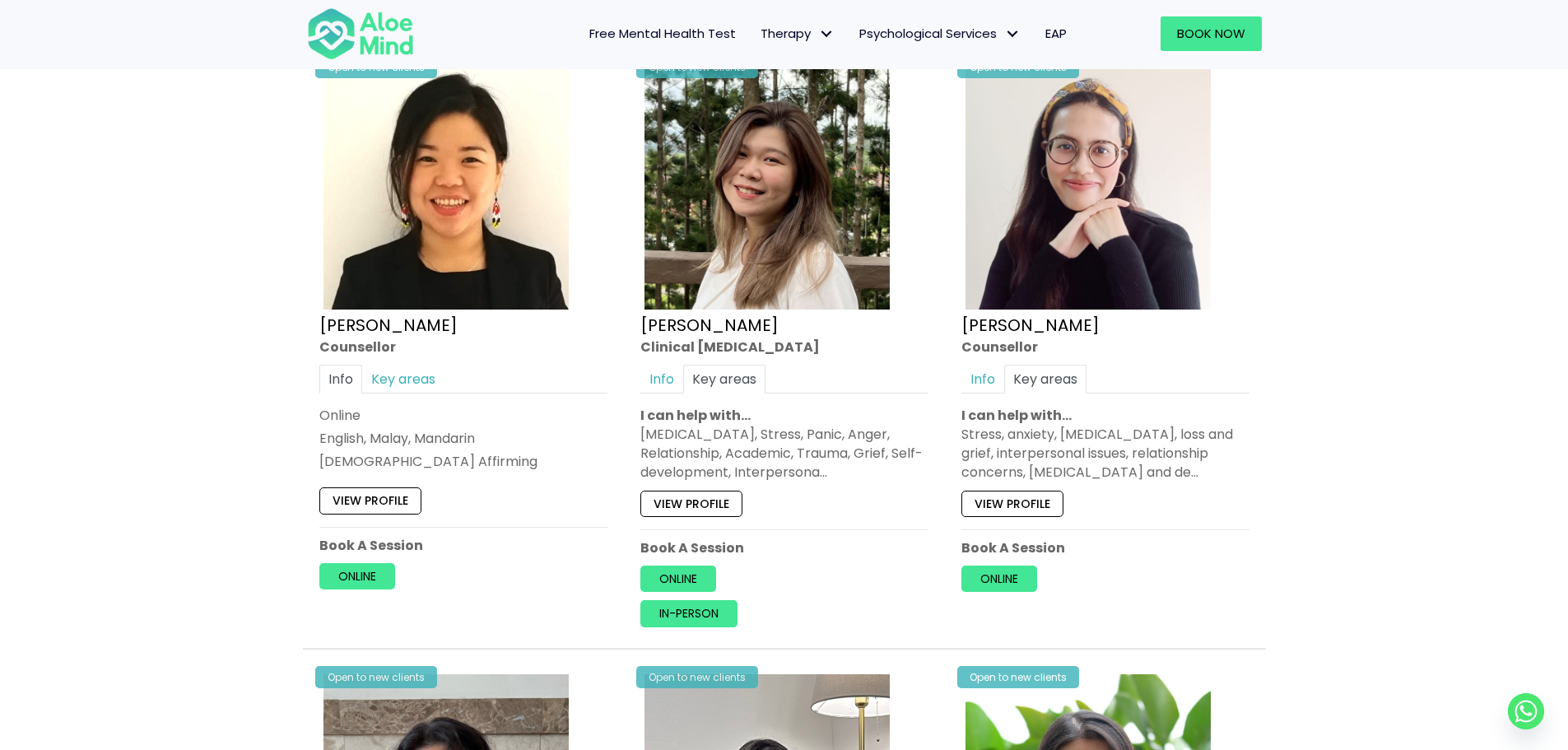
click at [1168, 483] on div "View profile" at bounding box center [1105, 500] width 288 height 34
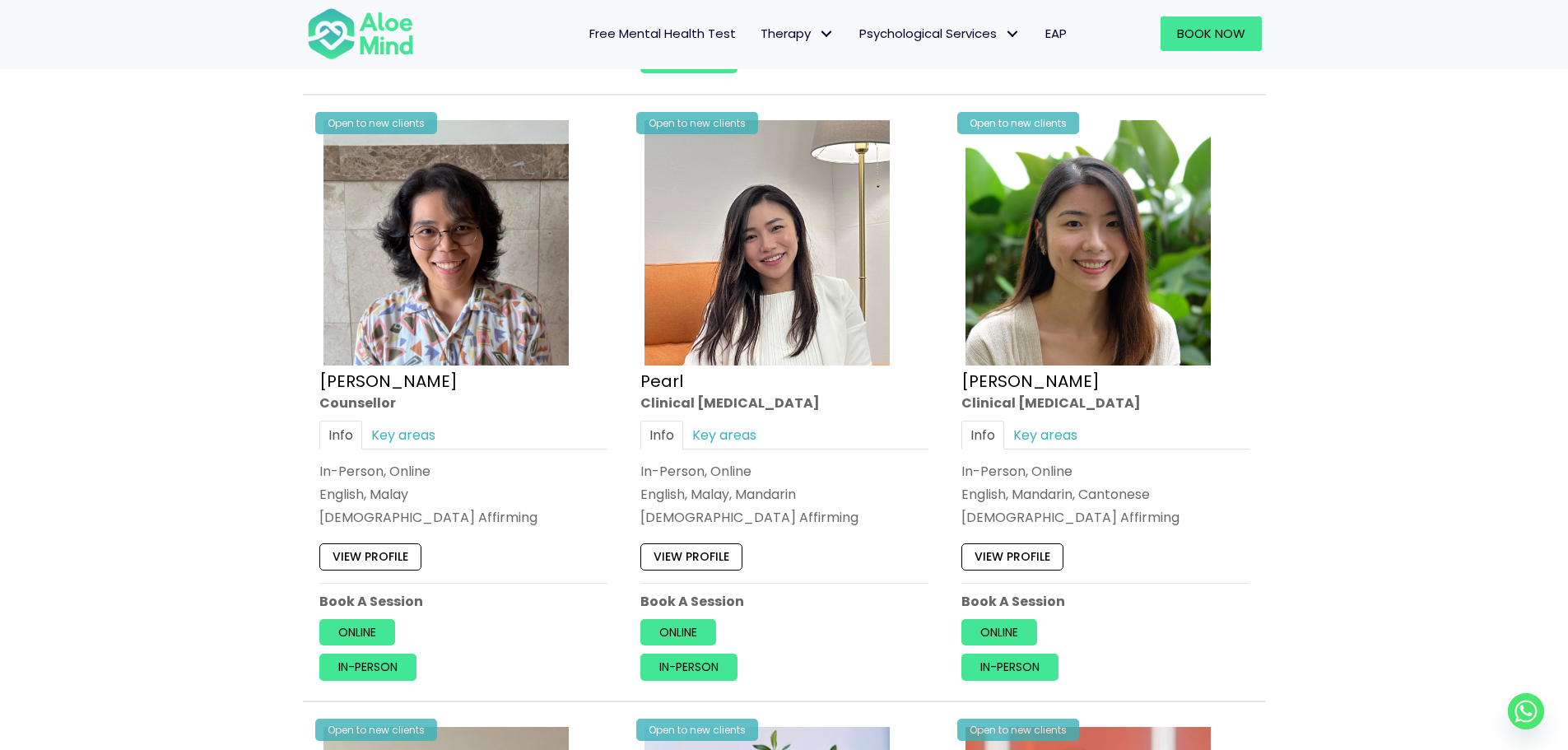
scroll to position [3294, 0]
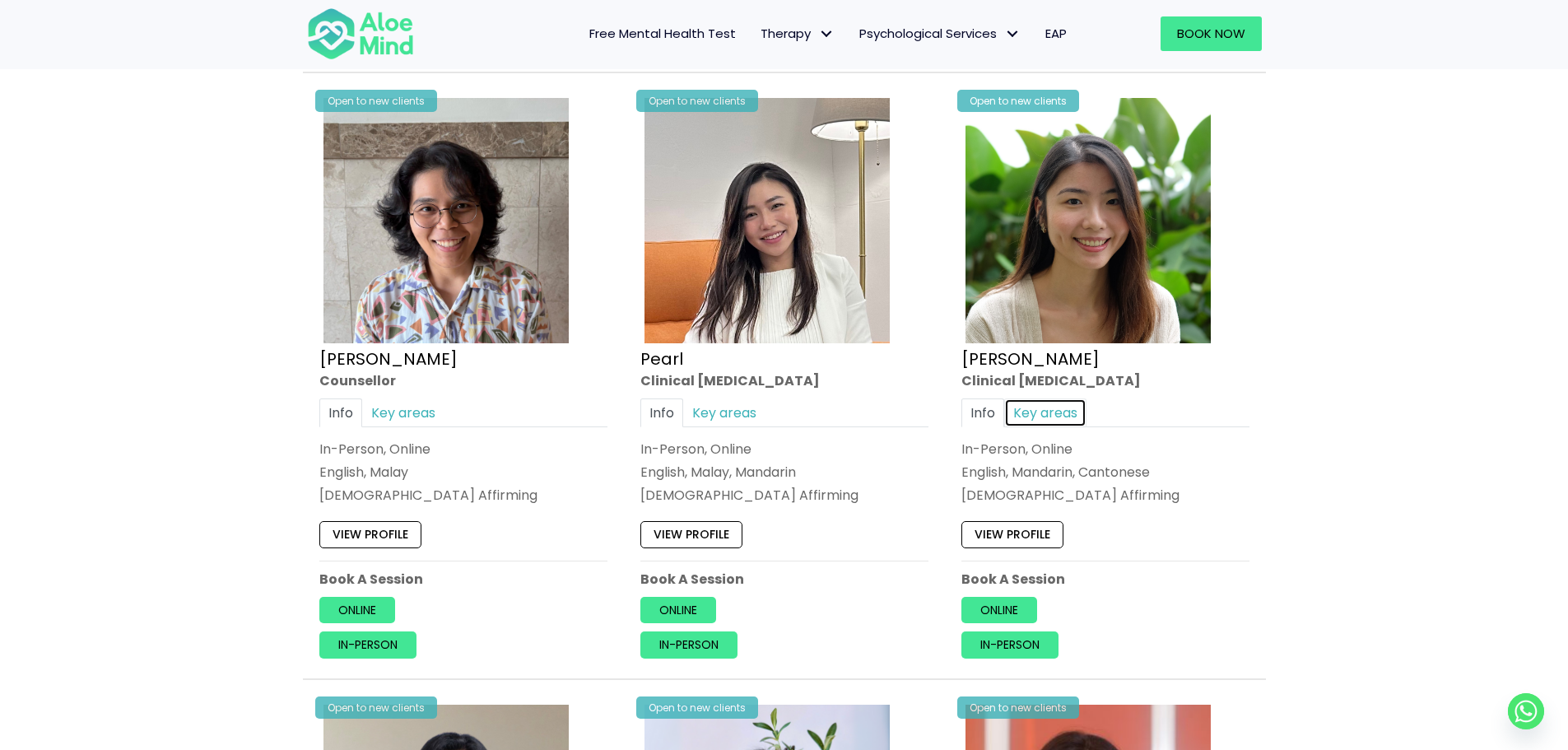
click at [1045, 398] on link "Key areas" at bounding box center [1045, 412] width 82 height 29
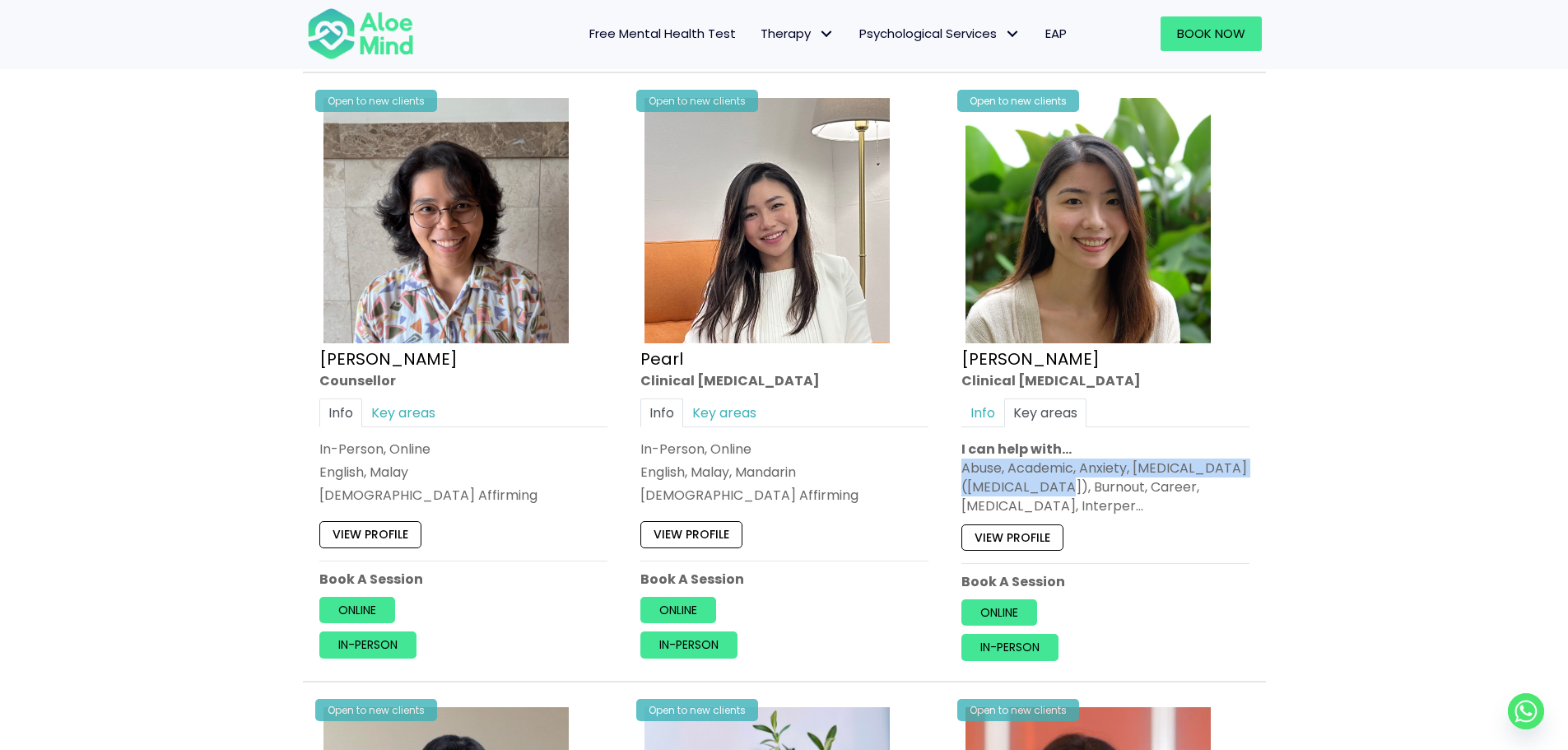
drag, startPoint x: 959, startPoint y: 447, endPoint x: 1038, endPoint y: 458, distance: 79.8
click at [1038, 458] on div "Open to new clients Peggy Clinical psychologist Info Key areas In-Person, Onlin…" at bounding box center [1105, 377] width 313 height 592
click at [1048, 458] on div "Abuse, Academic, Anxiety, Attention Deficit Hyperactivity Disorder (ADHD), Burn…" at bounding box center [1105, 487] width 288 height 58
drag, startPoint x: 955, startPoint y: 362, endPoint x: 1104, endPoint y: 363, distance: 149.0
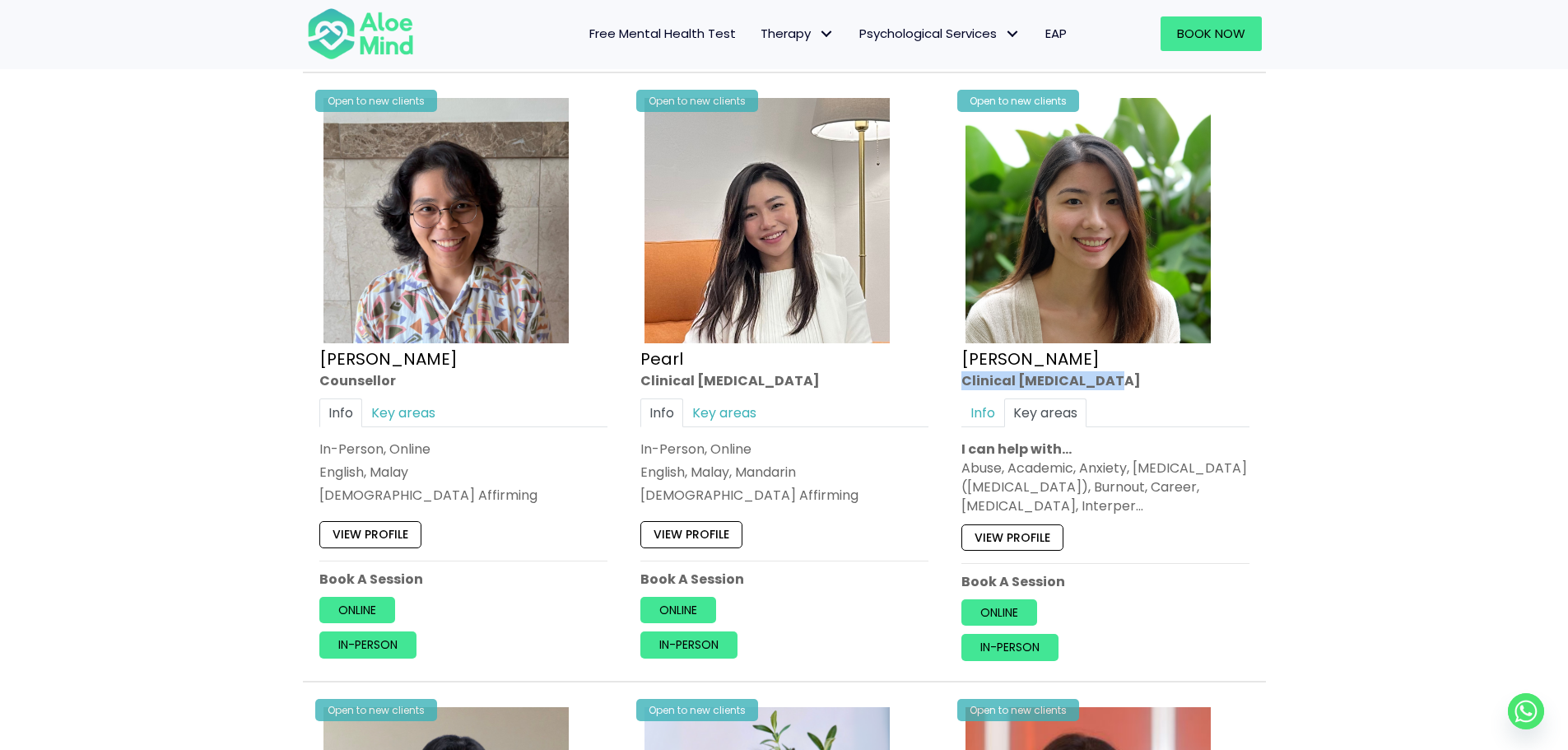
click at [1104, 363] on div "Open to new clients Peggy Clinical psychologist Info Key areas In-Person, Onlin…" at bounding box center [1105, 377] width 313 height 592
click at [393, 398] on link "Key areas" at bounding box center [402, 412] width 82 height 29
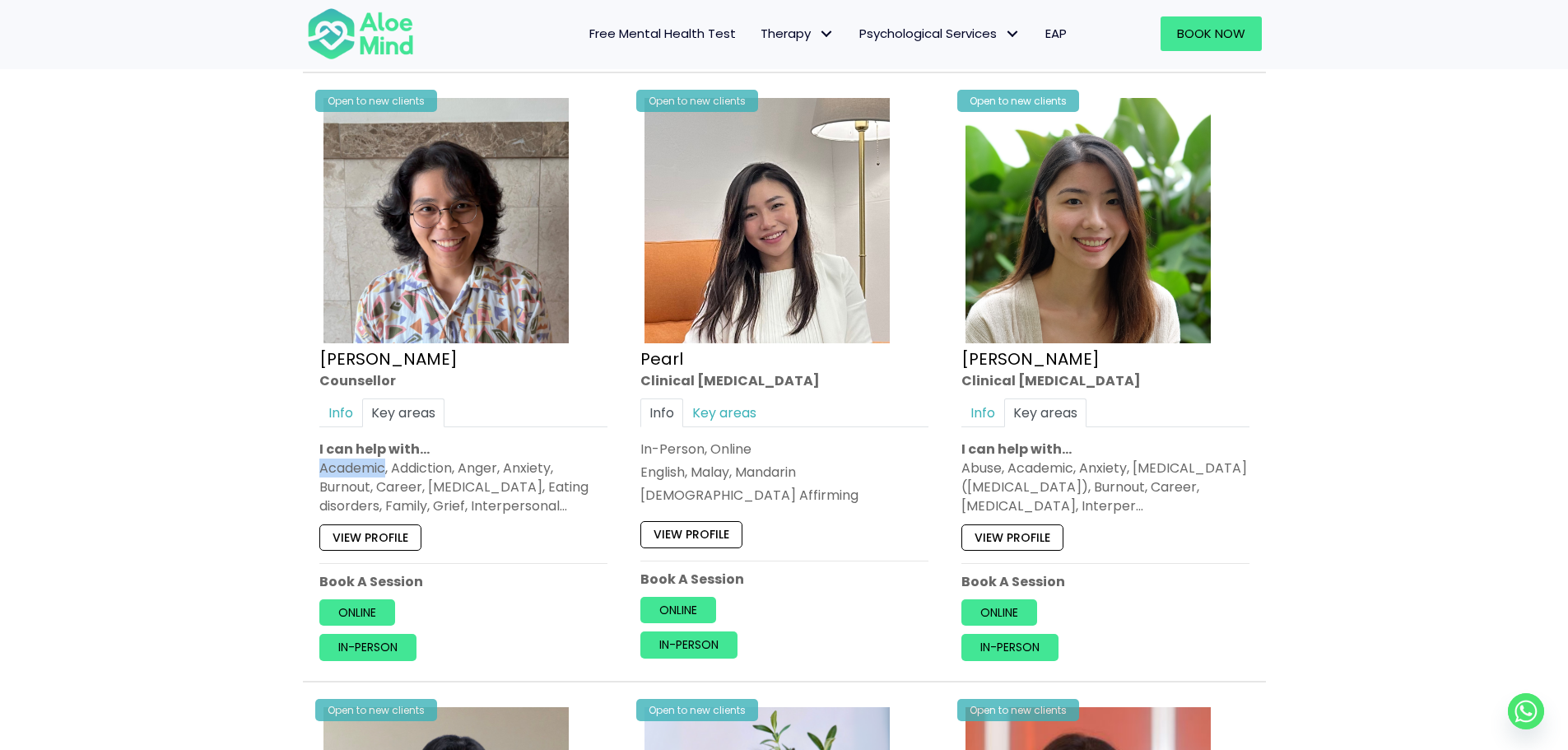
drag, startPoint x: 323, startPoint y: 452, endPoint x: 383, endPoint y: 454, distance: 60.0
click at [383, 458] on div "Academic, Addiction, Anger, Anxiety, Burnout, Career, Depression, Eating disord…" at bounding box center [463, 487] width 288 height 58
